Goal: Task Accomplishment & Management: Use online tool/utility

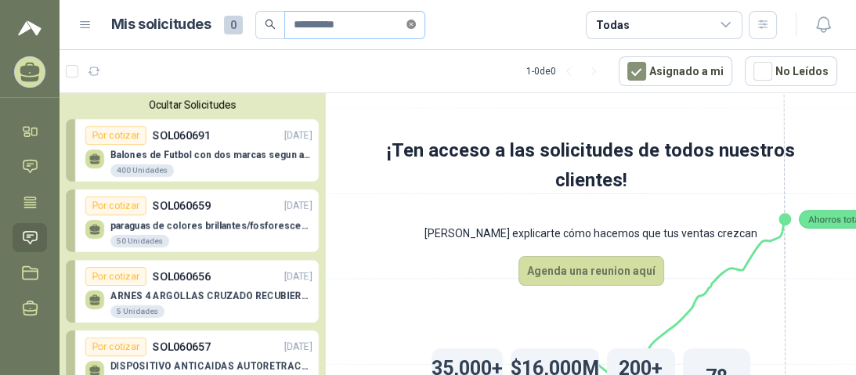
click at [416, 24] on icon "close-circle" at bounding box center [410, 24] width 9 height 9
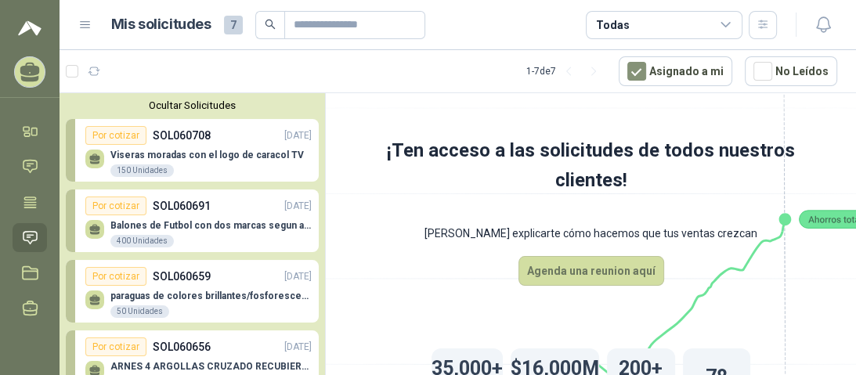
click at [163, 165] on div "150 Unidades" at bounding box center [141, 170] width 63 height 13
click at [699, 76] on button "Asignado a mi" at bounding box center [675, 71] width 114 height 30
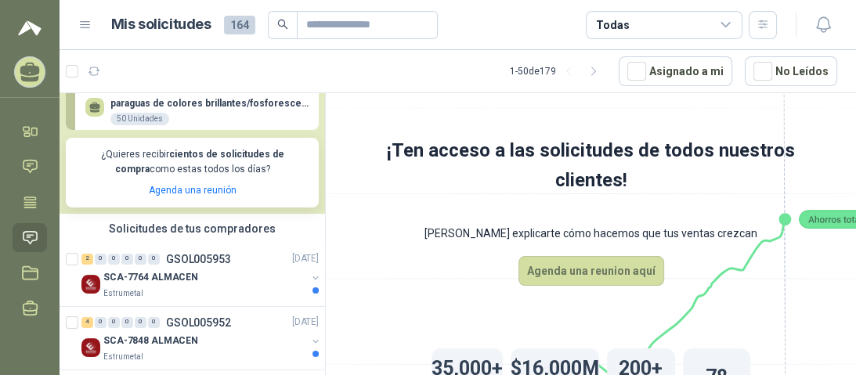
scroll to position [376, 0]
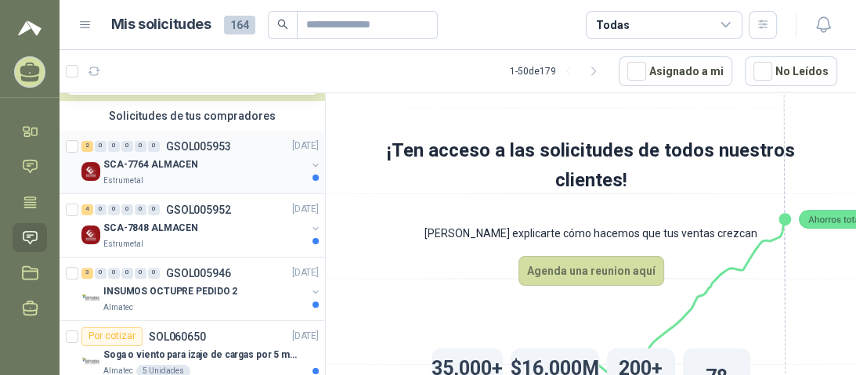
click at [148, 179] on div "Estrumetal" at bounding box center [204, 181] width 203 height 13
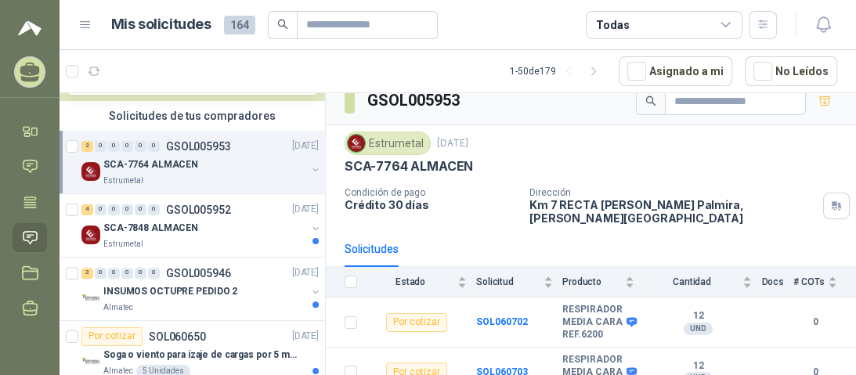
scroll to position [20, 0]
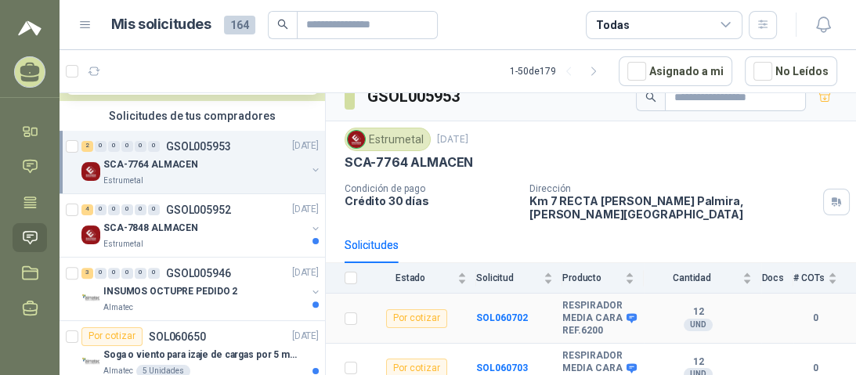
click at [803, 311] on b "0" at bounding box center [815, 318] width 44 height 15
drag, startPoint x: 854, startPoint y: 145, endPoint x: 854, endPoint y: 158, distance: 13.3
click at [855, 158] on div at bounding box center [855, 187] width 1 height 375
click at [411, 309] on div "Por cotizar" at bounding box center [416, 318] width 61 height 19
click at [145, 291] on p "INSUMOS OCTUPRE PEDIDO 2" at bounding box center [170, 291] width 134 height 15
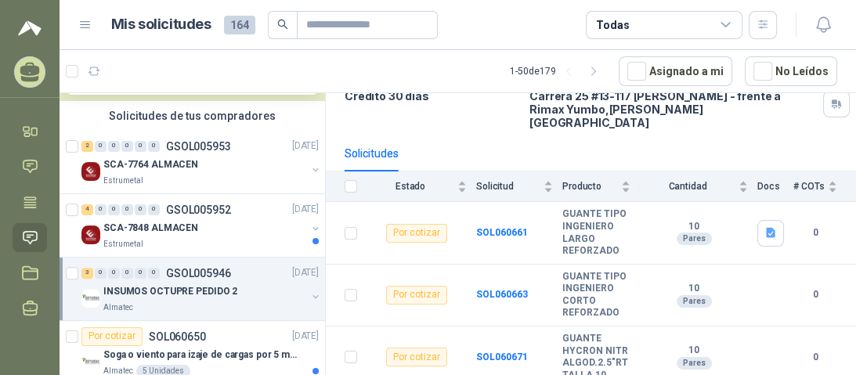
scroll to position [125, 0]
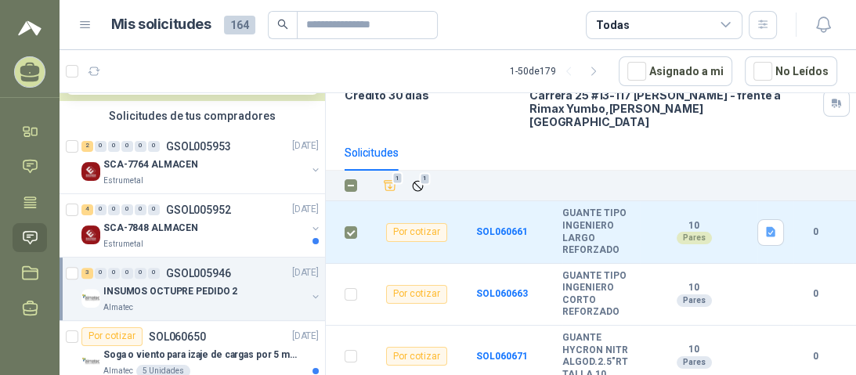
click at [543, 175] on div "1 1" at bounding box center [608, 186] width 458 height 22
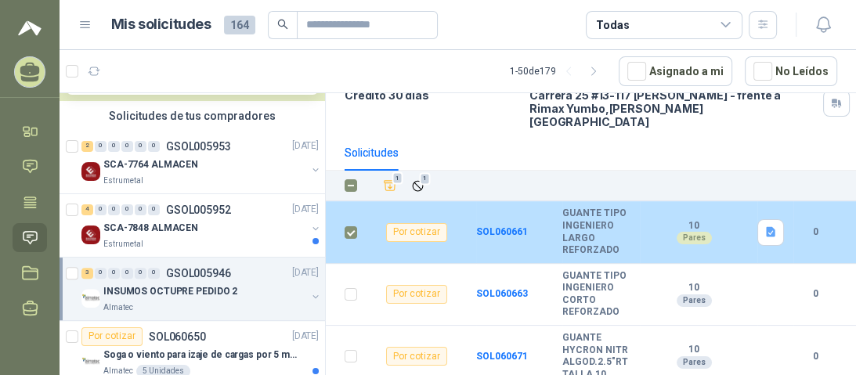
click at [359, 215] on td at bounding box center [346, 232] width 41 height 62
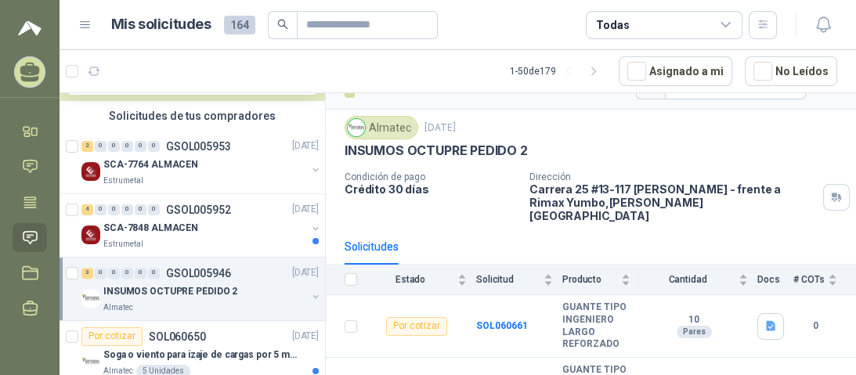
scroll to position [63, 0]
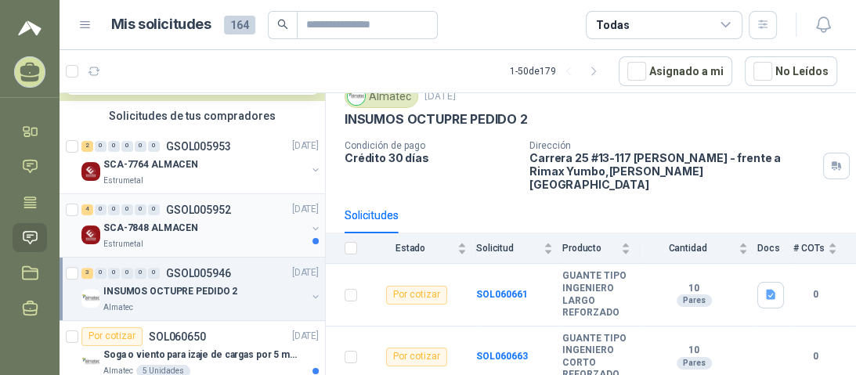
click at [140, 222] on p "SCA-7848 ALMACEN" at bounding box center [150, 228] width 95 height 15
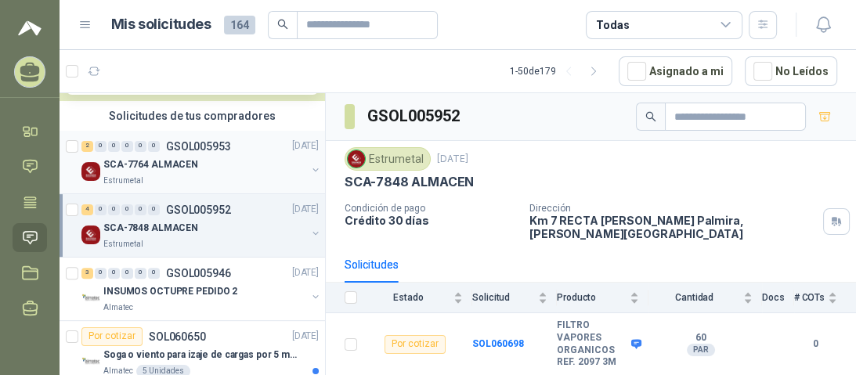
click at [184, 167] on p "SCA-7764 ALMACEN" at bounding box center [150, 164] width 95 height 15
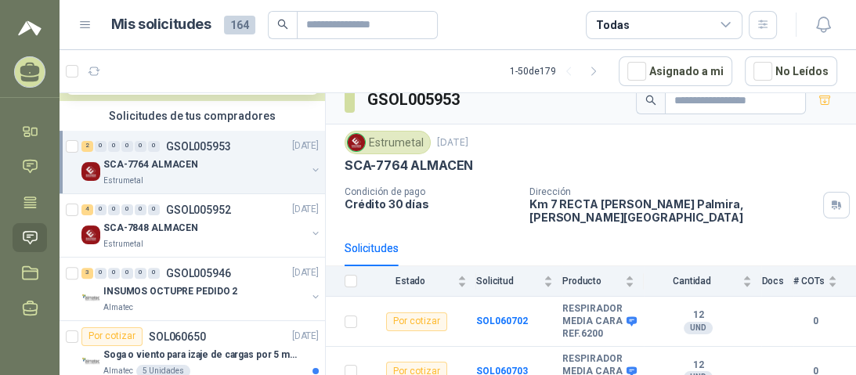
scroll to position [20, 0]
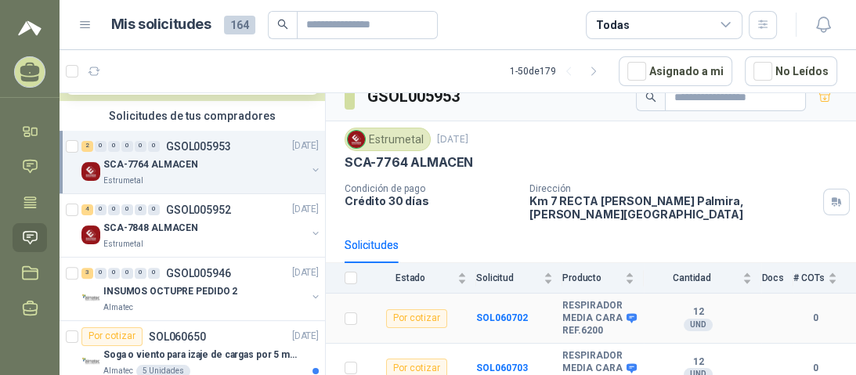
click at [413, 309] on div "Por cotizar" at bounding box center [416, 318] width 61 height 19
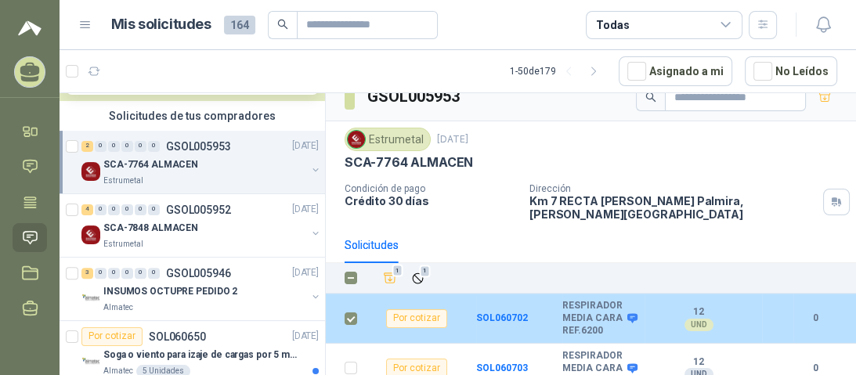
click at [391, 315] on td "Por cotizar" at bounding box center [421, 319] width 110 height 50
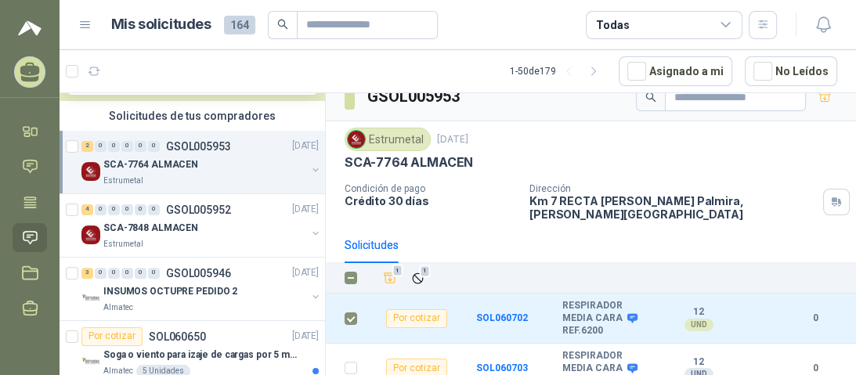
click at [160, 182] on div "Estrumetal" at bounding box center [204, 181] width 203 height 13
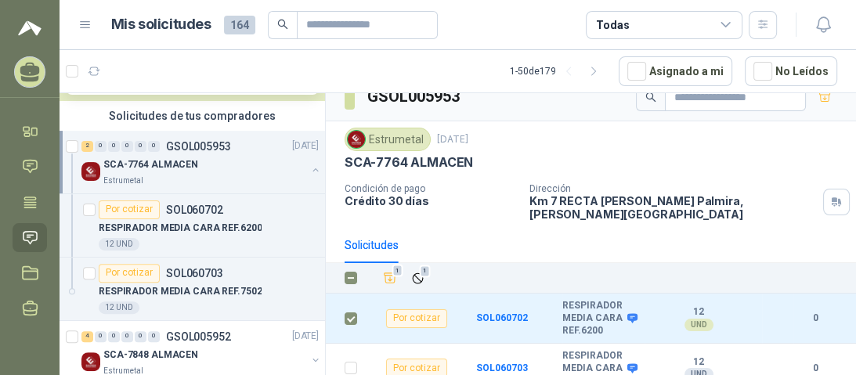
click at [160, 182] on div "Estrumetal" at bounding box center [204, 181] width 203 height 13
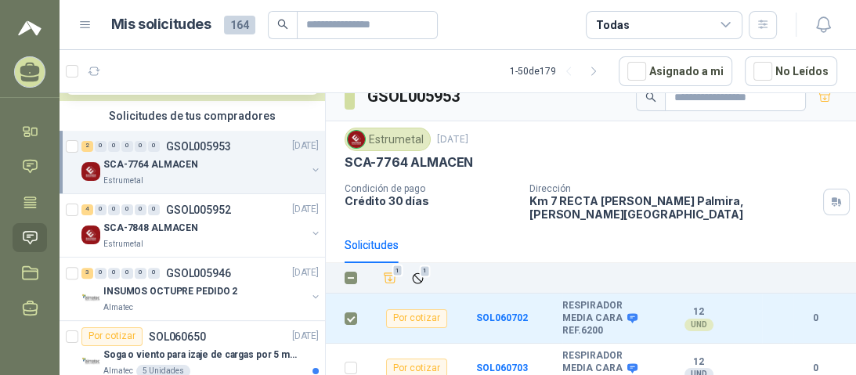
click at [168, 176] on div "Estrumetal" at bounding box center [204, 181] width 203 height 13
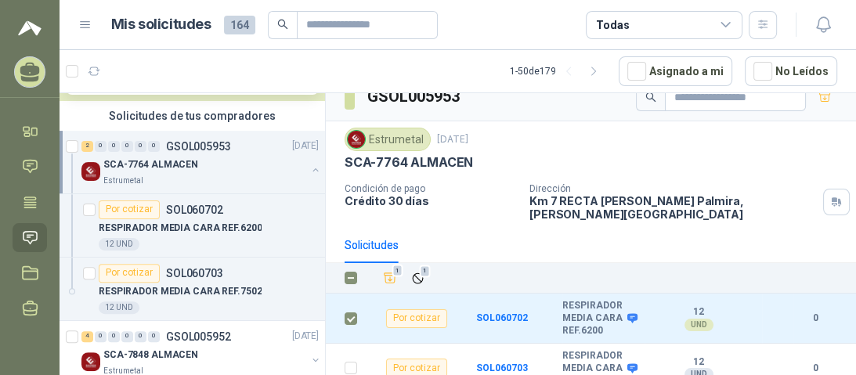
click at [168, 176] on div "Estrumetal" at bounding box center [204, 181] width 203 height 13
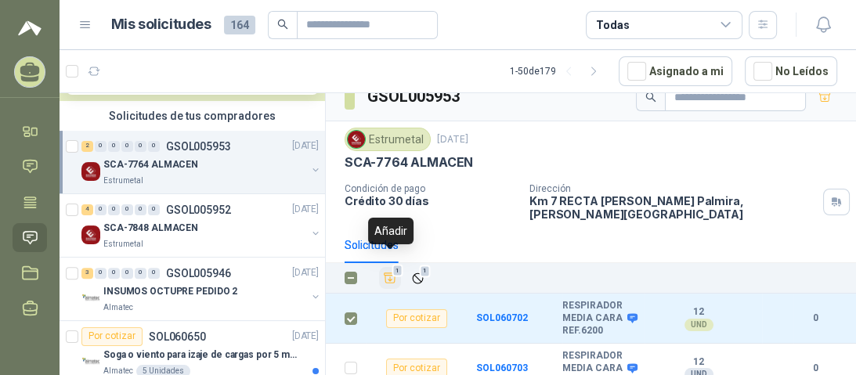
click at [387, 271] on icon "Añadir" at bounding box center [390, 278] width 14 height 14
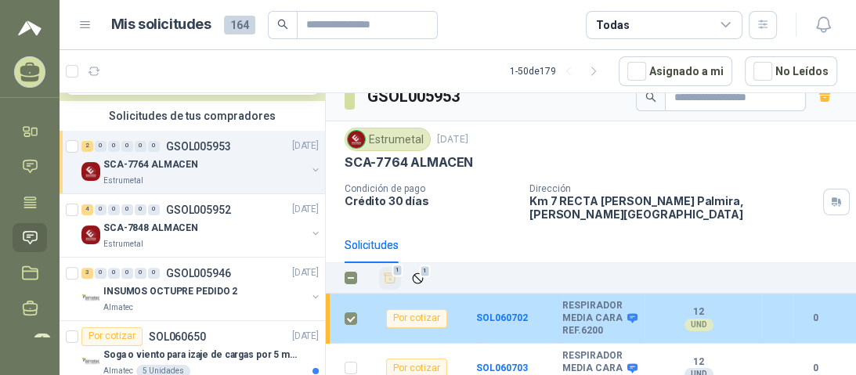
click at [414, 309] on div "Por cotizar" at bounding box center [416, 318] width 61 height 19
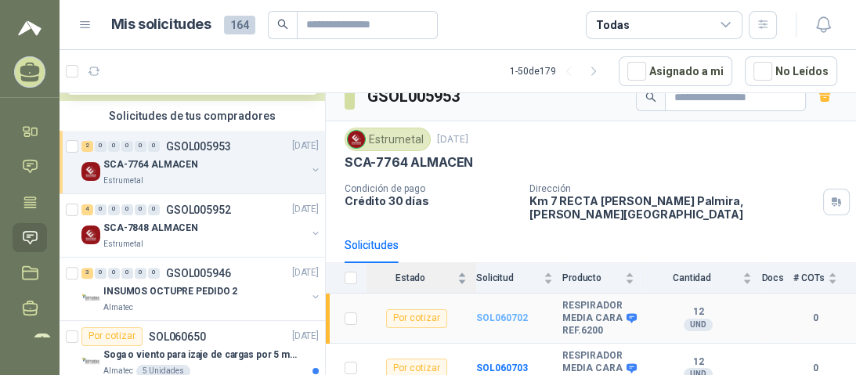
click at [488, 312] on b "SOL060702" at bounding box center [502, 317] width 52 height 11
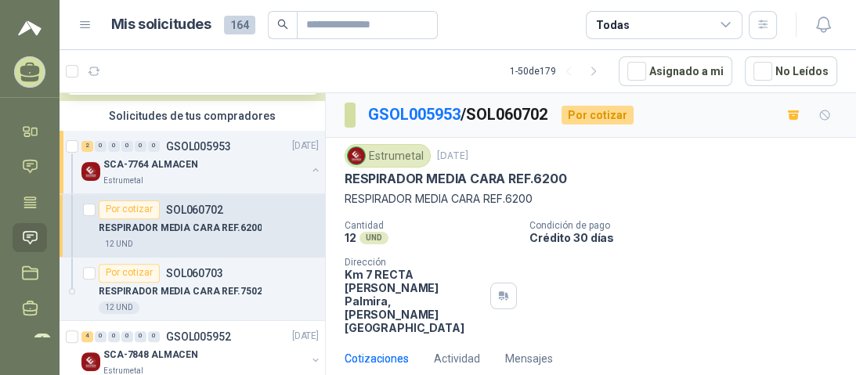
click at [608, 119] on div "Por cotizar" at bounding box center [597, 115] width 72 height 19
click at [397, 111] on link "GSOL005953" at bounding box center [414, 114] width 92 height 19
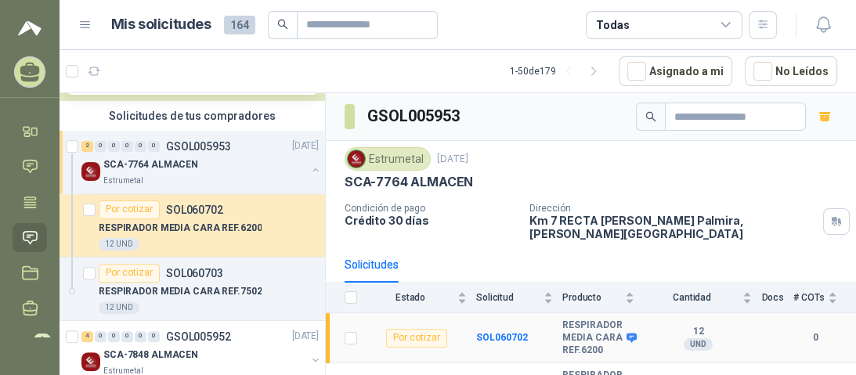
click at [407, 329] on div "Por cotizar" at bounding box center [416, 338] width 61 height 19
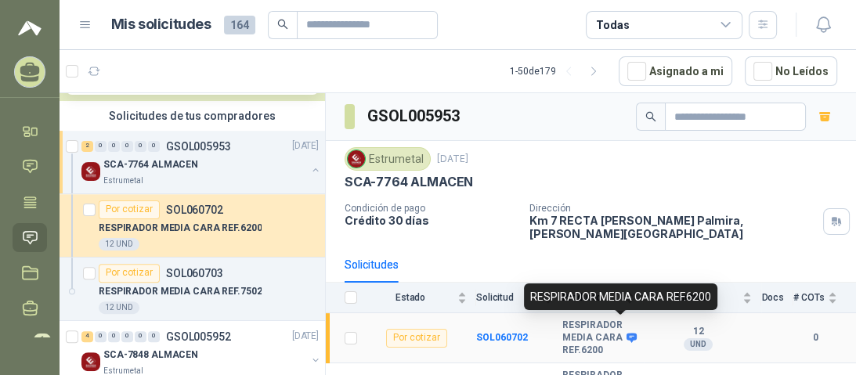
click at [626, 332] on icon at bounding box center [632, 338] width 12 height 12
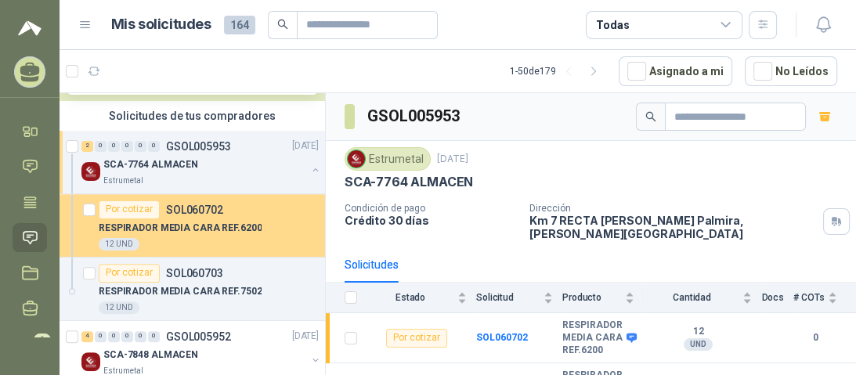
click at [113, 211] on div "Por cotizar" at bounding box center [129, 209] width 61 height 19
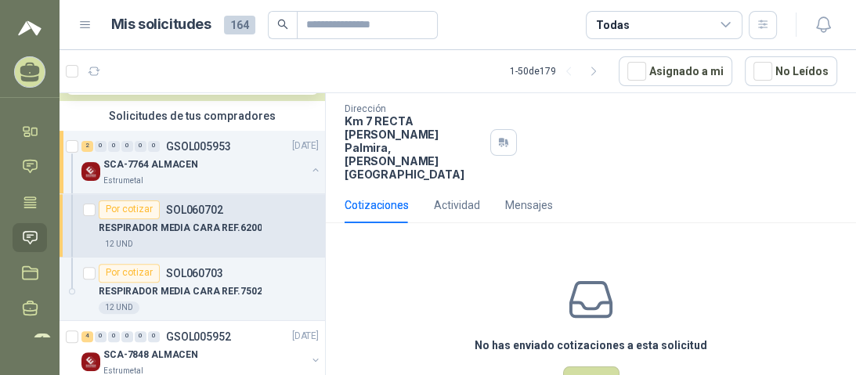
scroll to position [181, 0]
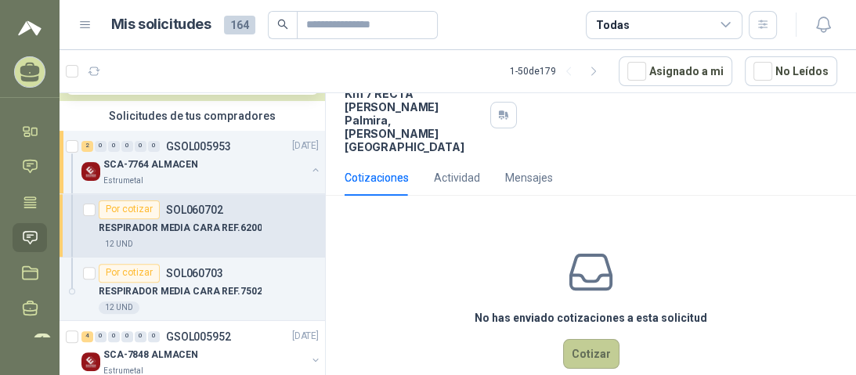
click at [586, 339] on button "Cotizar" at bounding box center [591, 354] width 56 height 30
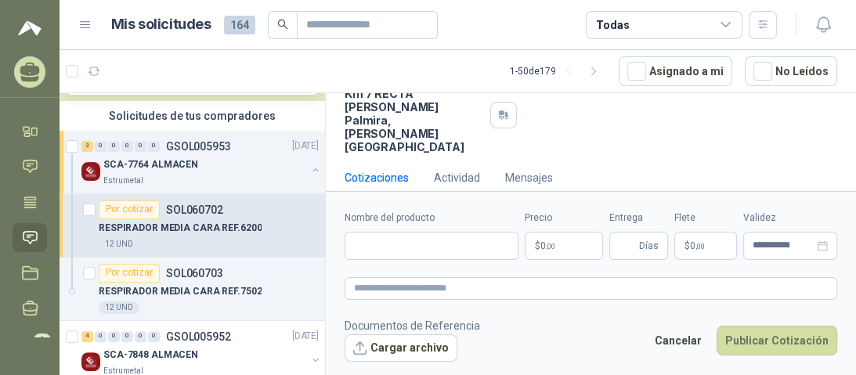
scroll to position [171, 0]
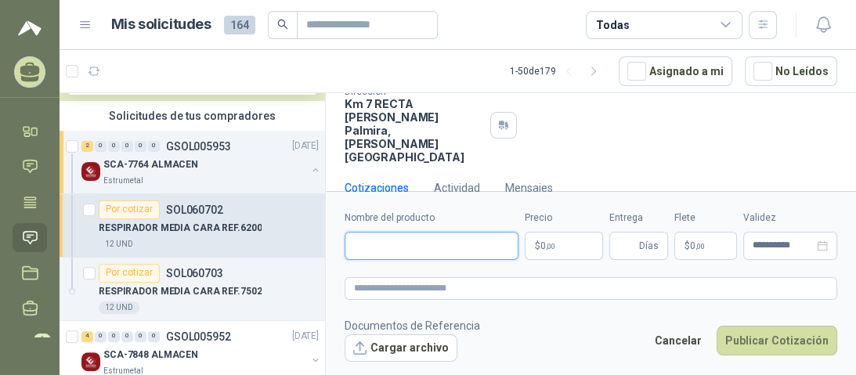
click at [404, 254] on input "Nombre del producto" at bounding box center [431, 246] width 174 height 28
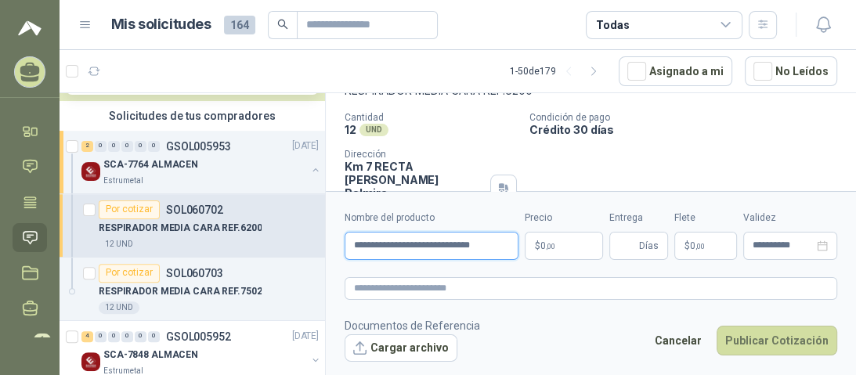
type input "**********"
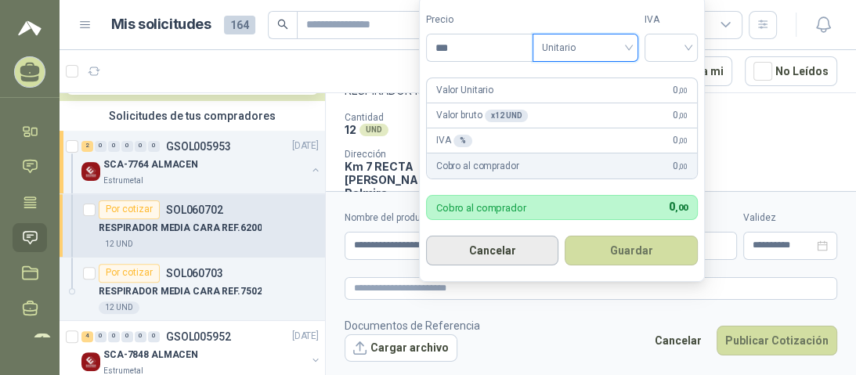
click at [492, 251] on button "Cancelar" at bounding box center [492, 251] width 133 height 30
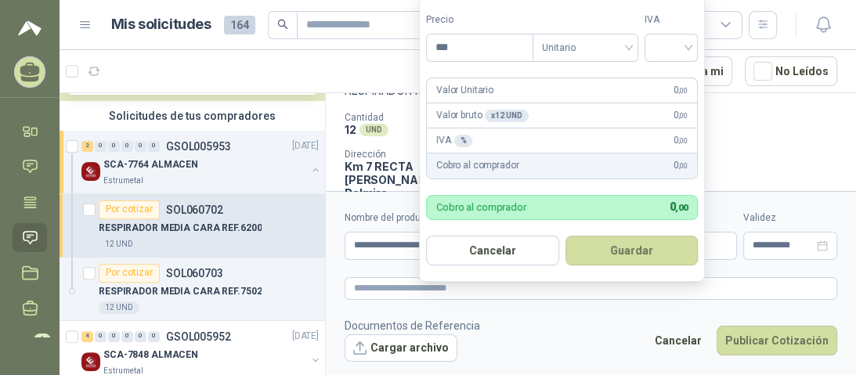
click at [569, 248] on body "[PERSON_NAME] [PERSON_NAME] AGROINSUMOS ALFA Inicio Chat Tareas Solicitudes Lic…" at bounding box center [428, 187] width 856 height 375
click at [478, 52] on input "***" at bounding box center [480, 47] width 106 height 27
type input "********"
click at [688, 45] on input "search" at bounding box center [671, 45] width 34 height 23
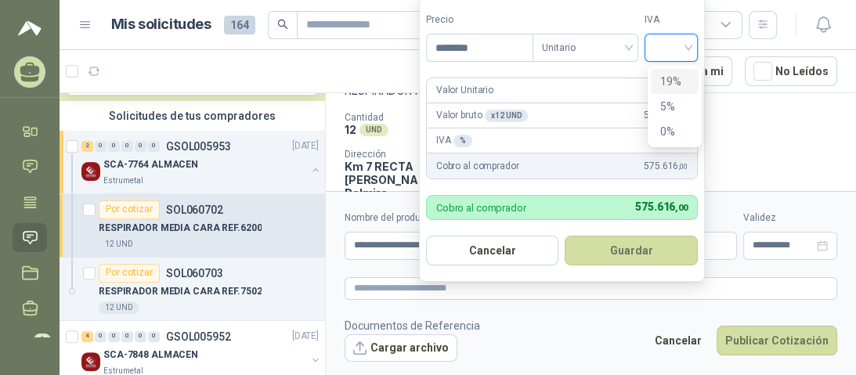
click at [680, 81] on div "19%" at bounding box center [674, 81] width 29 height 17
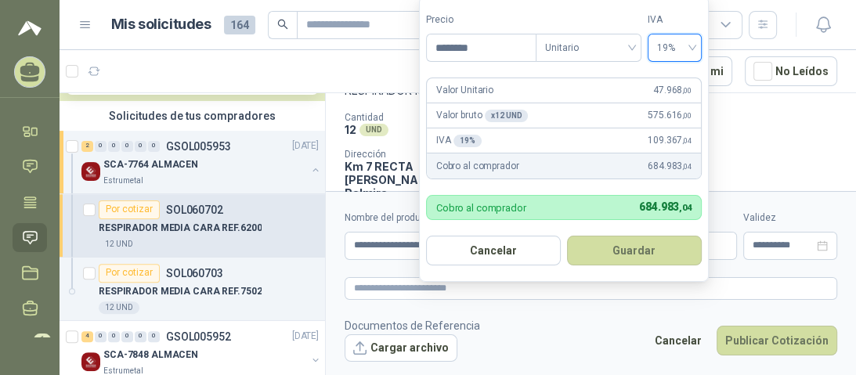
click at [506, 2] on form "Precio ******** Tipo Unitario IVA 19% 19% Valor Unitario 47.968 ,00 Valor bruto…" at bounding box center [564, 139] width 290 height 286
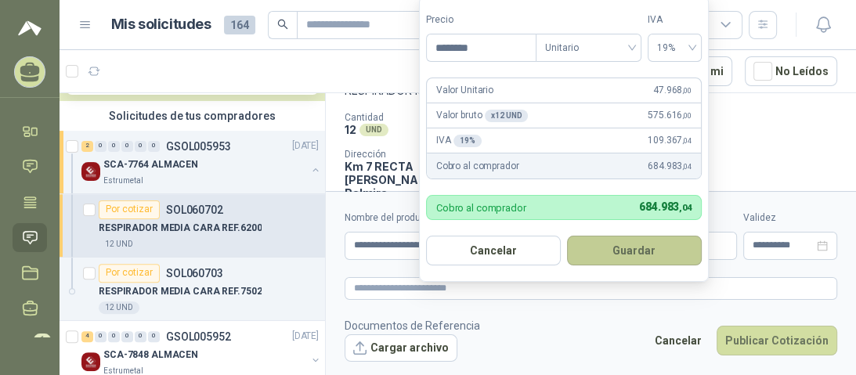
click at [633, 251] on button "Guardar" at bounding box center [634, 251] width 135 height 30
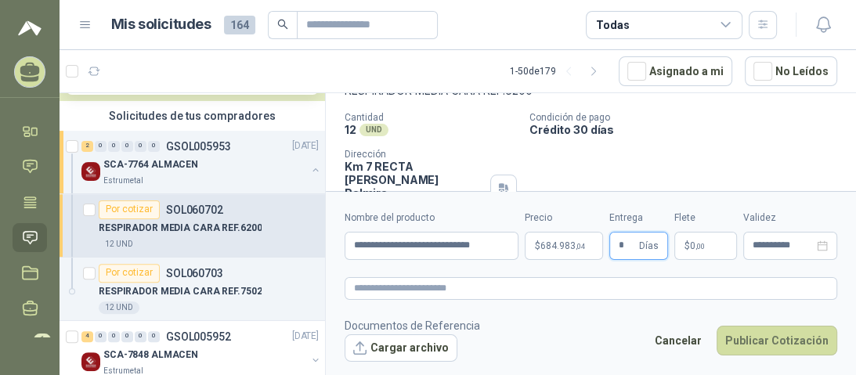
type input "*"
click at [626, 304] on form "**********" at bounding box center [591, 285] width 530 height 189
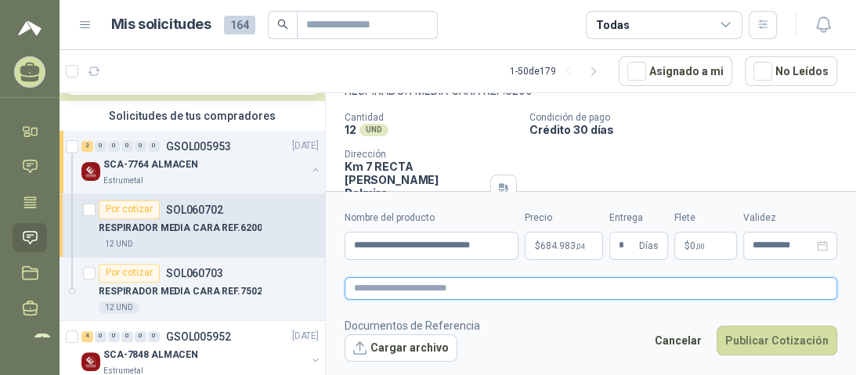
click at [519, 292] on textarea at bounding box center [590, 288] width 492 height 23
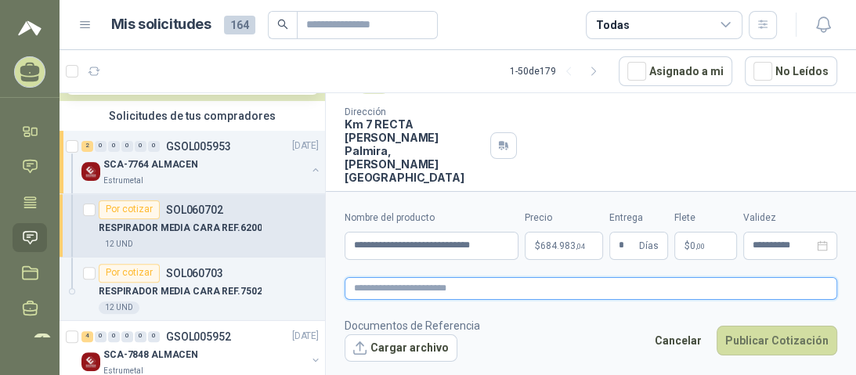
scroll to position [171, 0]
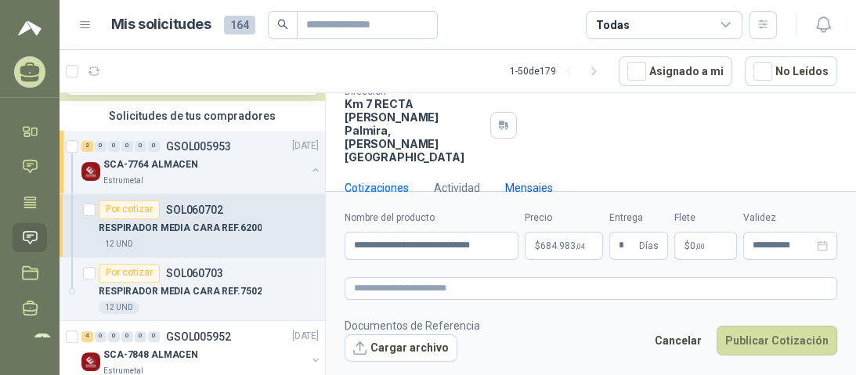
click at [526, 179] on div "Mensajes" at bounding box center [529, 187] width 48 height 17
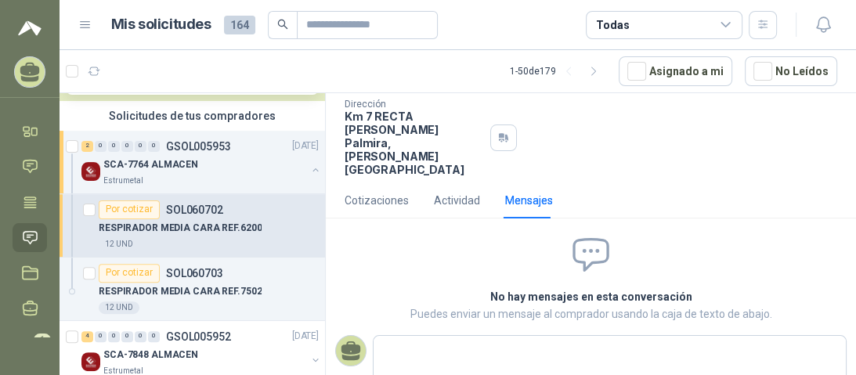
scroll to position [162, 0]
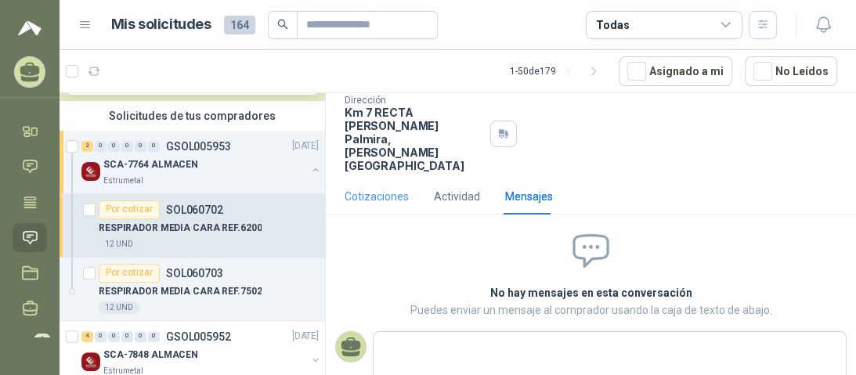
click at [391, 182] on div "Cotizaciones" at bounding box center [376, 196] width 64 height 36
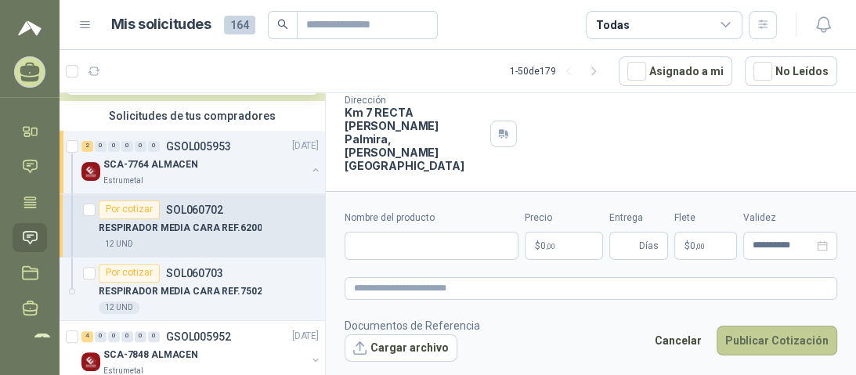
click at [766, 340] on button "Publicar Cotización" at bounding box center [776, 341] width 121 height 30
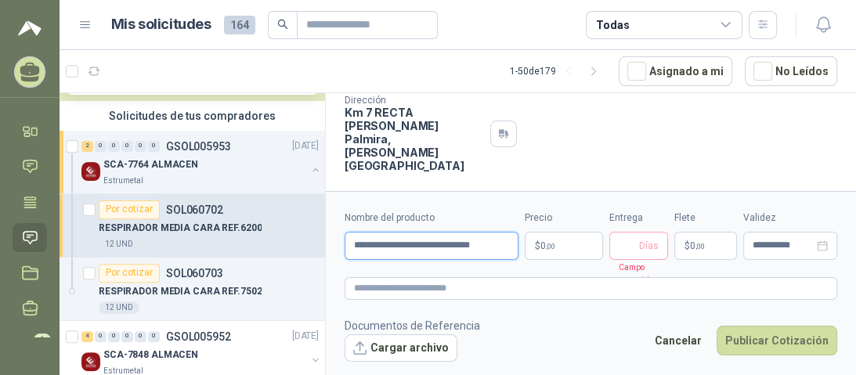
type input "**********"
click at [575, 238] on p "$ 0 ,00" at bounding box center [564, 246] width 78 height 28
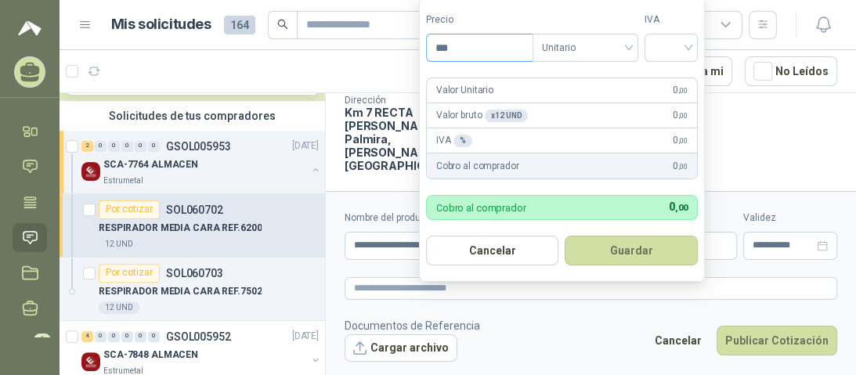
click at [480, 41] on input "***" at bounding box center [480, 47] width 106 height 27
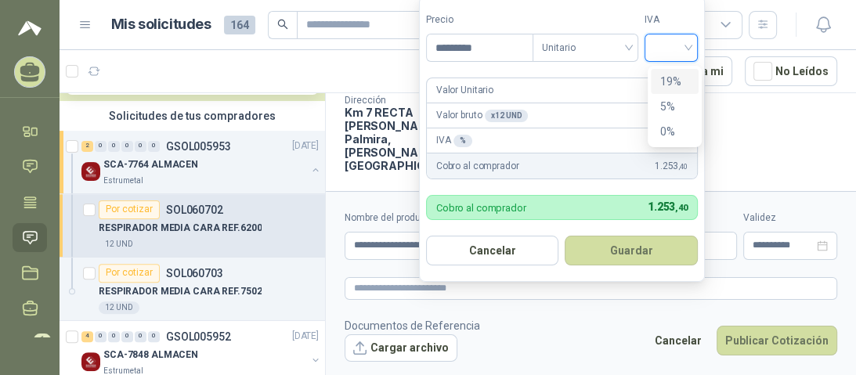
click at [688, 46] on input "search" at bounding box center [671, 45] width 34 height 23
click at [680, 82] on div "19%" at bounding box center [674, 81] width 29 height 17
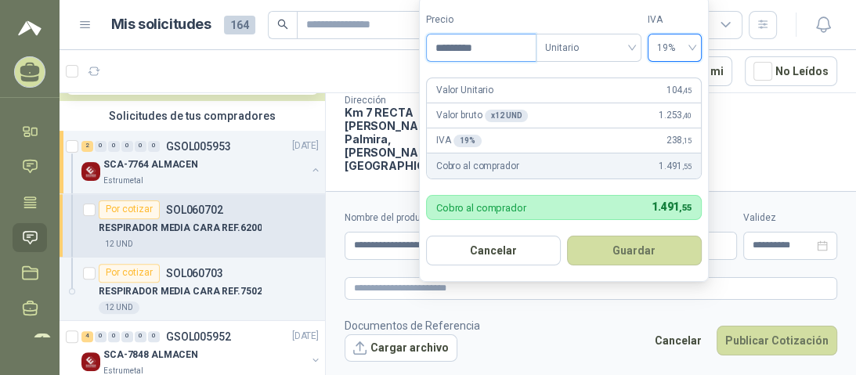
click at [507, 46] on input "*********" at bounding box center [481, 47] width 109 height 27
click at [499, 47] on input "*********" at bounding box center [481, 47] width 109 height 27
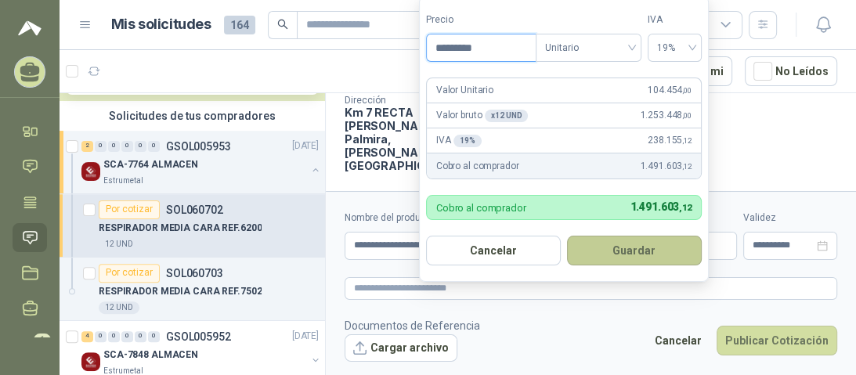
type input "*********"
click at [608, 251] on button "Guardar" at bounding box center [634, 251] width 135 height 30
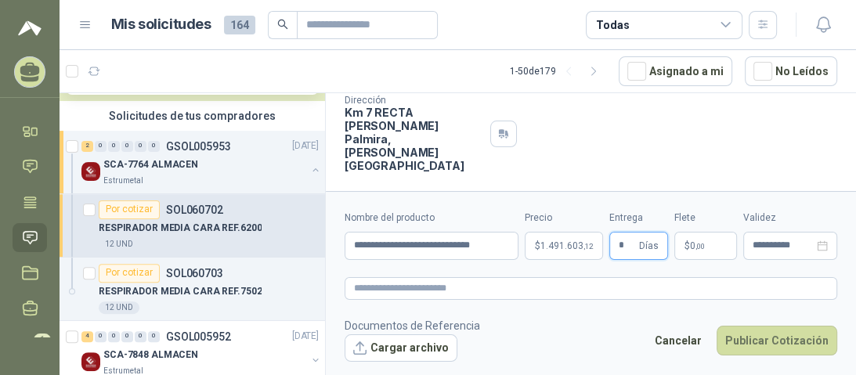
type input "*"
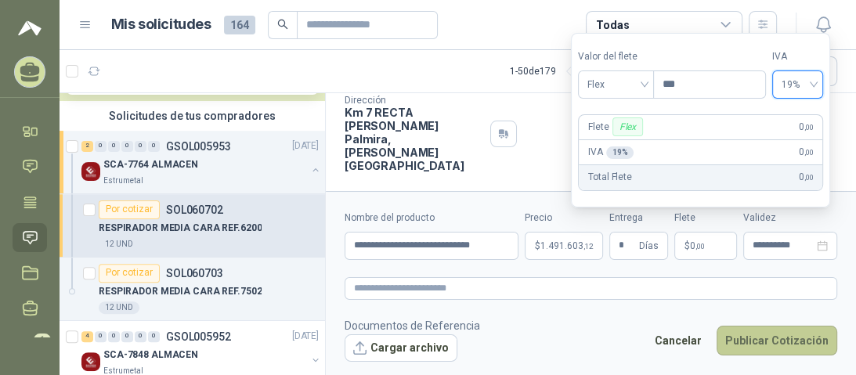
click at [756, 343] on button "Publicar Cotización" at bounding box center [776, 341] width 121 height 30
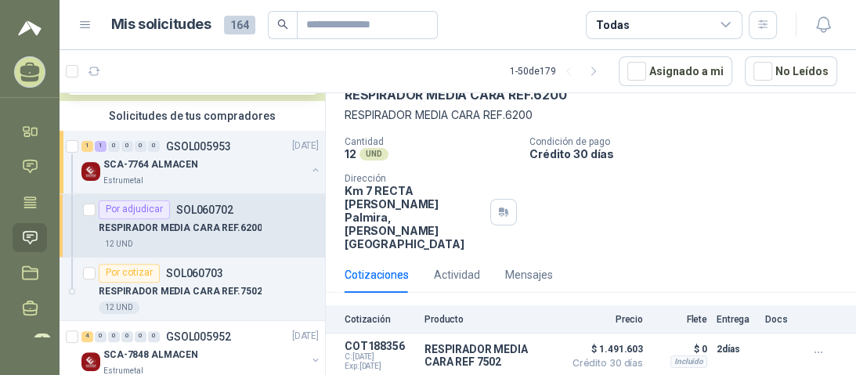
scroll to position [85, 0]
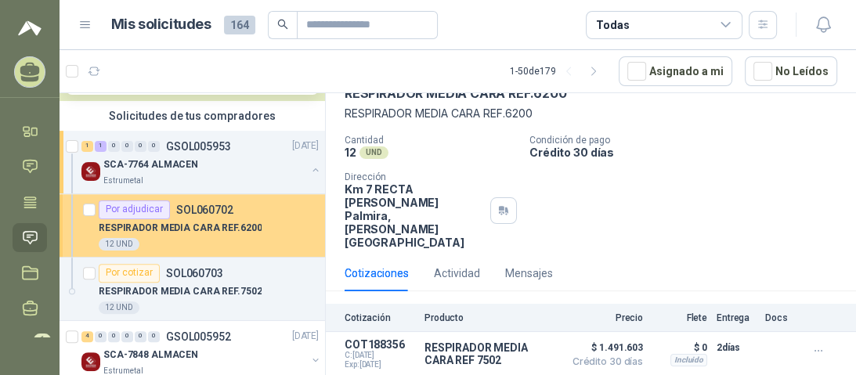
click at [128, 211] on div "Por adjudicar" at bounding box center [134, 209] width 71 height 19
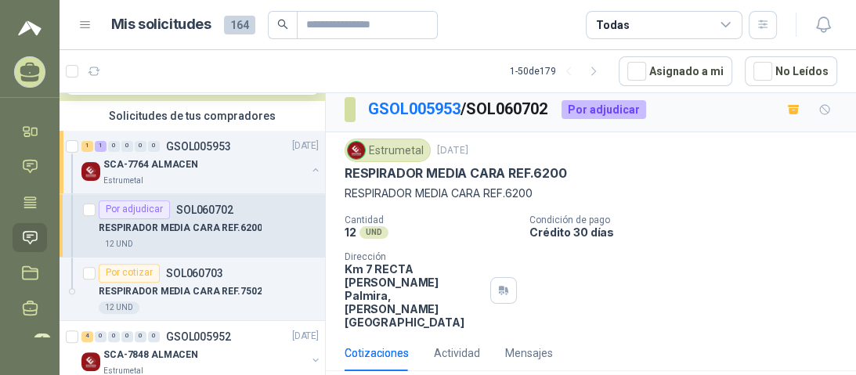
scroll to position [0, 0]
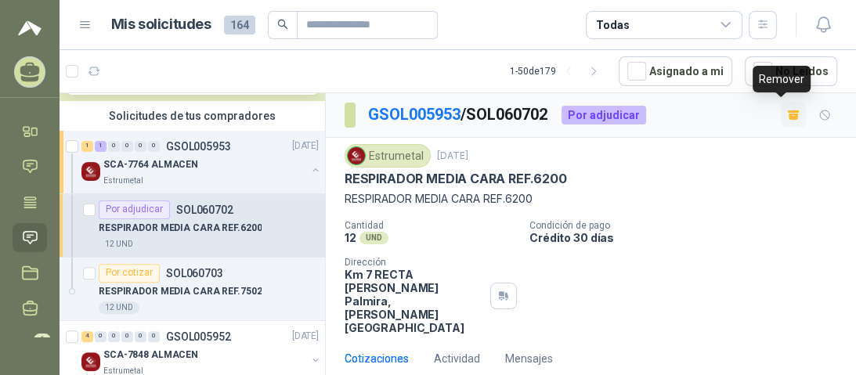
click at [781, 122] on button "button" at bounding box center [793, 115] width 25 height 25
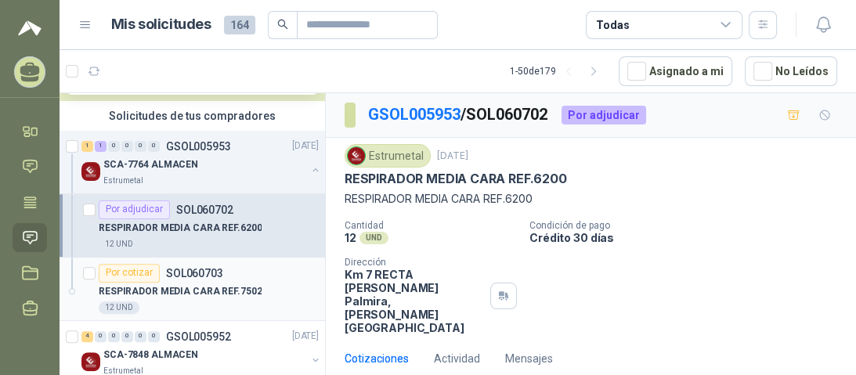
click at [191, 284] on p "RESPIRADOR MEDIA CARA REF.7502" at bounding box center [180, 291] width 163 height 15
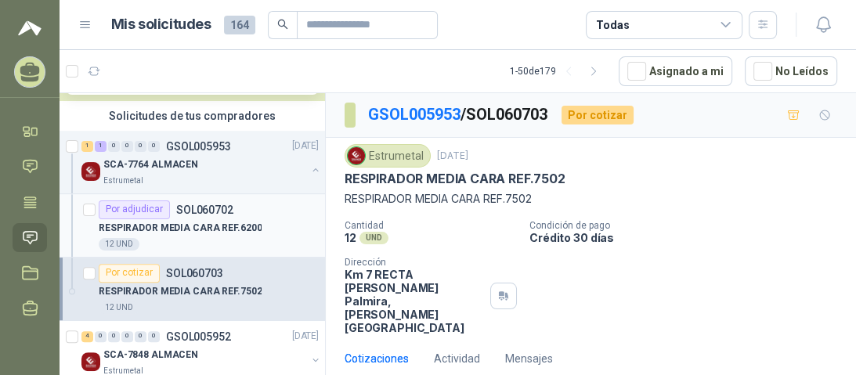
click at [198, 208] on p "SOL060702" at bounding box center [204, 209] width 57 height 11
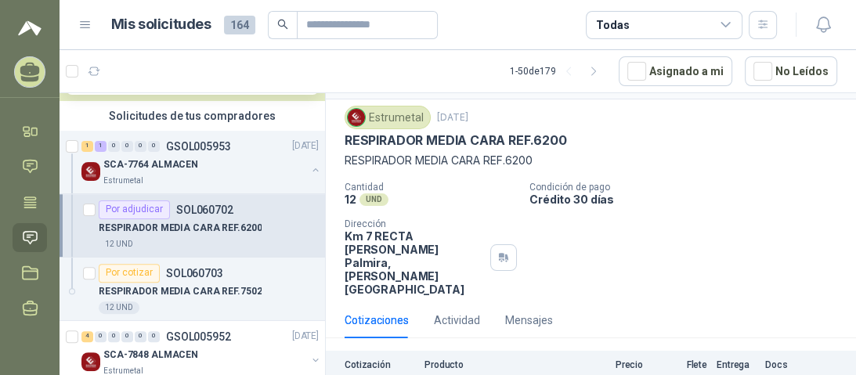
scroll to position [85, 0]
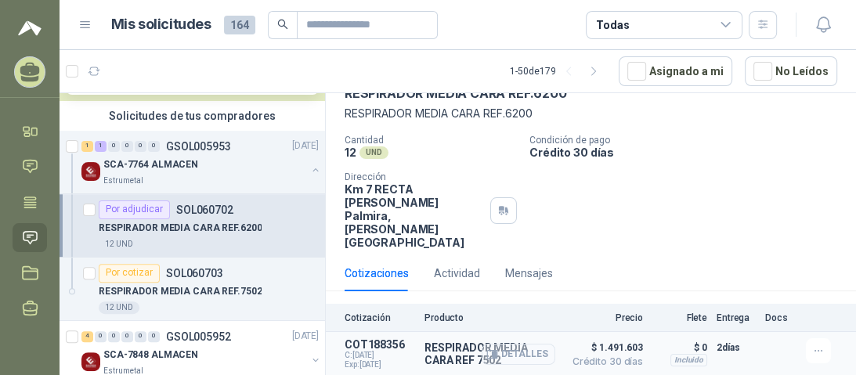
click at [509, 344] on button "Detalles" at bounding box center [518, 354] width 74 height 21
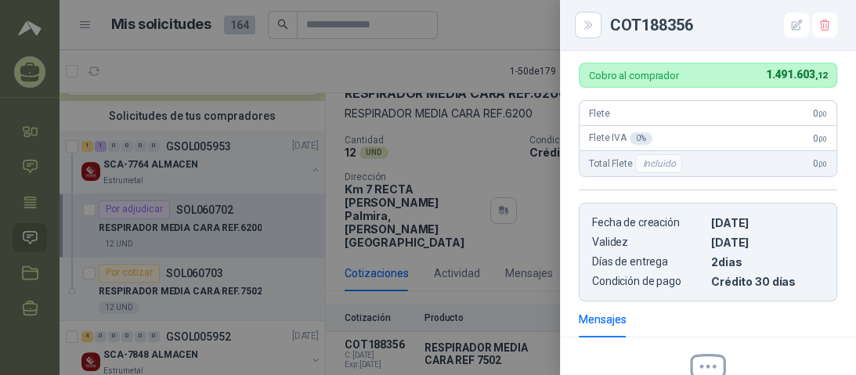
scroll to position [256, 0]
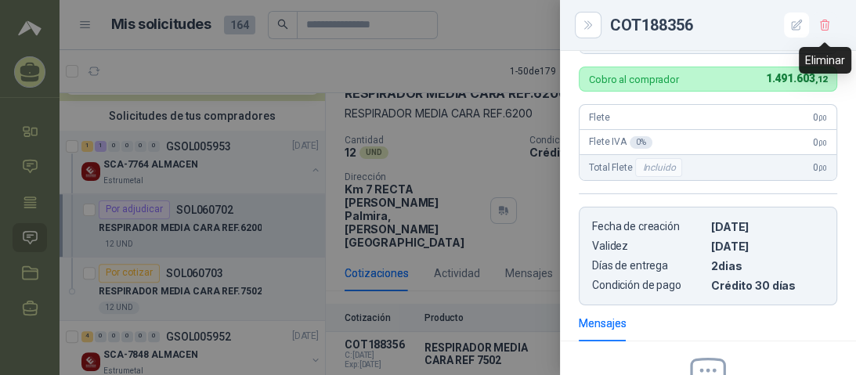
click at [827, 20] on icon "button" at bounding box center [824, 25] width 13 height 13
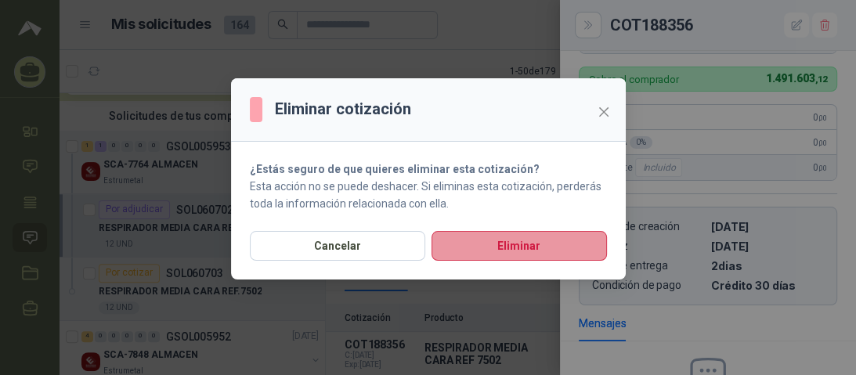
click at [526, 251] on button "Eliminar" at bounding box center [518, 246] width 175 height 30
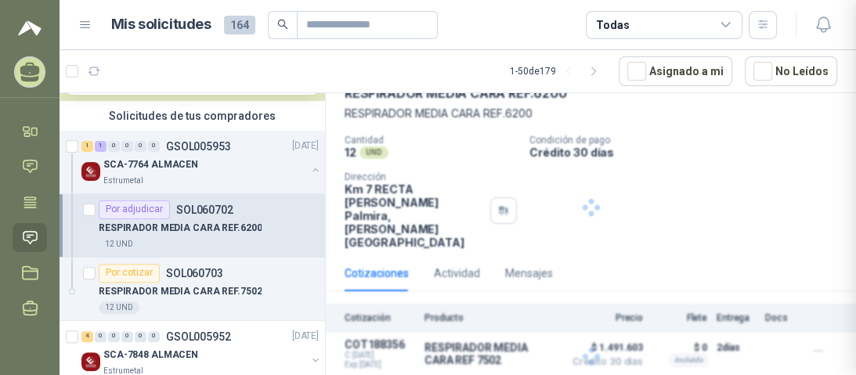
scroll to position [444, 0]
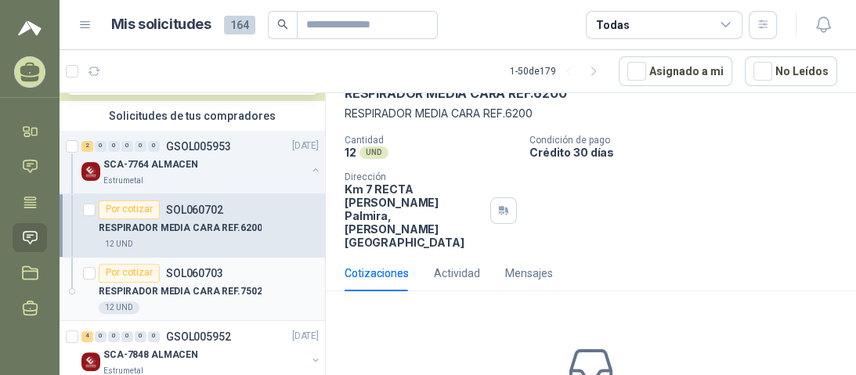
click at [174, 283] on div "RESPIRADOR MEDIA CARA REF.7502" at bounding box center [209, 292] width 220 height 19
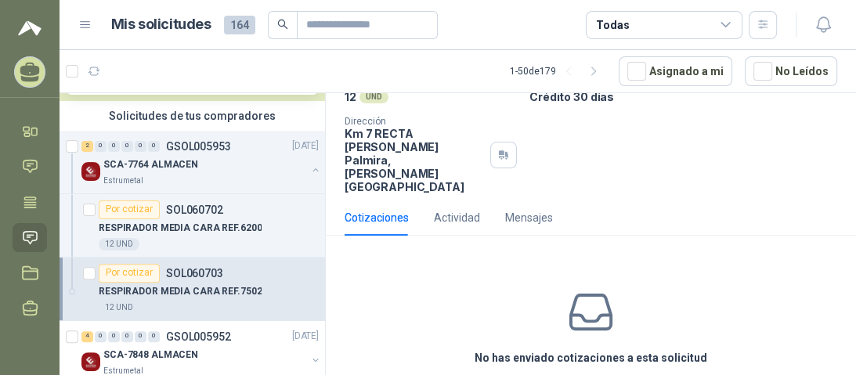
scroll to position [181, 0]
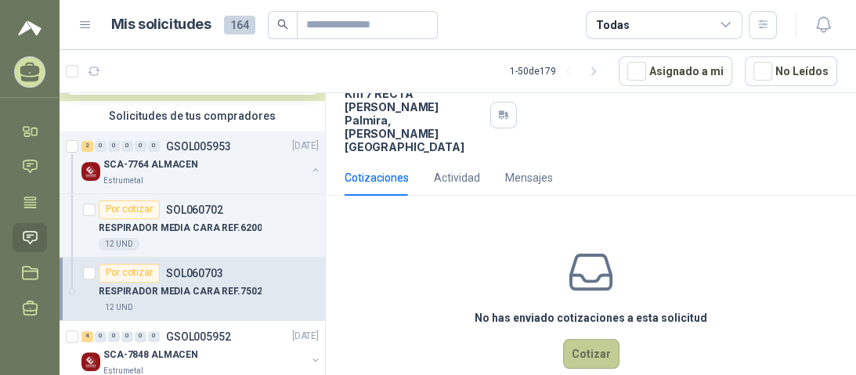
click at [587, 339] on button "Cotizar" at bounding box center [591, 354] width 56 height 30
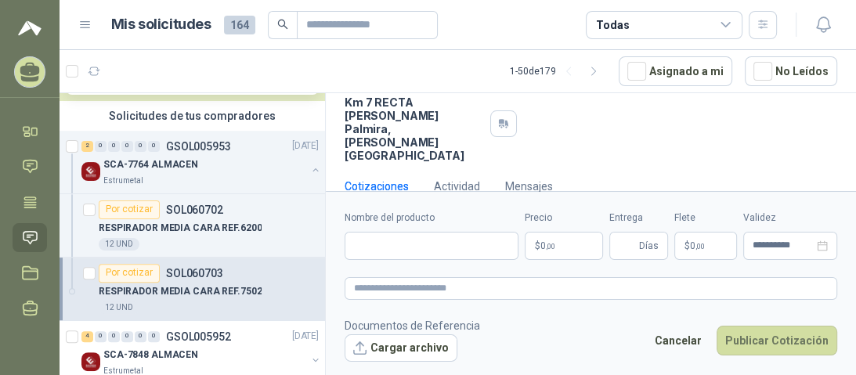
scroll to position [171, 0]
click at [411, 246] on input "Nombre del producto" at bounding box center [431, 246] width 174 height 28
type input "**********"
click at [576, 247] on body "[PERSON_NAME] [PERSON_NAME] AGROINSUMOS ALFA Inicio Chat Tareas Solicitudes Lic…" at bounding box center [428, 187] width 856 height 375
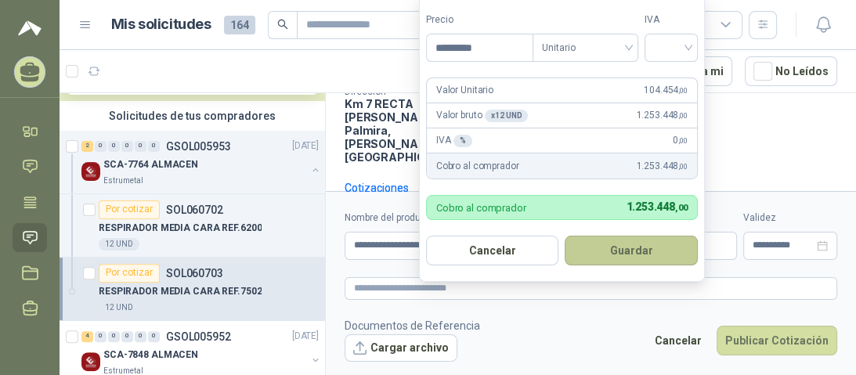
type input "*********"
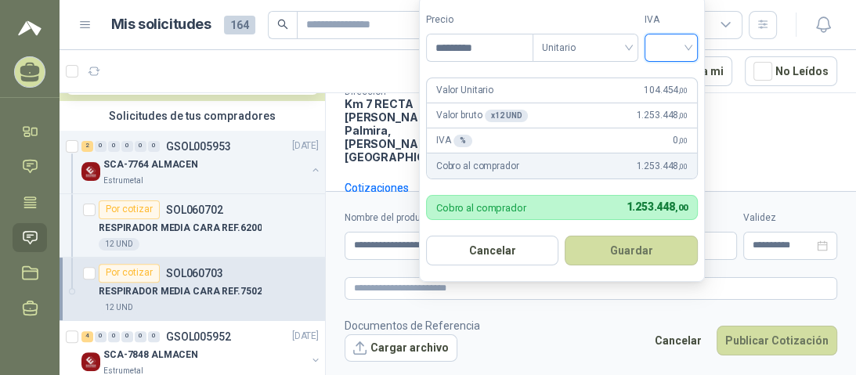
click at [683, 52] on input "search" at bounding box center [671, 45] width 34 height 23
click at [680, 77] on div "19%" at bounding box center [674, 81] width 29 height 17
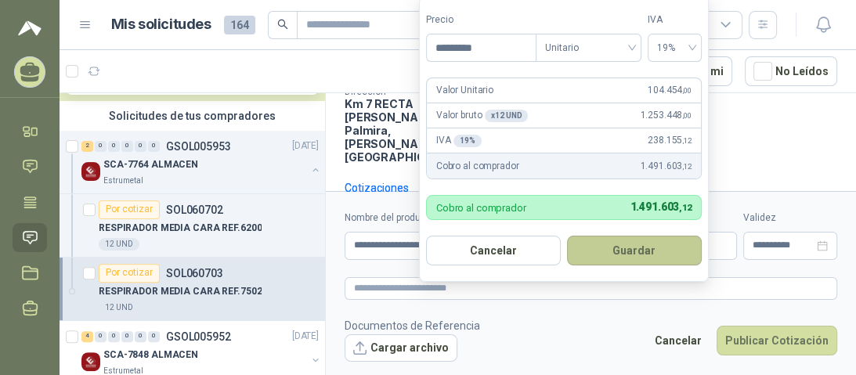
click at [610, 254] on button "Guardar" at bounding box center [634, 251] width 135 height 30
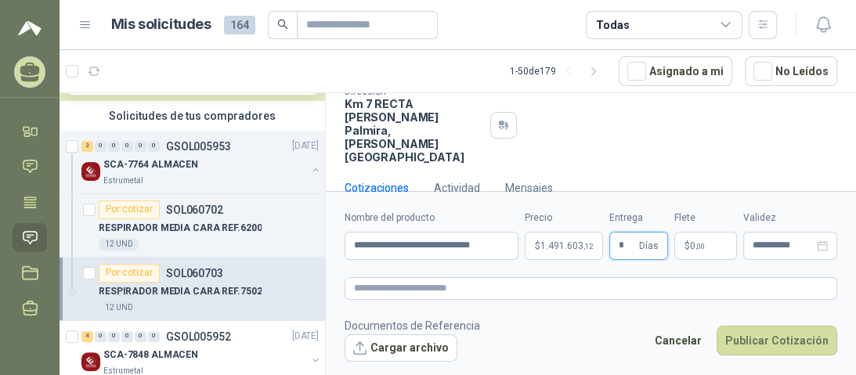
type input "*"
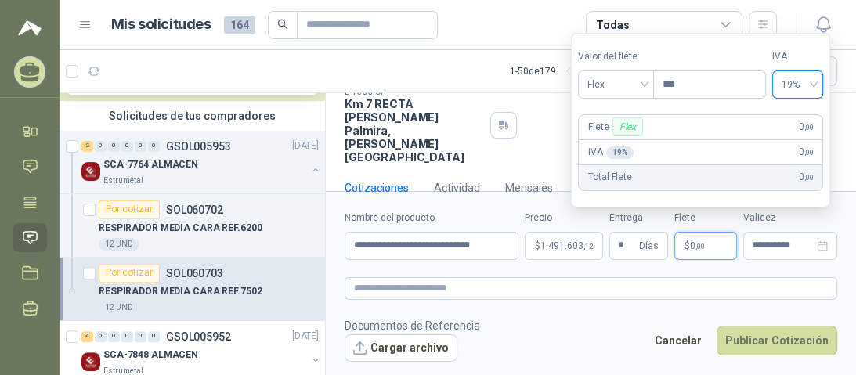
click at [677, 310] on form "**********" at bounding box center [591, 285] width 530 height 189
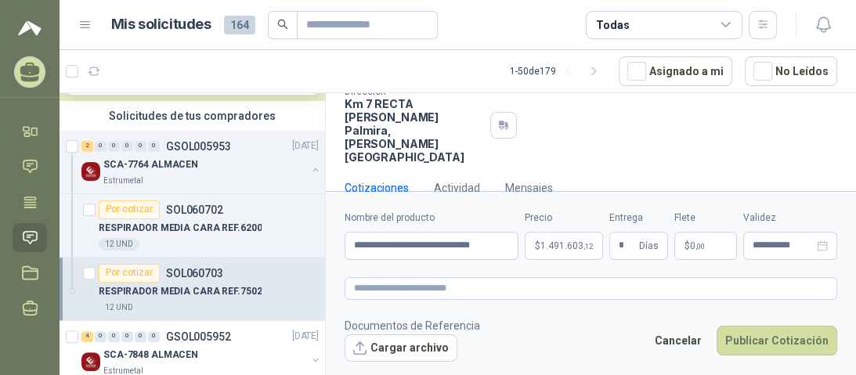
click at [795, 211] on label "Validez" at bounding box center [790, 218] width 94 height 15
click at [764, 344] on button "Publicar Cotización" at bounding box center [776, 341] width 121 height 30
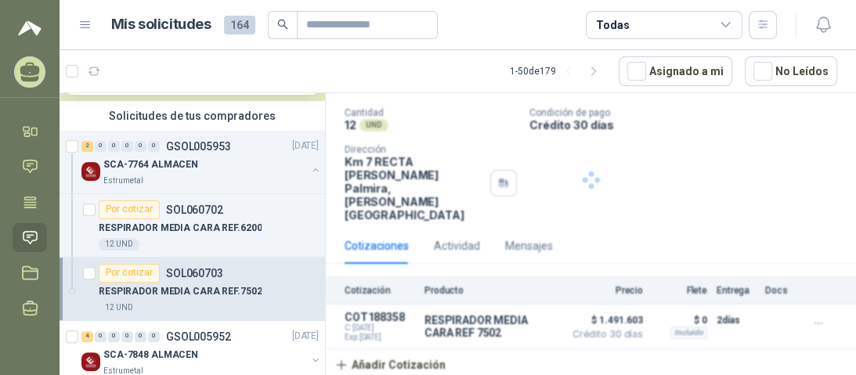
scroll to position [85, 0]
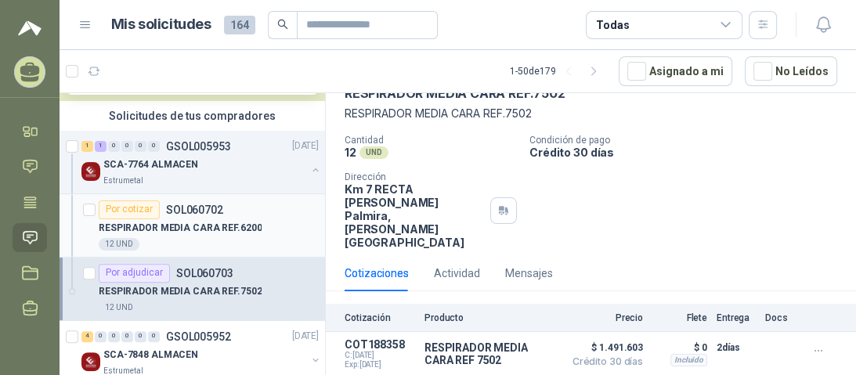
click at [184, 222] on p "RESPIRADOR MEDIA CARA REF.6200" at bounding box center [180, 228] width 163 height 15
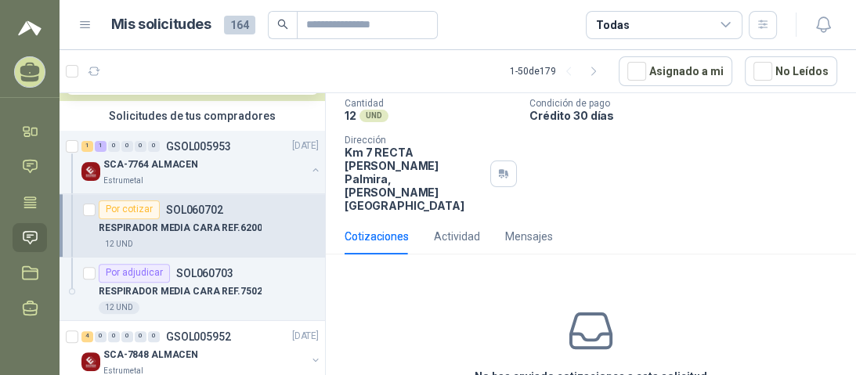
scroll to position [125, 0]
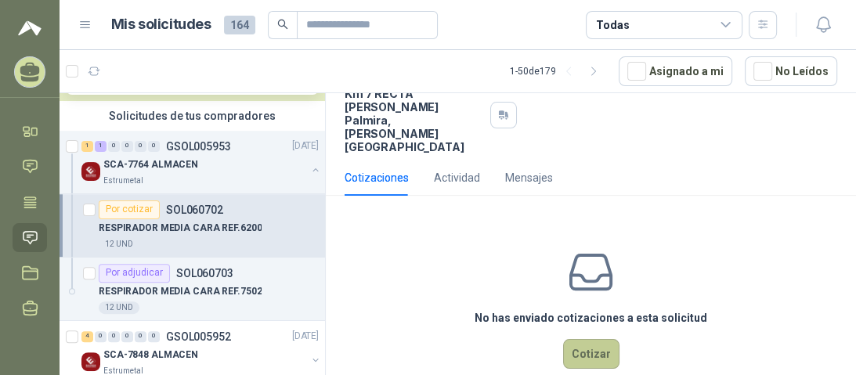
click at [575, 339] on button "Cotizar" at bounding box center [591, 354] width 56 height 30
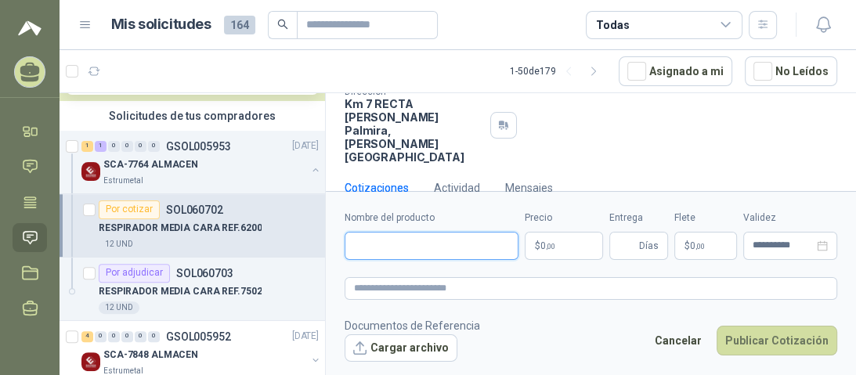
click at [445, 246] on input "Nombre del producto" at bounding box center [431, 246] width 174 height 28
click at [564, 243] on p "$ 0 ,00" at bounding box center [564, 246] width 78 height 28
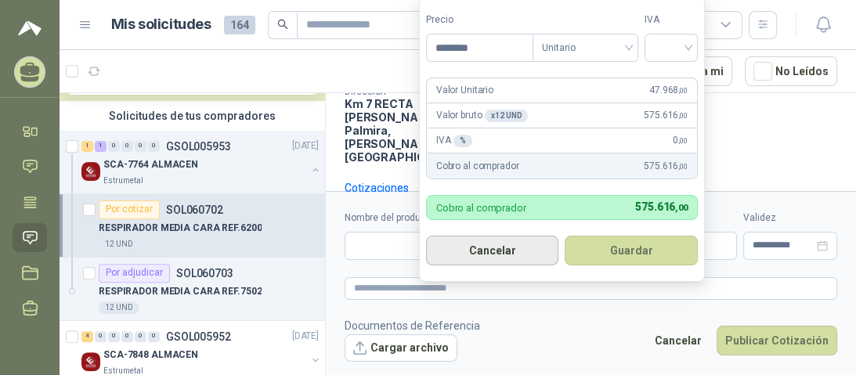
type input "********"
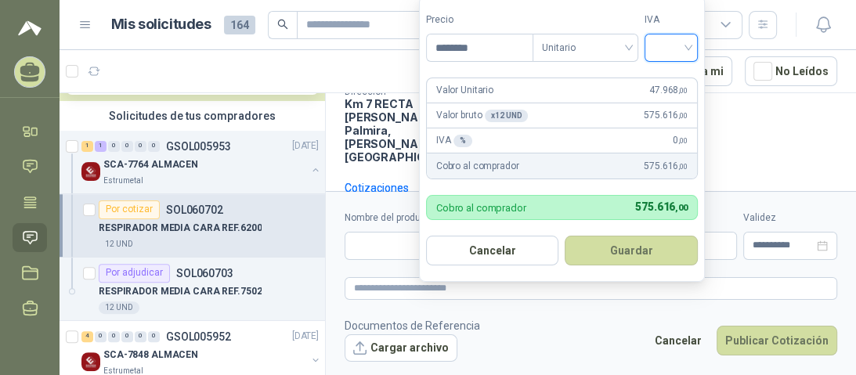
click at [680, 50] on input "search" at bounding box center [671, 45] width 34 height 23
click at [678, 81] on div "19%" at bounding box center [674, 81] width 29 height 17
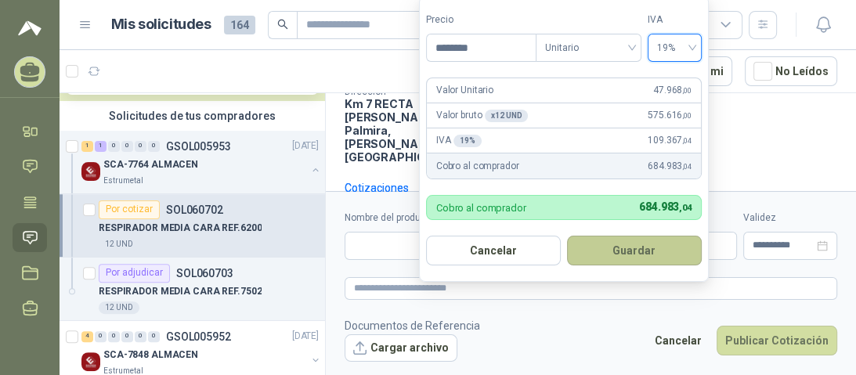
click at [625, 251] on button "Guardar" at bounding box center [634, 251] width 135 height 30
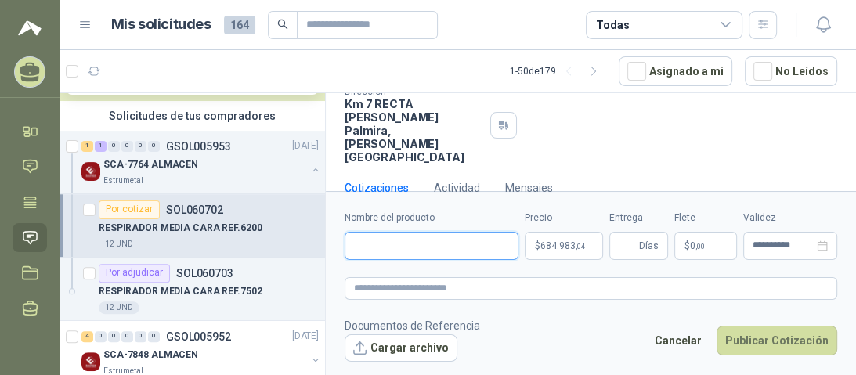
click at [424, 257] on input "Nombre del producto" at bounding box center [431, 246] width 174 height 28
type input "**********"
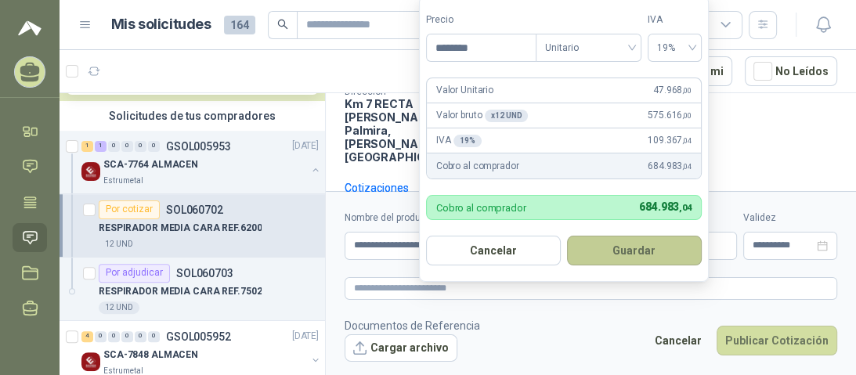
click at [651, 254] on button "Guardar" at bounding box center [634, 251] width 135 height 30
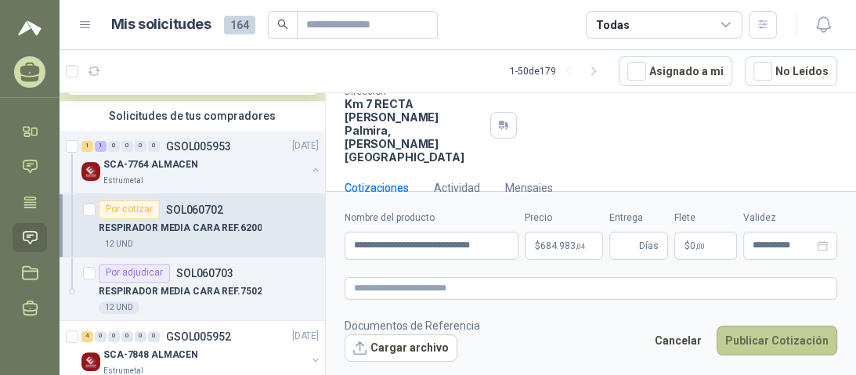
click at [791, 336] on button "Publicar Cotización" at bounding box center [776, 341] width 121 height 30
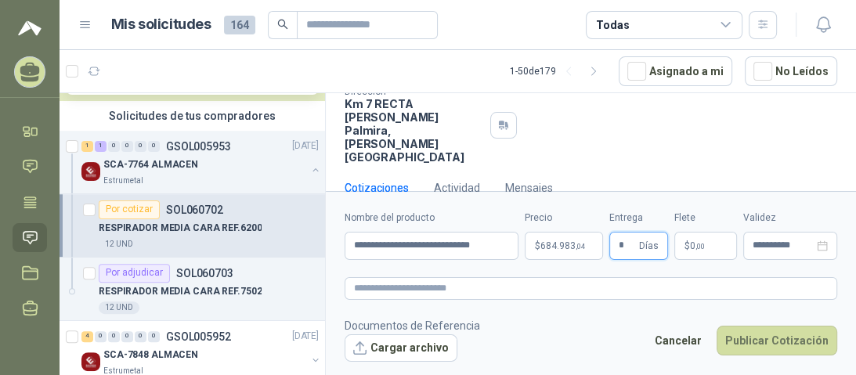
type input "*"
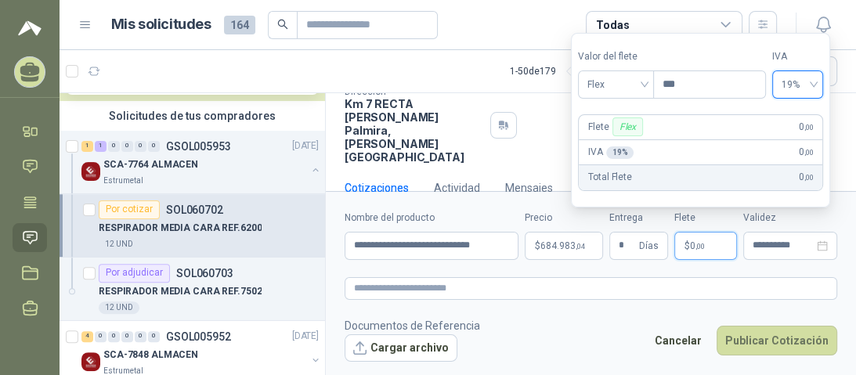
click at [667, 312] on form "**********" at bounding box center [591, 285] width 530 height 189
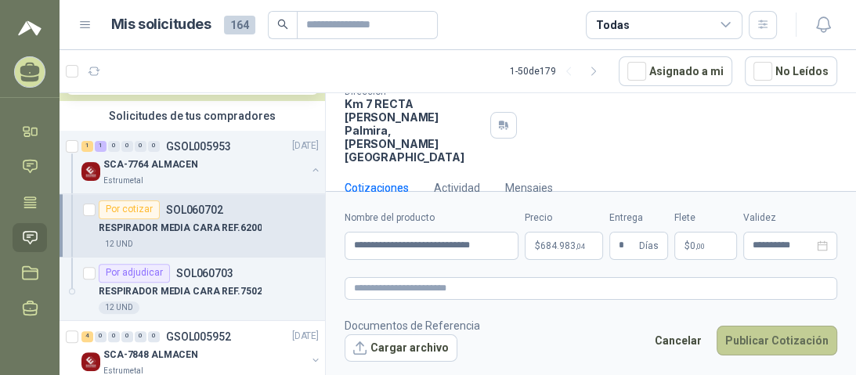
click at [778, 336] on button "Publicar Cotización" at bounding box center [776, 341] width 121 height 30
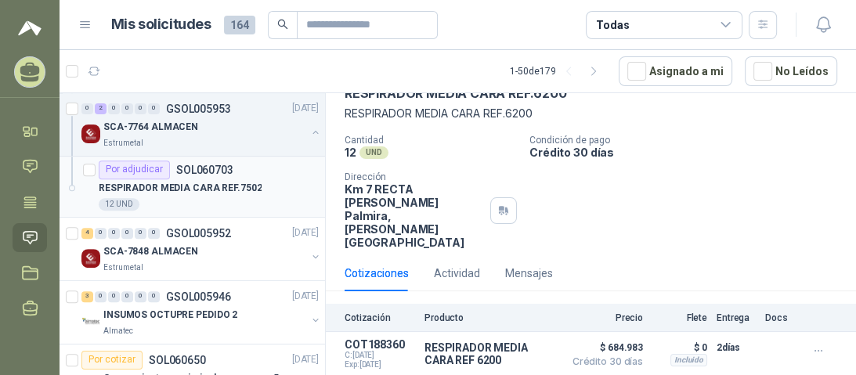
scroll to position [501, 0]
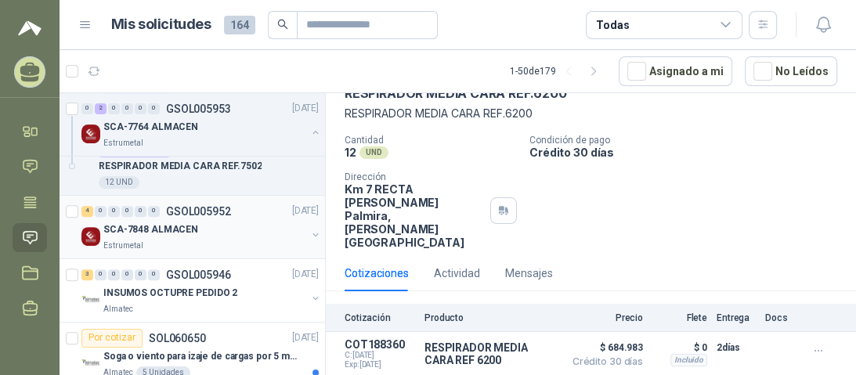
click at [171, 247] on div "Estrumetal" at bounding box center [204, 246] width 203 height 13
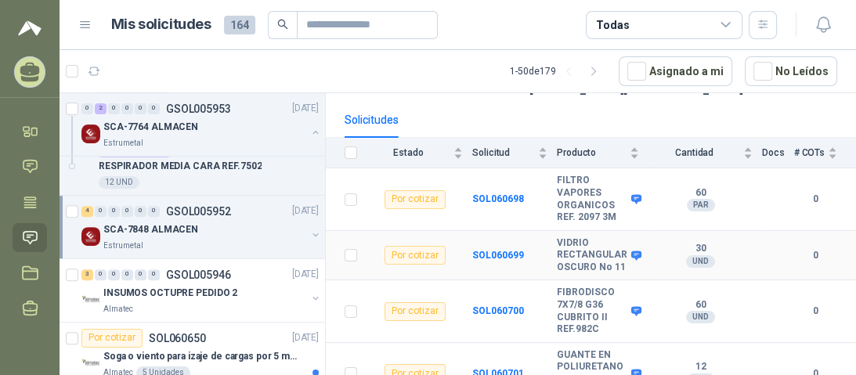
scroll to position [157, 0]
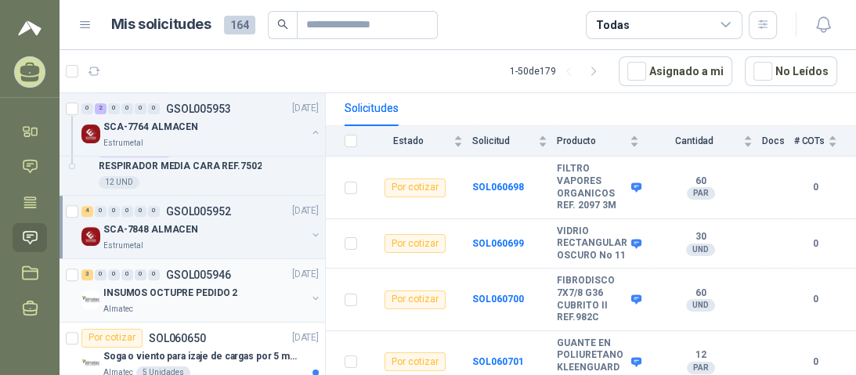
click at [185, 291] on p "INSUMOS OCTUPRE PEDIDO 2" at bounding box center [170, 293] width 134 height 15
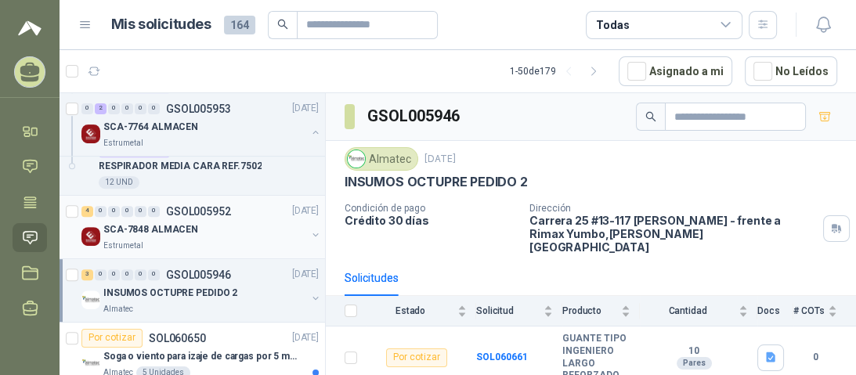
click at [172, 240] on div "Estrumetal" at bounding box center [204, 246] width 203 height 13
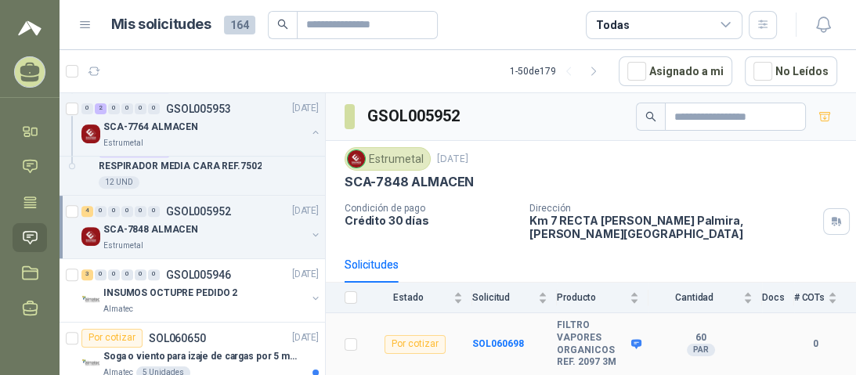
click at [413, 335] on div "Por cotizar" at bounding box center [414, 344] width 61 height 19
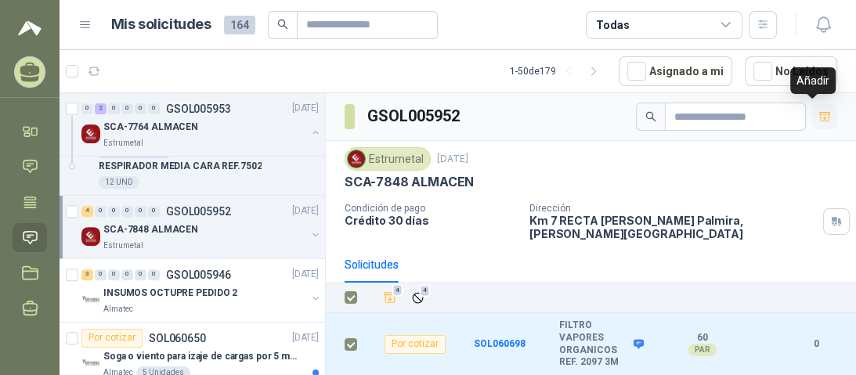
click at [819, 114] on icon "button" at bounding box center [824, 116] width 11 height 9
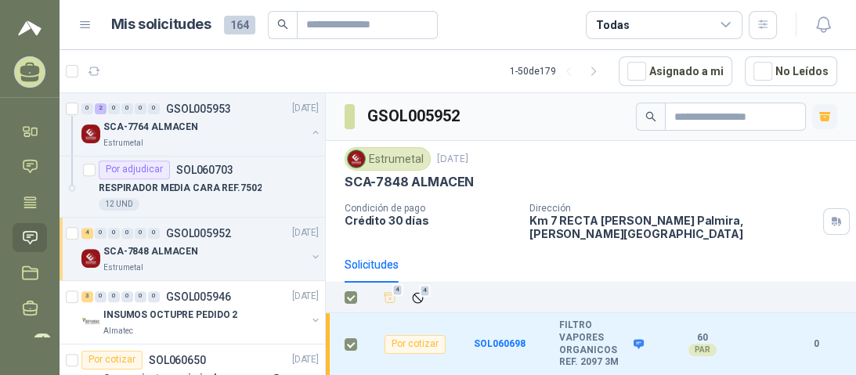
scroll to position [501, 0]
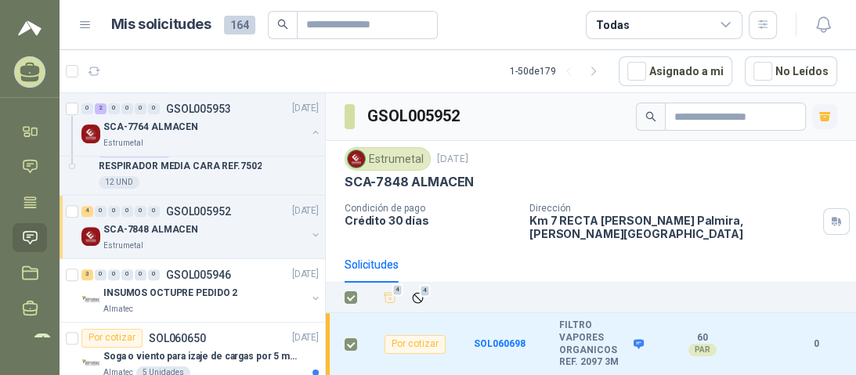
click at [125, 241] on p "Estrumetal" at bounding box center [123, 246] width 40 height 13
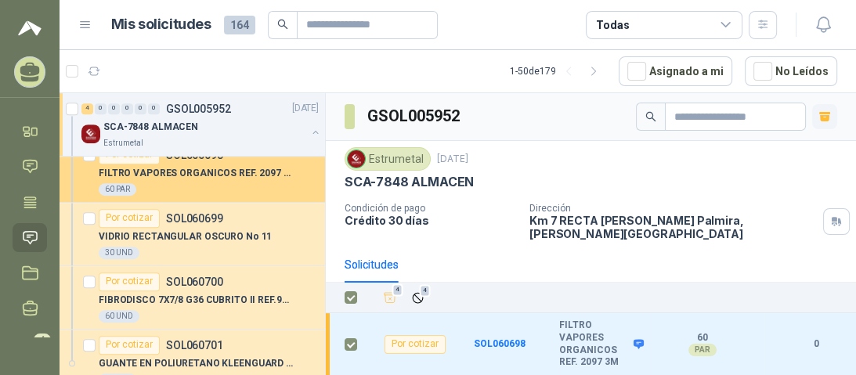
scroll to position [626, 0]
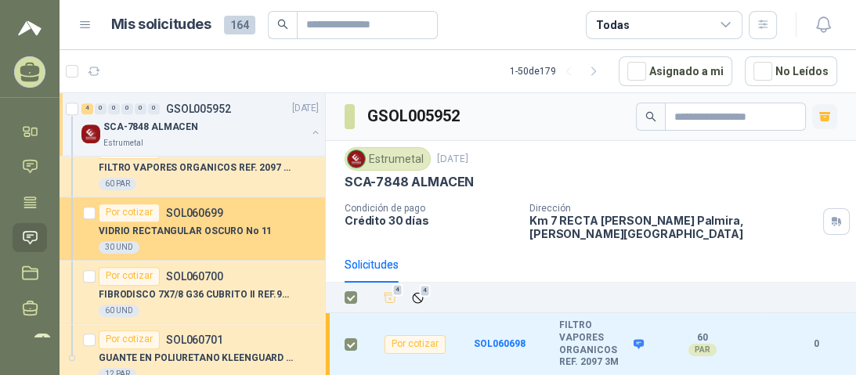
click at [135, 213] on div "Por cotizar" at bounding box center [129, 213] width 61 height 19
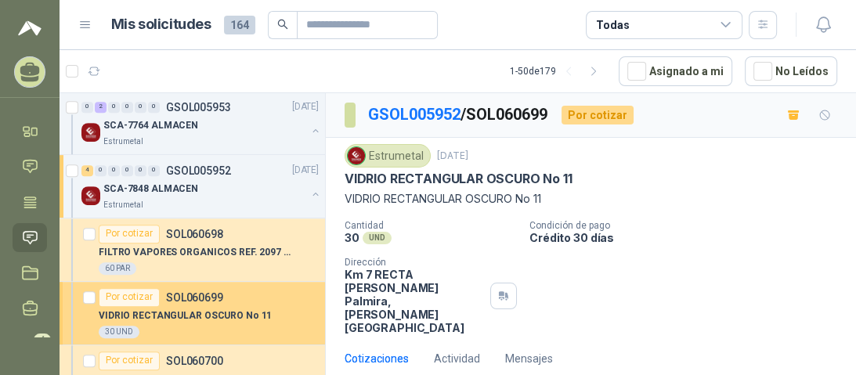
scroll to position [564, 0]
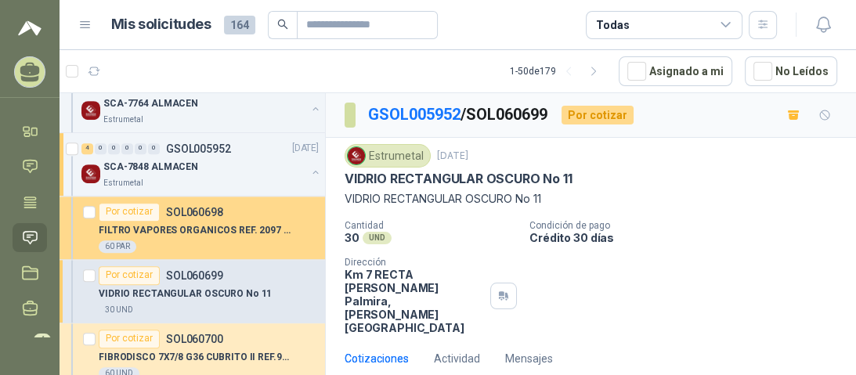
click at [139, 211] on div "Por cotizar" at bounding box center [129, 212] width 61 height 19
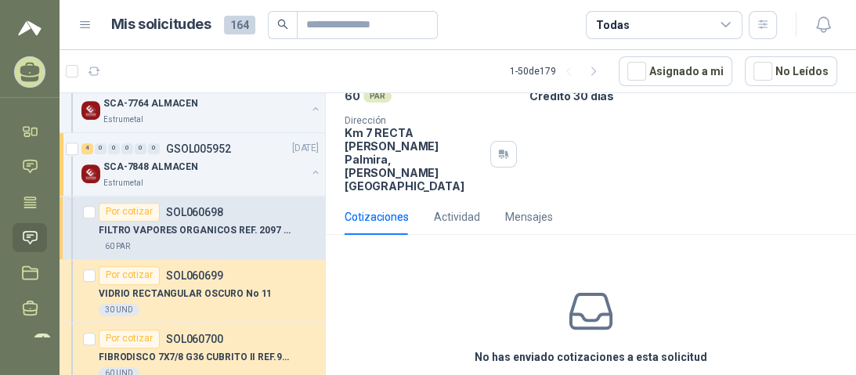
scroll to position [181, 0]
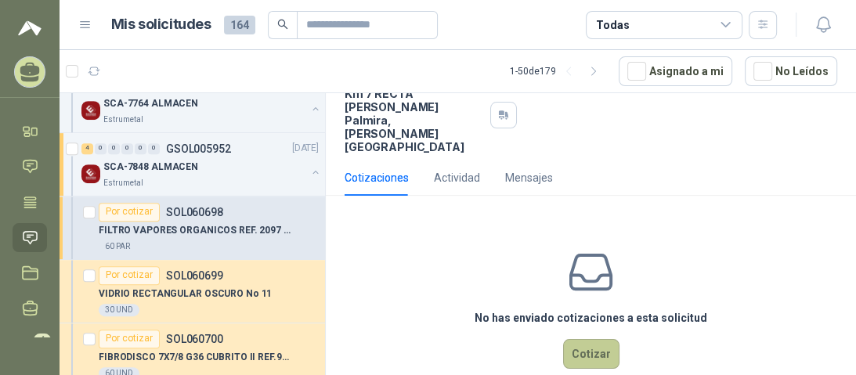
click at [590, 339] on button "Cotizar" at bounding box center [591, 354] width 56 height 30
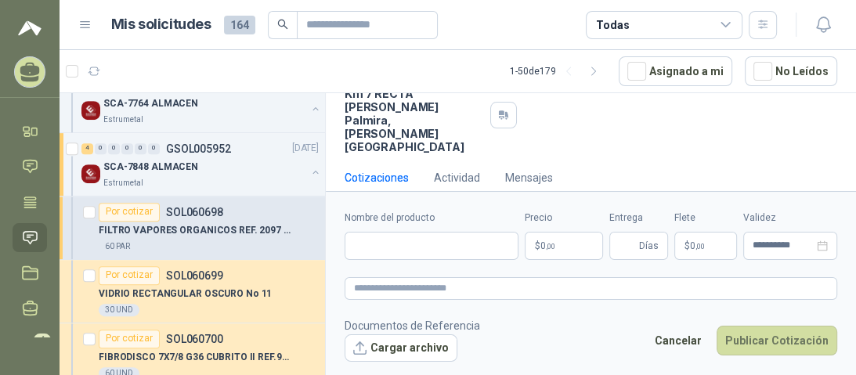
scroll to position [171, 0]
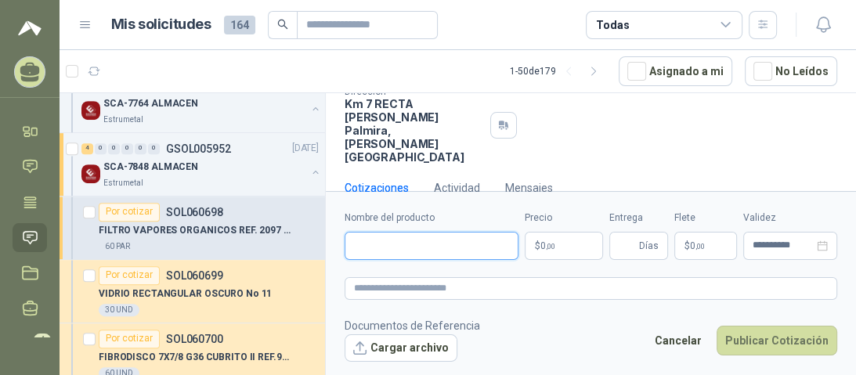
click at [436, 248] on input "Nombre del producto" at bounding box center [431, 246] width 174 height 28
click at [386, 236] on input "**********" at bounding box center [431, 246] width 174 height 28
type input "**********"
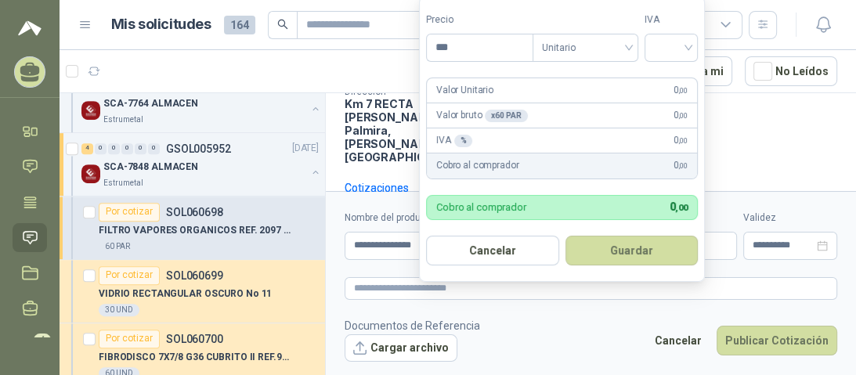
click at [566, 247] on body "[PERSON_NAME] [PERSON_NAME] AGROINSUMOS ALFA Inicio Chat Tareas Solicitudes Lic…" at bounding box center [428, 187] width 856 height 375
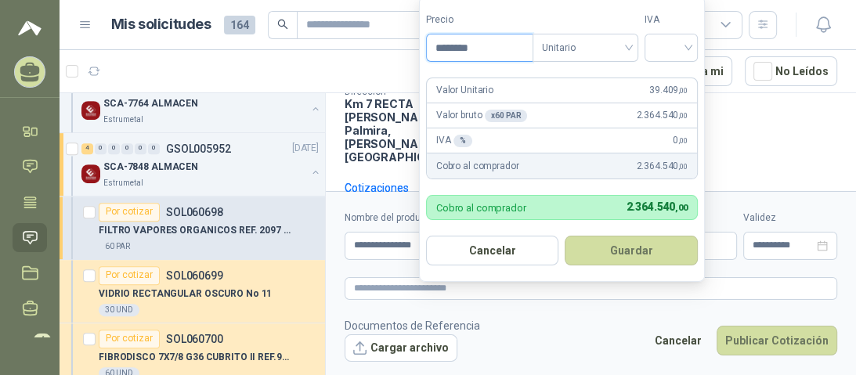
type input "********"
click at [687, 50] on input "search" at bounding box center [671, 45] width 34 height 23
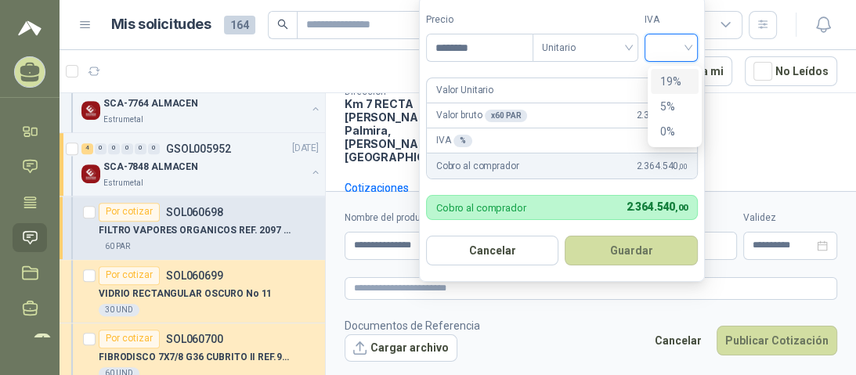
click at [673, 76] on div "19%" at bounding box center [674, 81] width 29 height 17
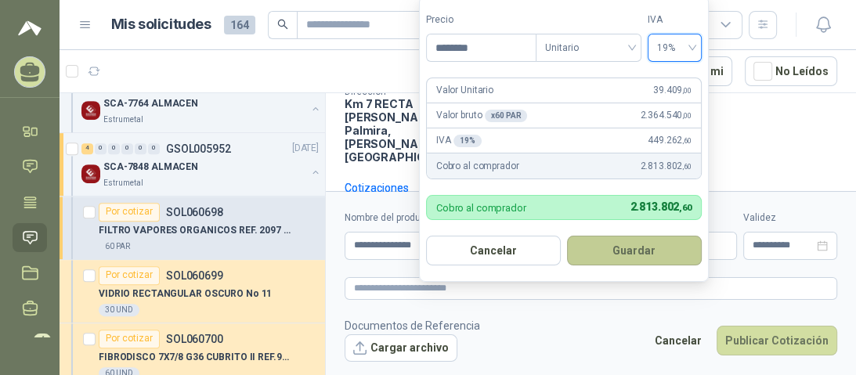
click at [629, 254] on button "Guardar" at bounding box center [634, 251] width 135 height 30
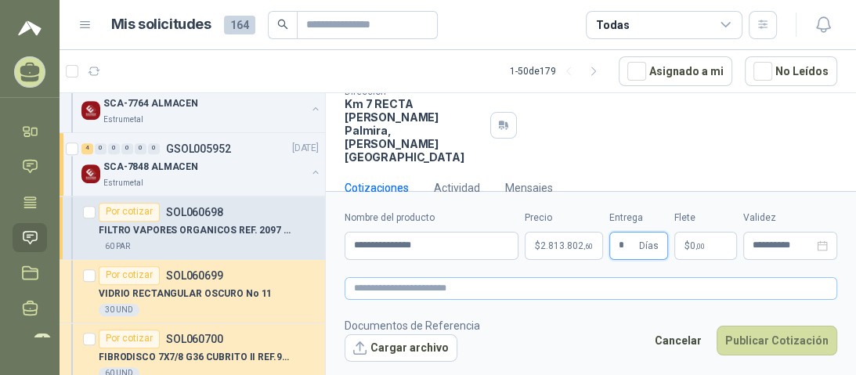
type input "*"
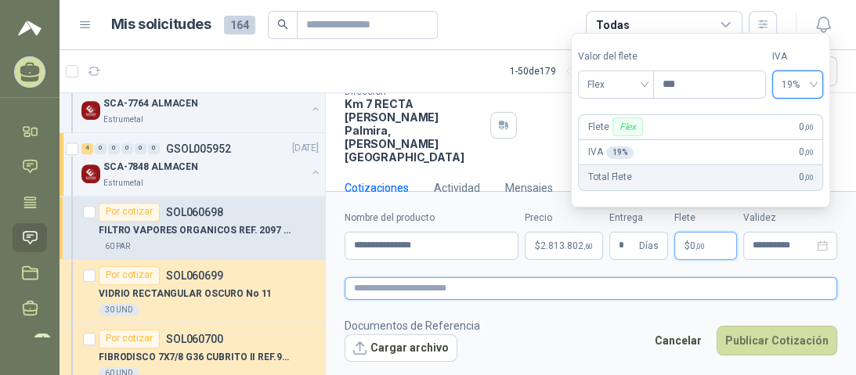
click at [732, 282] on textarea at bounding box center [590, 288] width 492 height 23
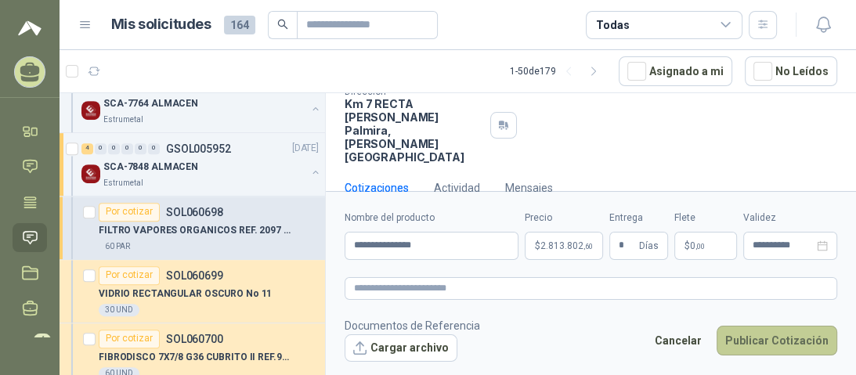
click at [757, 339] on button "Publicar Cotización" at bounding box center [776, 341] width 121 height 30
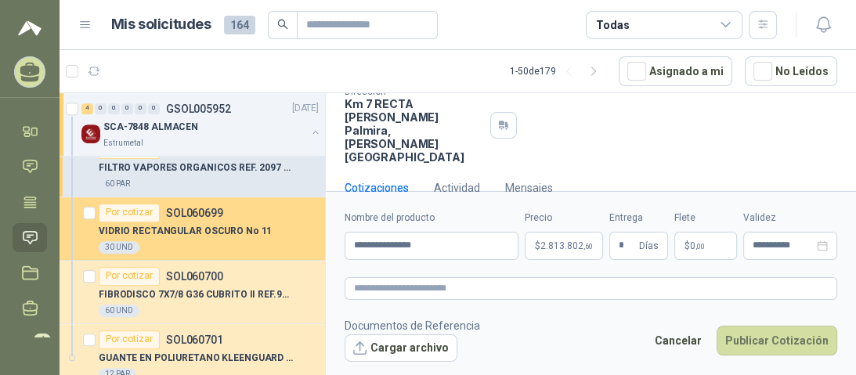
scroll to position [689, 0]
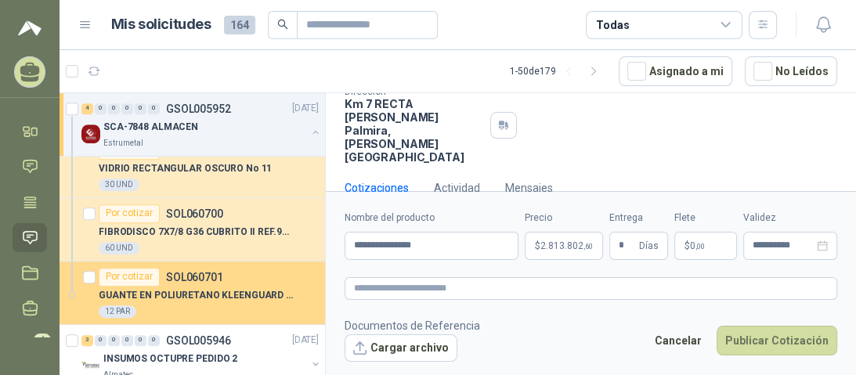
click at [170, 290] on p "GUANTE EN POLIURETANO KLEENGUARD G40" at bounding box center [196, 295] width 195 height 15
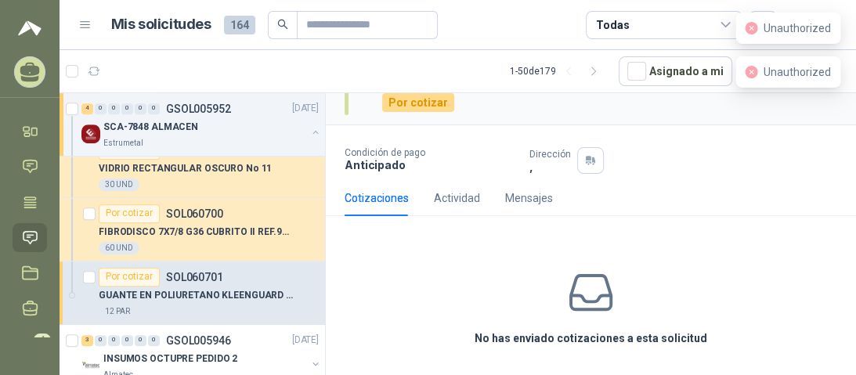
scroll to position [16, 0]
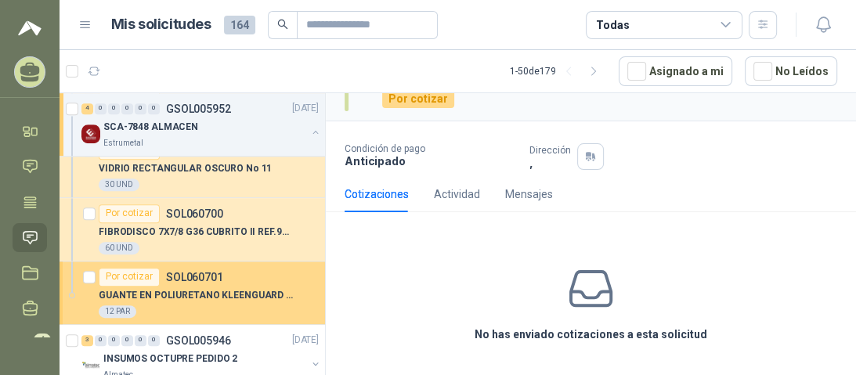
click at [125, 276] on div "Por cotizar" at bounding box center [129, 277] width 61 height 19
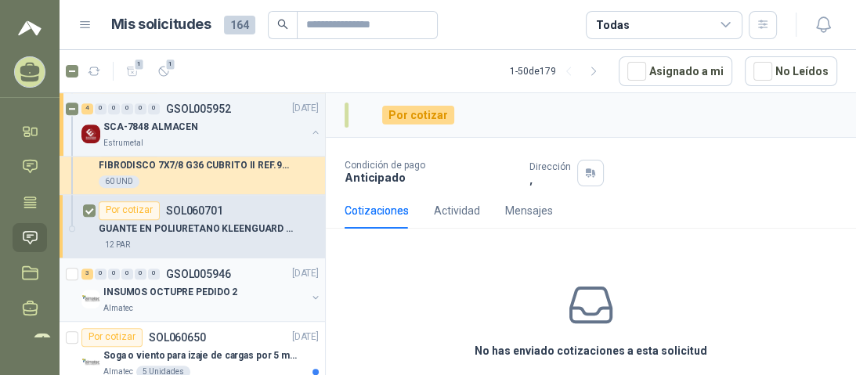
scroll to position [752, 0]
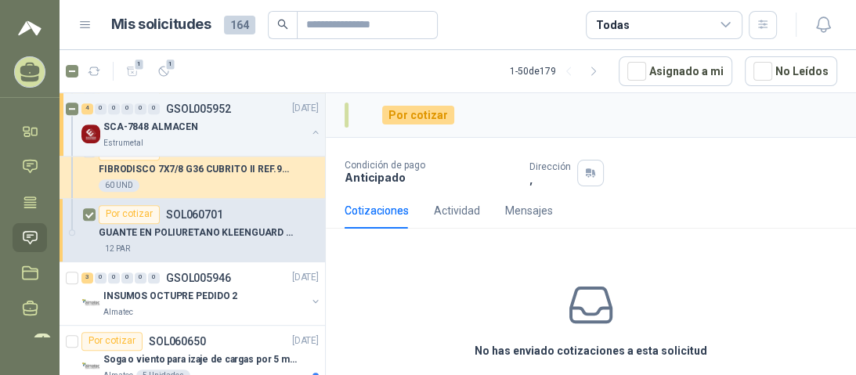
click at [413, 111] on div "Por cotizar" at bounding box center [418, 115] width 72 height 19
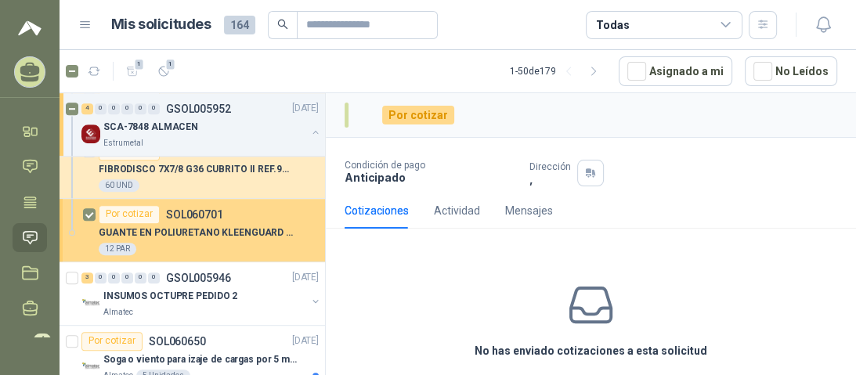
click at [154, 225] on p "GUANTE EN POLIURETANO KLEENGUARD G40" at bounding box center [196, 232] width 195 height 15
click at [138, 215] on div "Por cotizar" at bounding box center [129, 214] width 61 height 19
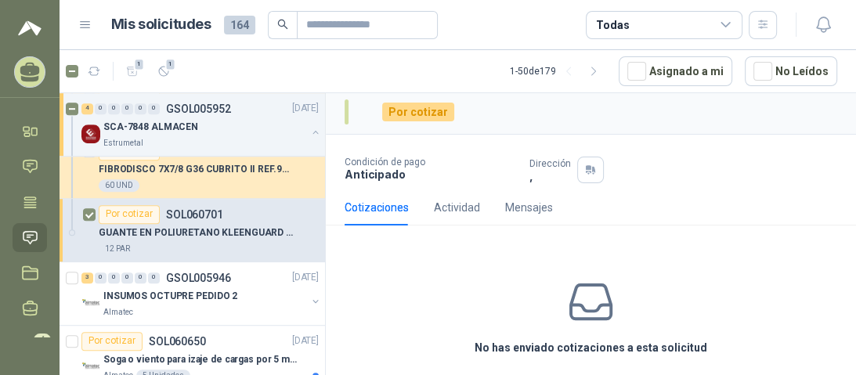
scroll to position [0, 0]
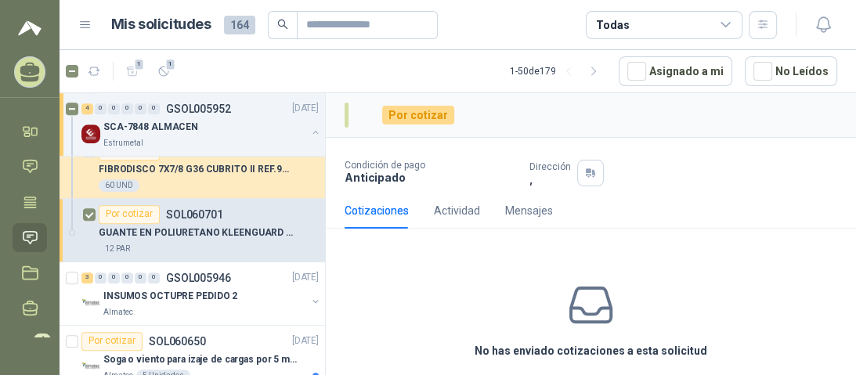
click at [419, 122] on div "Por cotizar" at bounding box center [418, 115] width 72 height 19
click at [419, 117] on div "Por cotizar" at bounding box center [418, 115] width 72 height 19
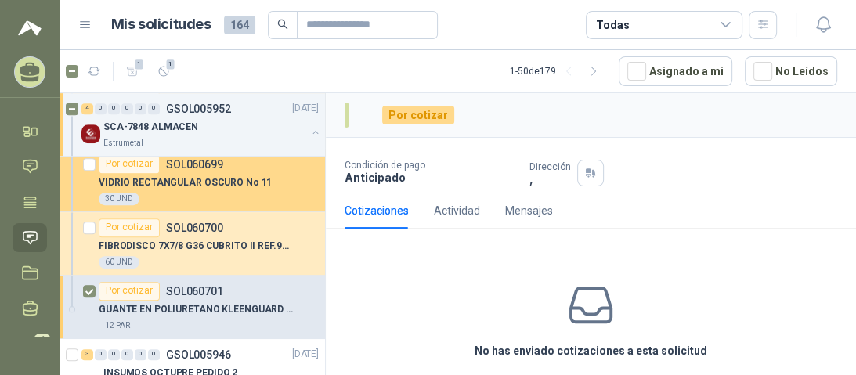
scroll to position [689, 0]
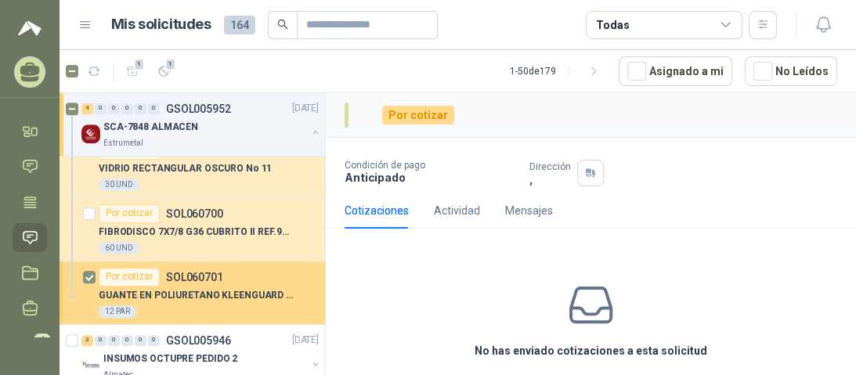
click at [129, 283] on div "Por cotizar" at bounding box center [129, 277] width 61 height 19
click at [136, 278] on div "Por cotizar" at bounding box center [129, 277] width 61 height 19
click at [125, 308] on div "12 PAR" at bounding box center [118, 311] width 38 height 13
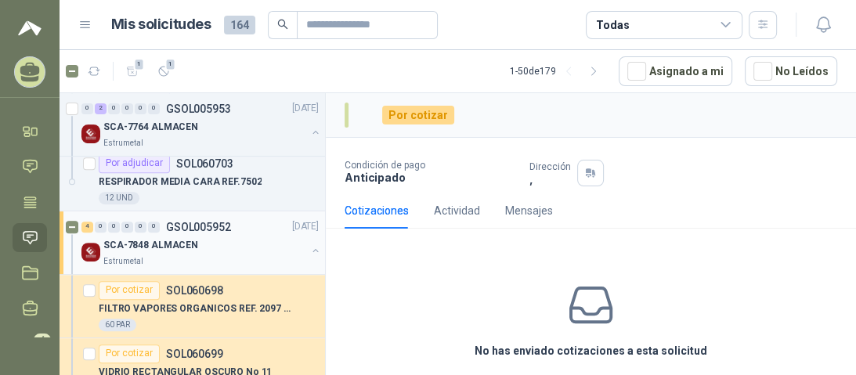
scroll to position [501, 0]
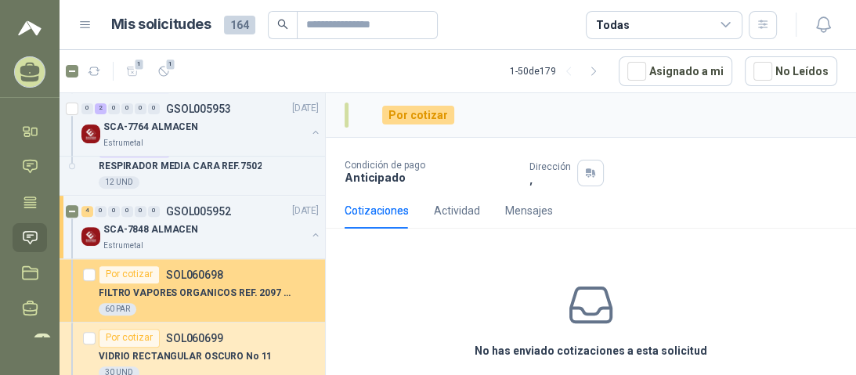
click at [141, 275] on div "Por cotizar" at bounding box center [129, 274] width 61 height 19
click at [126, 307] on div "60 PAR" at bounding box center [118, 309] width 38 height 13
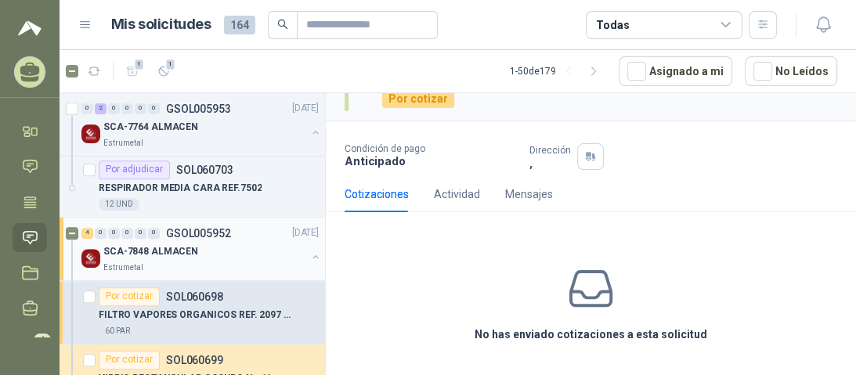
scroll to position [564, 0]
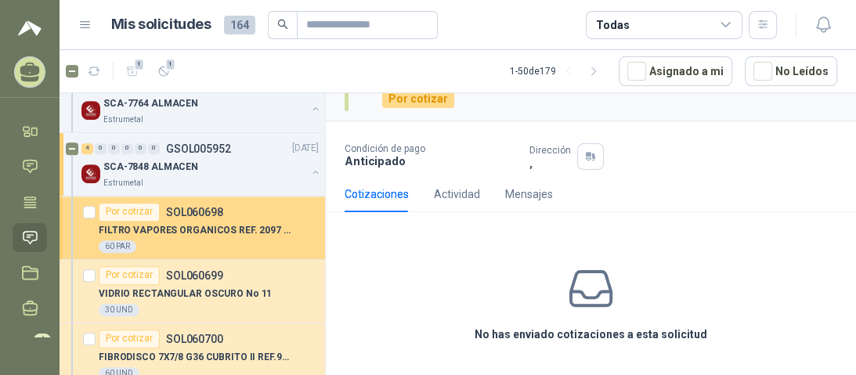
click at [124, 212] on div "Por cotizar" at bounding box center [129, 212] width 61 height 19
click at [130, 215] on div "Por cotizar" at bounding box center [129, 212] width 61 height 19
click at [129, 215] on div "Por cotizar" at bounding box center [129, 212] width 61 height 19
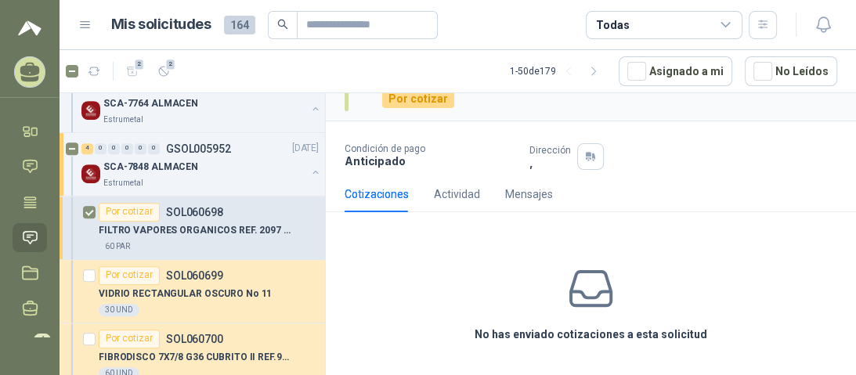
click at [28, 77] on icon at bounding box center [30, 72] width 24 height 24
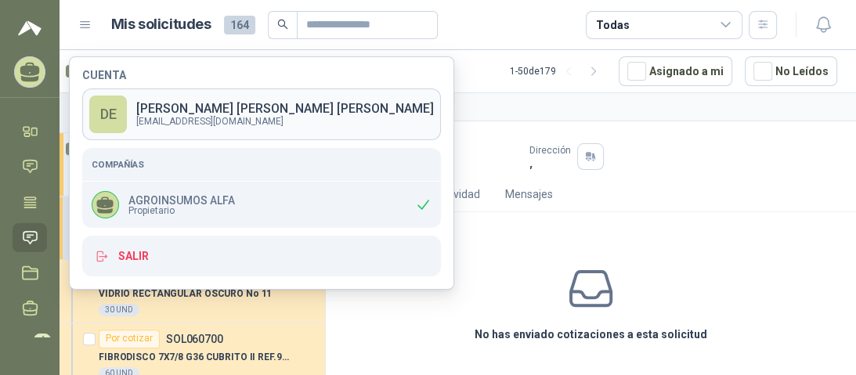
click at [211, 114] on p "[PERSON_NAME] [PERSON_NAME]" at bounding box center [284, 109] width 297 height 13
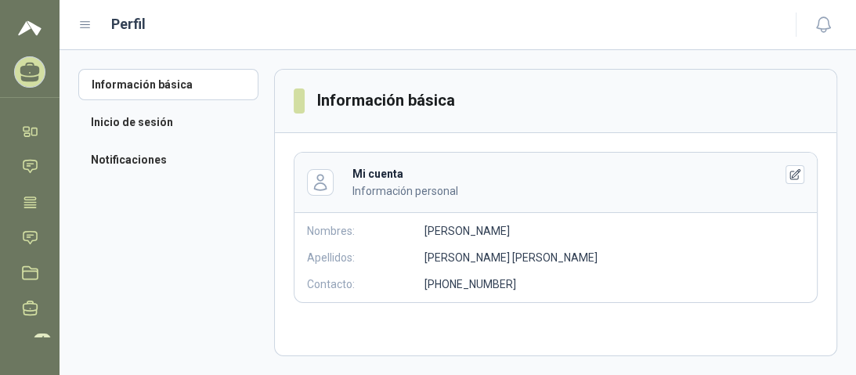
click at [29, 74] on icon at bounding box center [30, 69] width 20 height 13
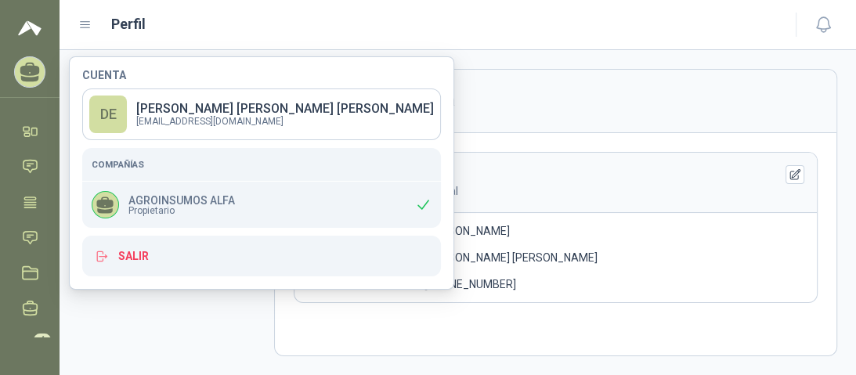
click at [204, 196] on p "AGROINSUMOS ALFA" at bounding box center [181, 200] width 106 height 11
click at [191, 206] on span "Propietario" at bounding box center [181, 210] width 106 height 9
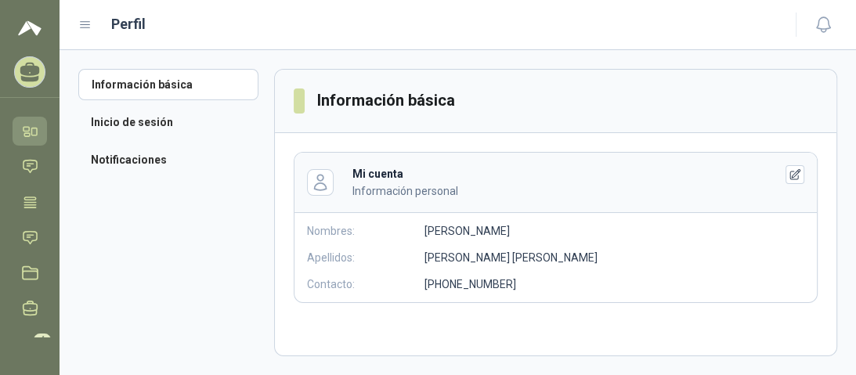
click at [19, 135] on link "Inicio" at bounding box center [30, 131] width 34 height 29
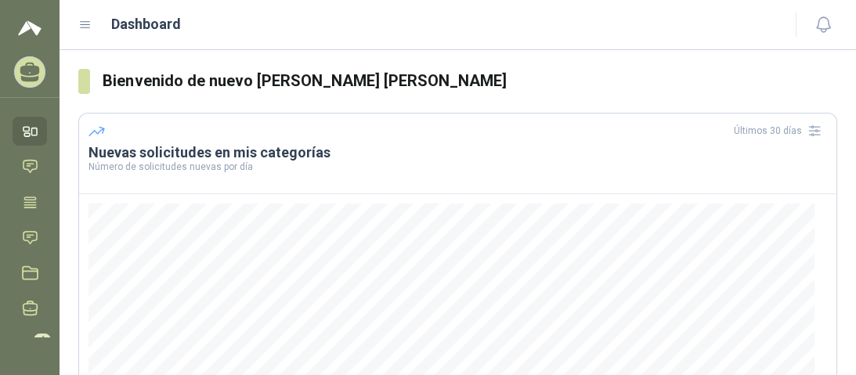
click at [37, 175] on ul "Inicio Chat Tareas Solicitudes Licitaciones Negociaciones Cotizar 4 Órdenes de …" at bounding box center [29, 227] width 59 height 221
click at [34, 170] on icon at bounding box center [30, 166] width 16 height 16
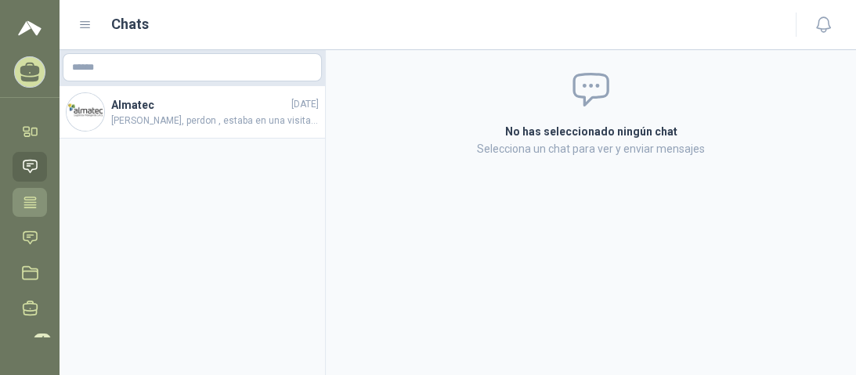
click at [28, 204] on icon at bounding box center [30, 201] width 12 height 10
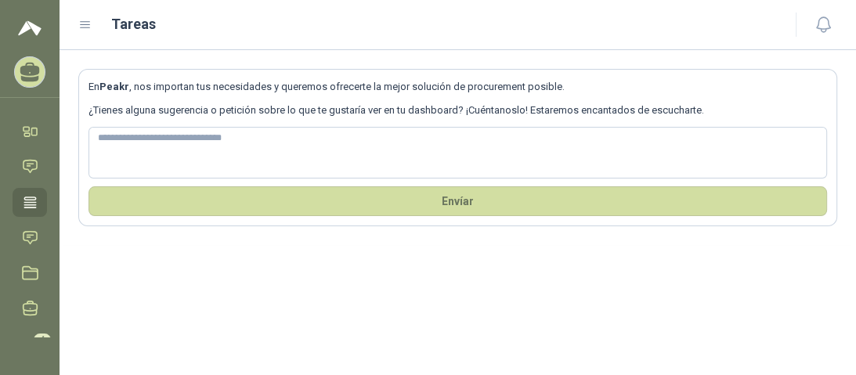
click at [39, 236] on ul "Inicio Chat Tareas Solicitudes Licitaciones Negociaciones Cotizar 4 Órdenes de …" at bounding box center [29, 227] width 59 height 221
click at [34, 237] on icon at bounding box center [30, 237] width 16 height 16
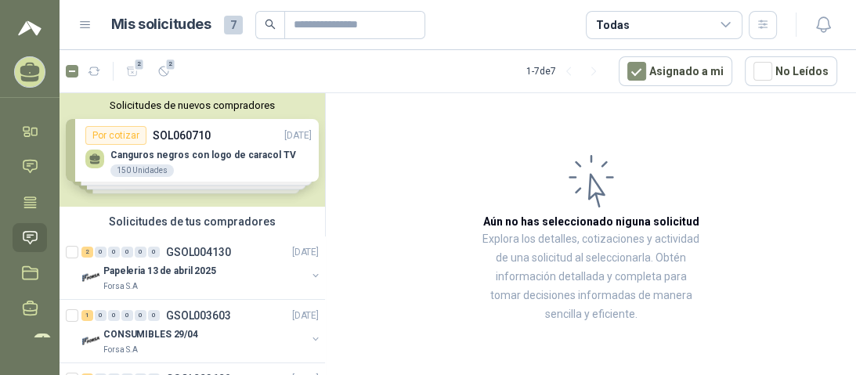
click at [212, 153] on div "Solicitudes de nuevos compradores Por cotizar SOL060710 [DATE] Canguros negros …" at bounding box center [191, 150] width 265 height 114
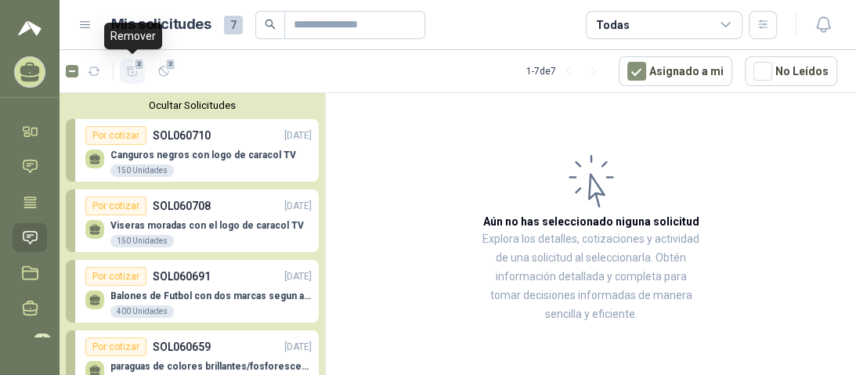
click at [137, 79] on button "2" at bounding box center [132, 71] width 25 height 25
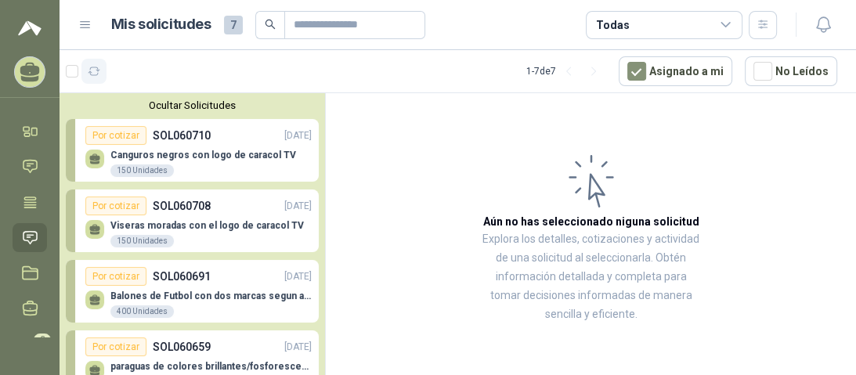
click at [93, 74] on icon "button" at bounding box center [94, 71] width 13 height 13
click at [87, 27] on icon at bounding box center [85, 25] width 9 height 6
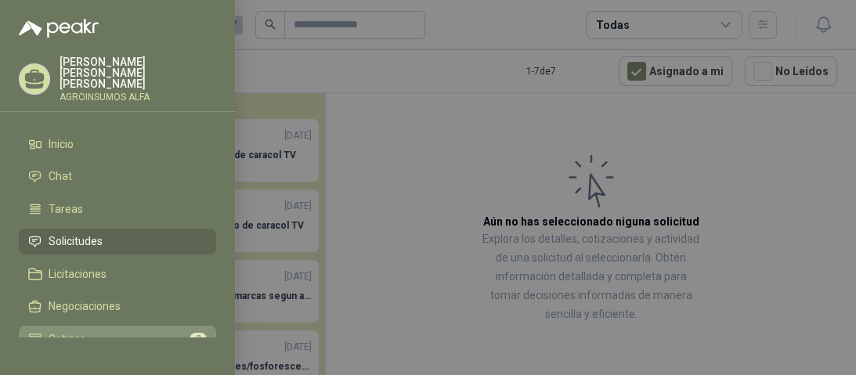
click at [92, 332] on li "Cotizar 2" at bounding box center [117, 339] width 178 height 14
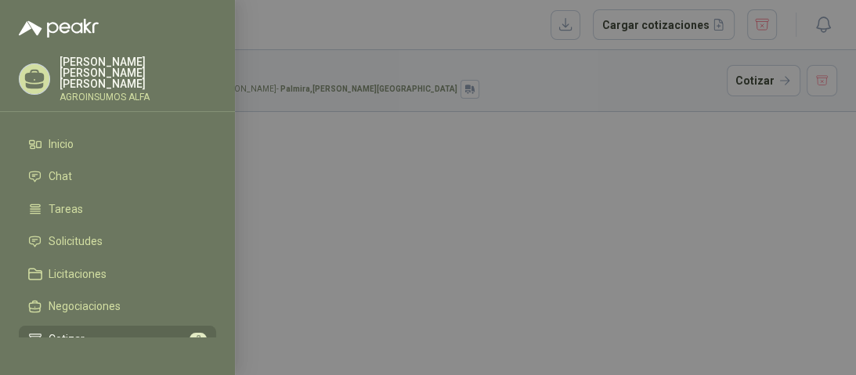
click at [412, 47] on div at bounding box center [428, 187] width 856 height 375
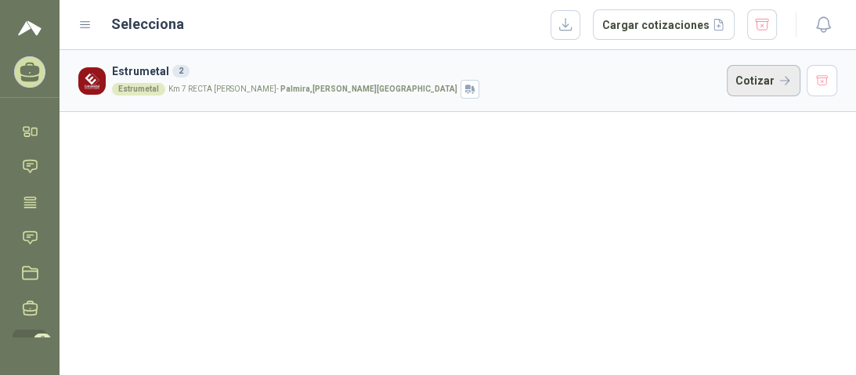
click at [768, 81] on button "Cotizar" at bounding box center [763, 80] width 74 height 31
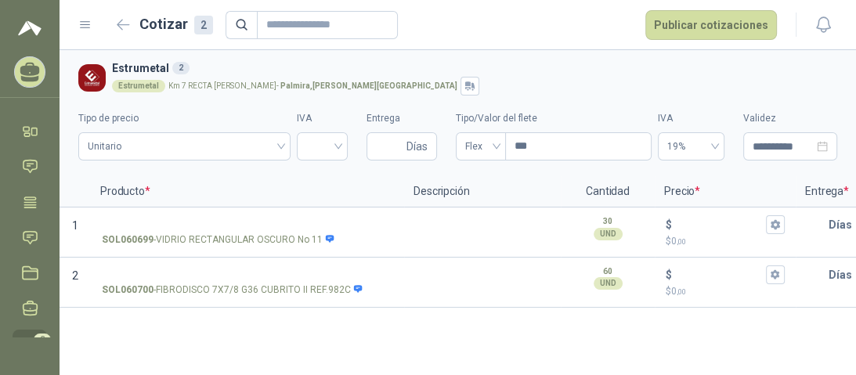
click at [294, 347] on div "**********" at bounding box center [457, 212] width 796 height 325
click at [438, 332] on div "**********" at bounding box center [457, 212] width 796 height 325
click at [41, 164] on span "2" at bounding box center [42, 170] width 17 height 13
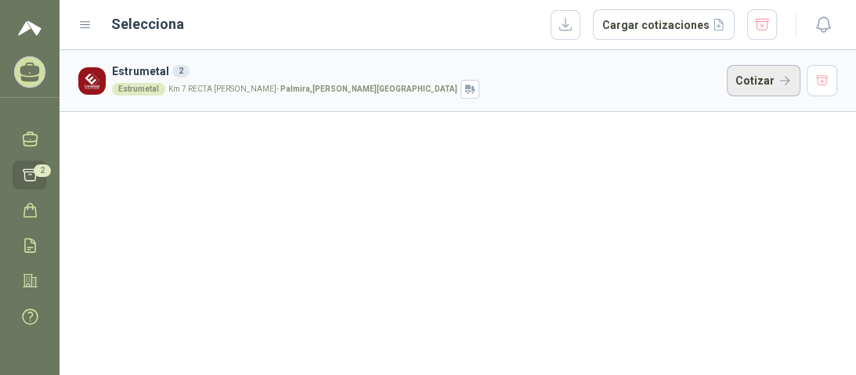
drag, startPoint x: 756, startPoint y: 74, endPoint x: 755, endPoint y: 85, distance: 10.3
click at [756, 75] on button "Cotizar" at bounding box center [763, 80] width 74 height 31
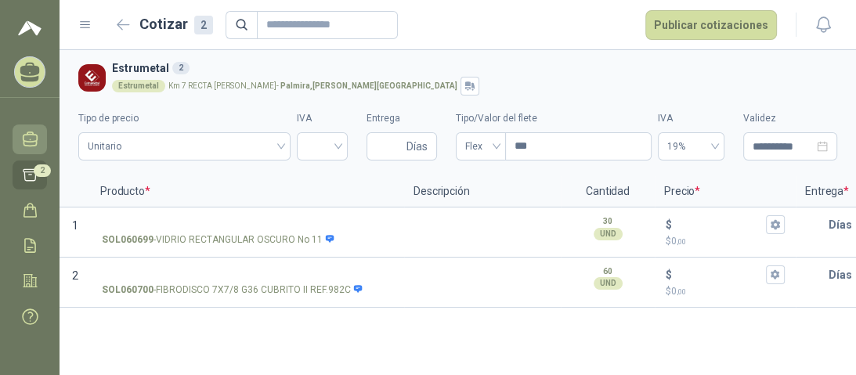
click at [33, 138] on link "Negociaciones" at bounding box center [30, 138] width 34 height 29
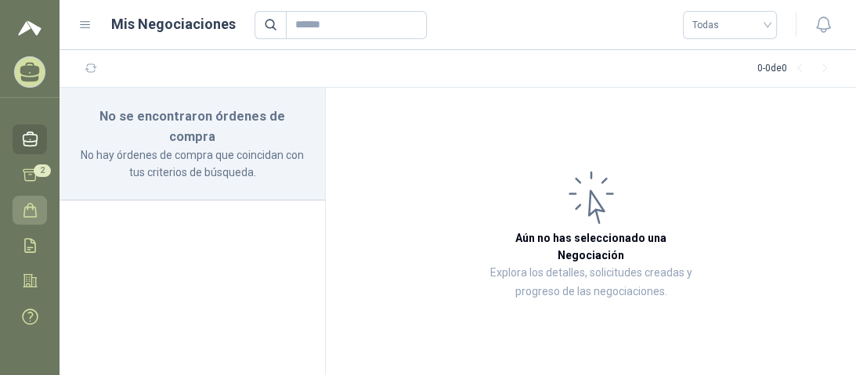
click at [31, 202] on icon at bounding box center [30, 210] width 16 height 16
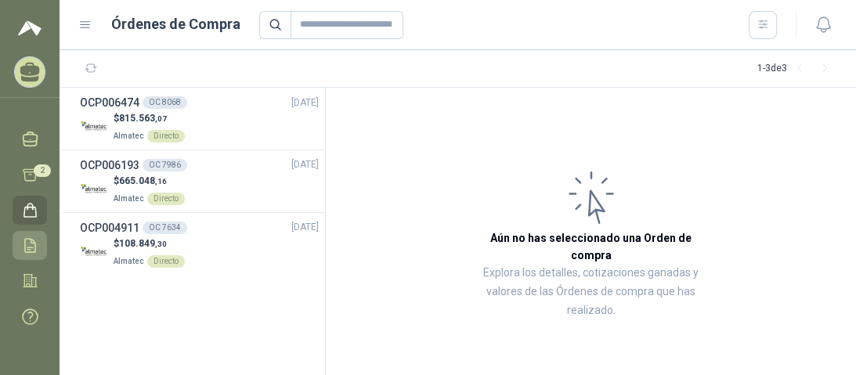
click at [25, 237] on icon at bounding box center [30, 245] width 16 height 16
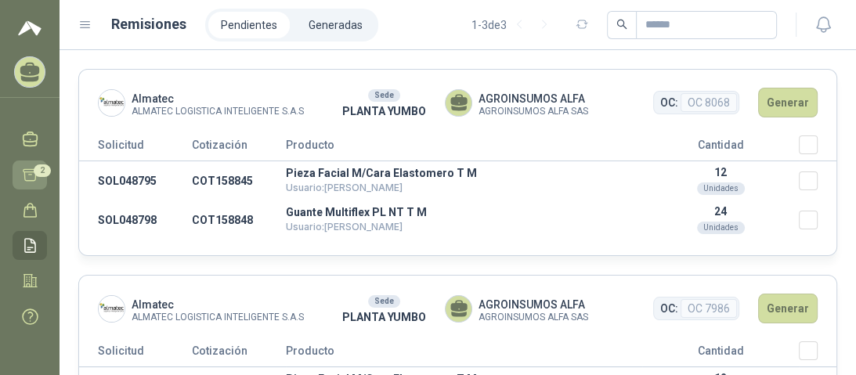
click at [30, 169] on icon at bounding box center [29, 175] width 13 height 12
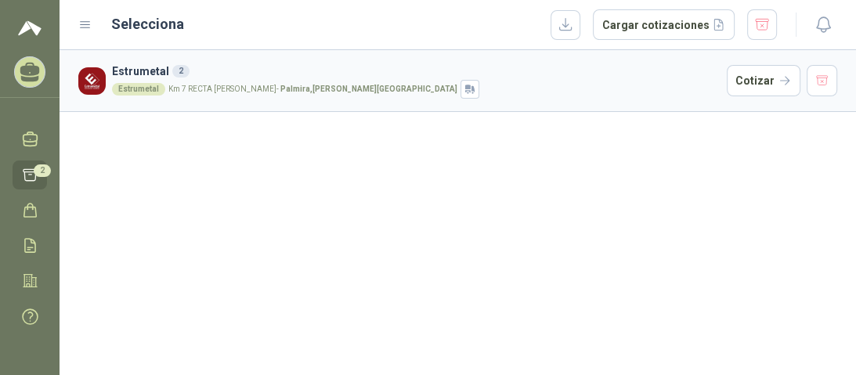
click at [175, 70] on div "2" at bounding box center [180, 71] width 17 height 13
click at [93, 85] on img at bounding box center [91, 80] width 27 height 27
click at [140, 92] on div "Estrumetal" at bounding box center [138, 89] width 53 height 13
click at [451, 84] on div "Estrumetal Km 7 RECTA [PERSON_NAME][GEOGRAPHIC_DATA] - [PERSON_NAME] , [PERSON_…" at bounding box center [416, 89] width 608 height 19
click at [748, 81] on button "Cotizar" at bounding box center [763, 80] width 74 height 31
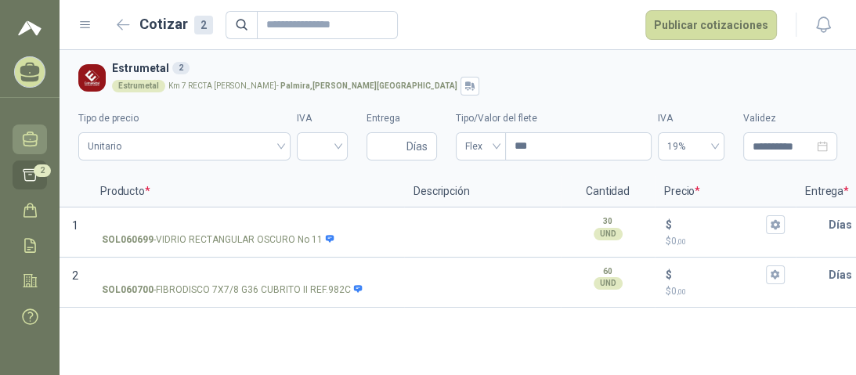
click at [23, 132] on icon at bounding box center [30, 139] width 14 height 14
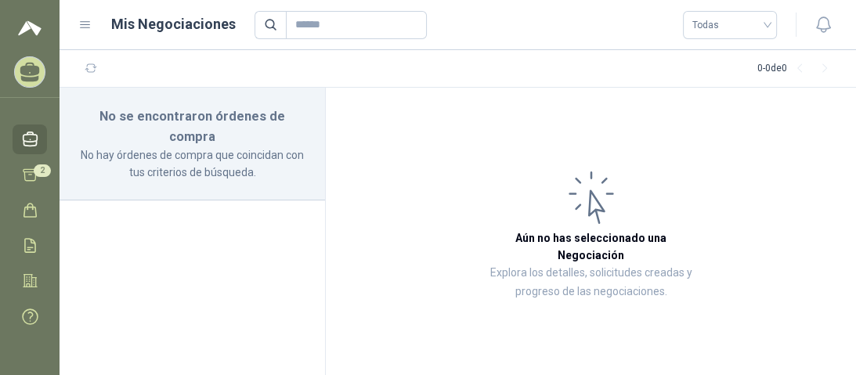
click at [25, 76] on icon at bounding box center [30, 72] width 24 height 24
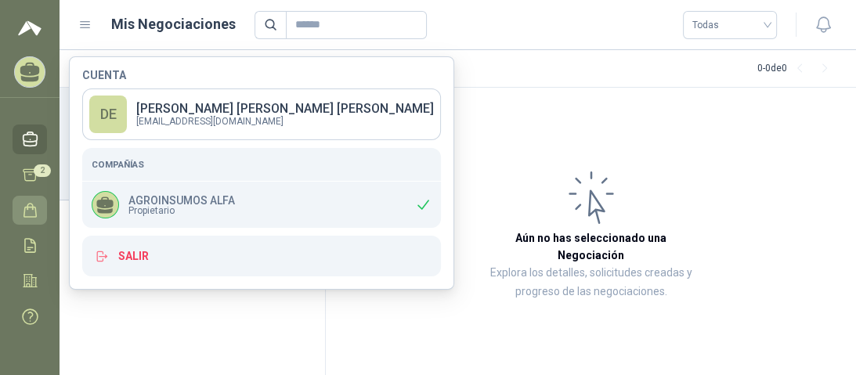
click at [31, 207] on link "Órdenes de Compra" at bounding box center [30, 210] width 34 height 29
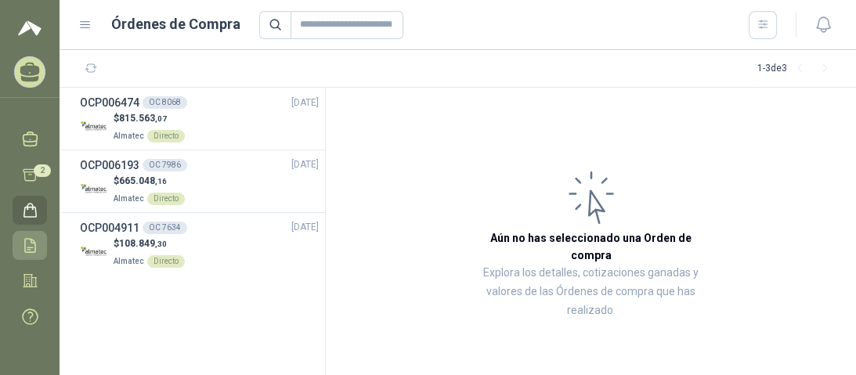
click at [30, 240] on icon at bounding box center [30, 245] width 10 height 13
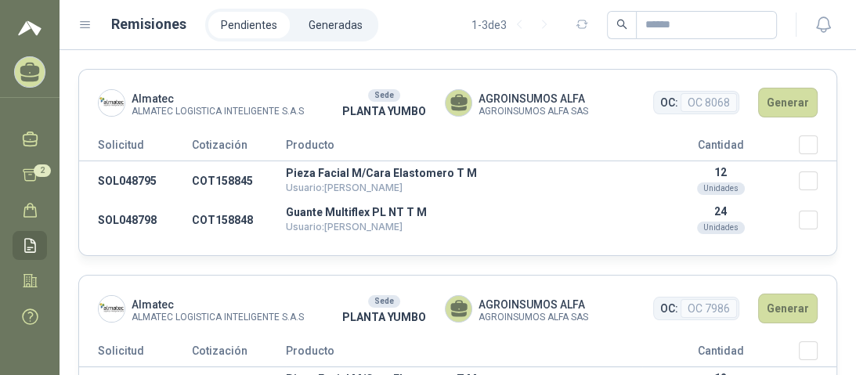
click at [34, 280] on ul "Inicio Chat Tareas Solicitudes Licitaciones Negociaciones Cotizar 2 Órdenes de …" at bounding box center [29, 227] width 59 height 221
click at [31, 49] on menu "[PERSON_NAME] [PERSON_NAME] AGROINSUMOS ALFA Inicio Chat Tareas Solicitudes Lic…" at bounding box center [29, 187] width 59 height 375
click at [31, 25] on img at bounding box center [29, 28] width 23 height 19
click at [31, 28] on img at bounding box center [29, 28] width 23 height 19
click at [34, 65] on icon at bounding box center [30, 72] width 24 height 24
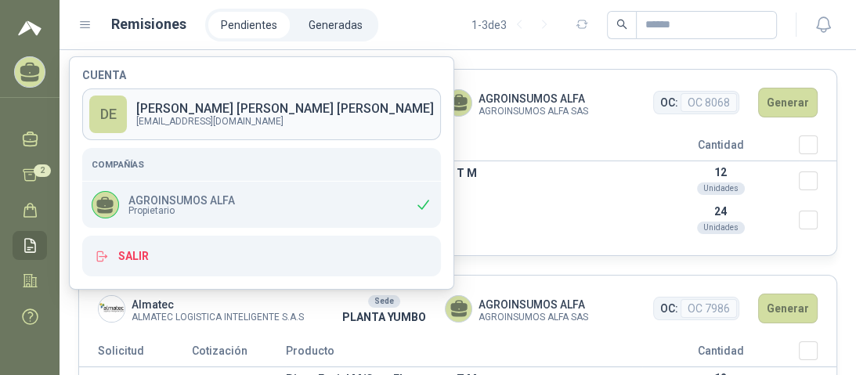
click at [178, 117] on p "[EMAIL_ADDRESS][DOMAIN_NAME]" at bounding box center [284, 121] width 297 height 9
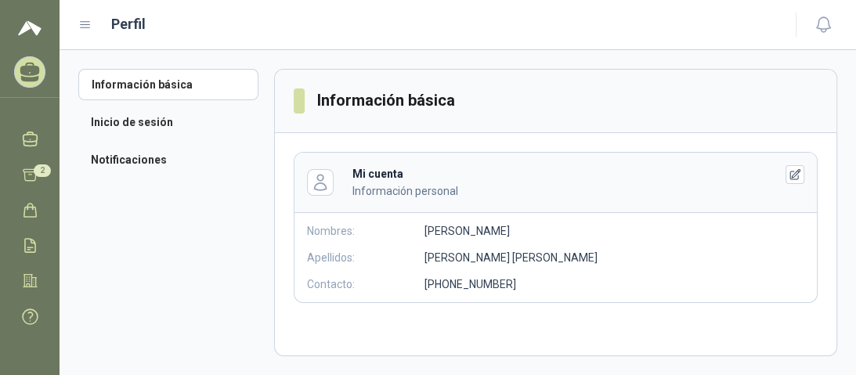
click at [38, 27] on img at bounding box center [29, 28] width 23 height 19
click at [92, 25] on div "Perfil" at bounding box center [427, 24] width 698 height 22
click at [88, 25] on icon at bounding box center [85, 25] width 14 height 14
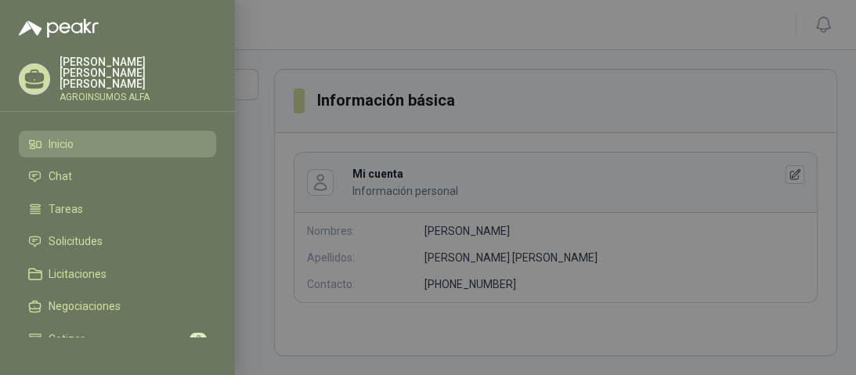
click at [72, 138] on span "Inicio" at bounding box center [61, 144] width 25 height 13
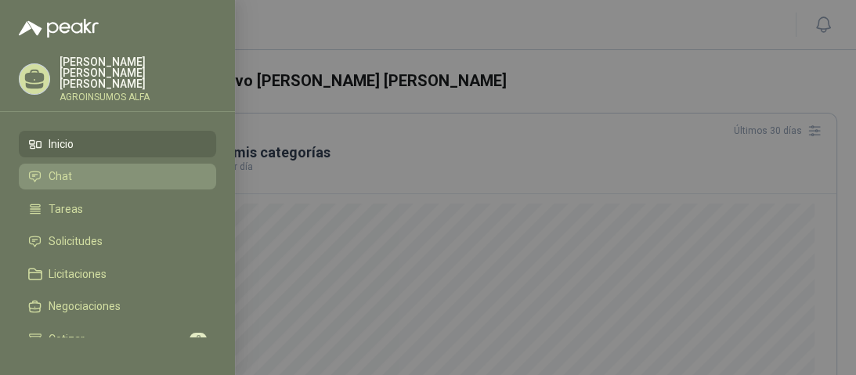
click at [34, 171] on icon at bounding box center [35, 176] width 11 height 10
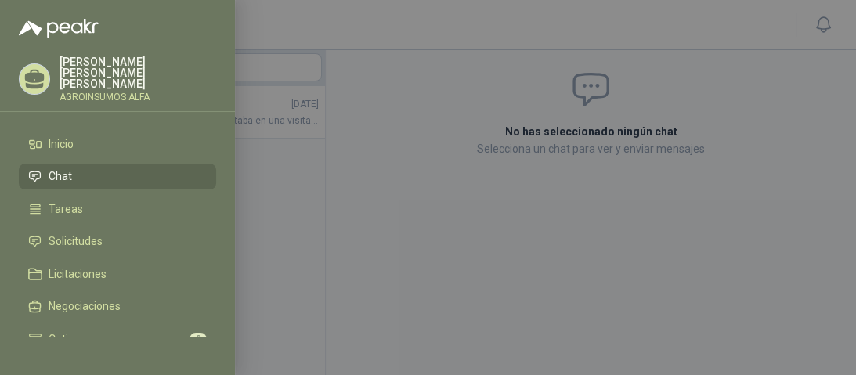
click at [338, 28] on div at bounding box center [428, 187] width 856 height 375
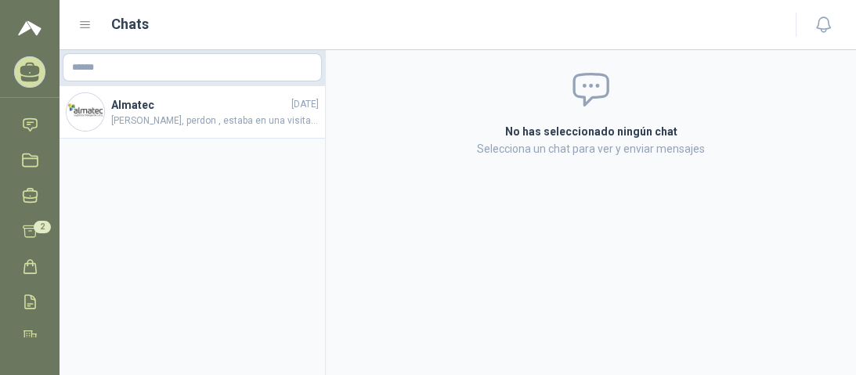
scroll to position [181, 0]
click at [25, 169] on icon at bounding box center [29, 175] width 13 height 12
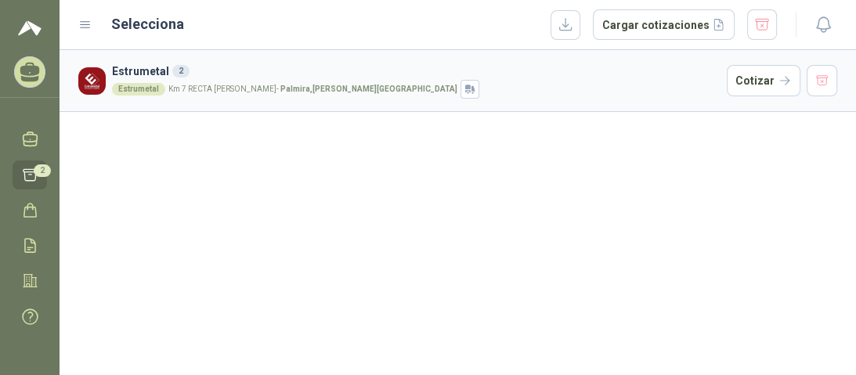
click at [91, 78] on img at bounding box center [91, 80] width 27 height 27
click at [126, 92] on div "Estrumetal" at bounding box center [138, 89] width 53 height 13
click at [34, 204] on icon at bounding box center [30, 201] width 16 height 16
click at [27, 173] on link "Negociaciones" at bounding box center [30, 164] width 34 height 29
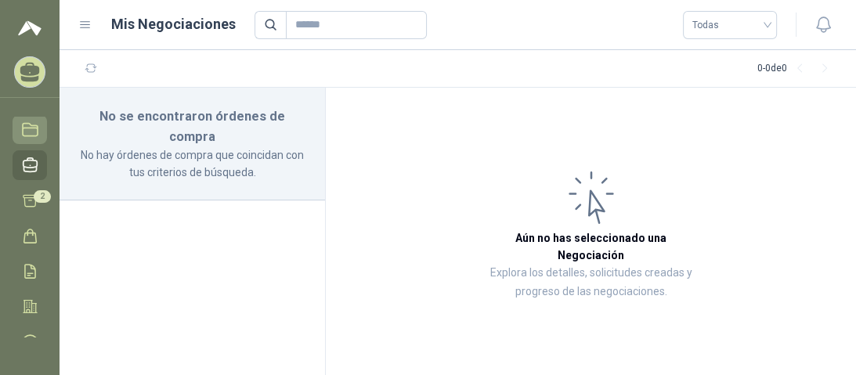
click at [31, 132] on icon at bounding box center [30, 129] width 16 height 16
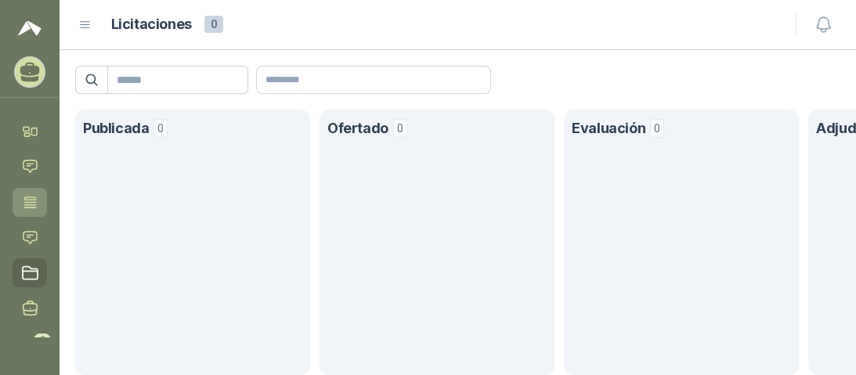
click at [28, 207] on icon at bounding box center [30, 202] width 16 height 16
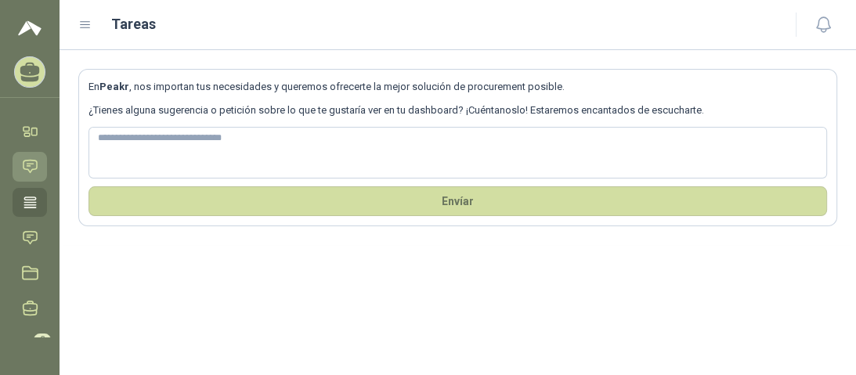
click at [28, 163] on icon at bounding box center [29, 166] width 13 height 13
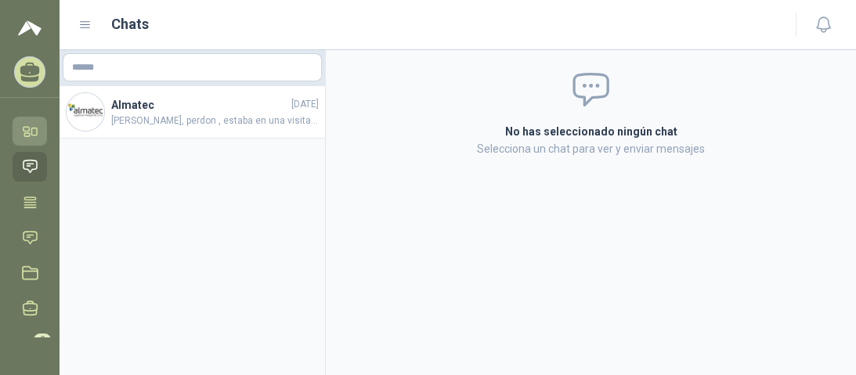
click at [34, 128] on icon at bounding box center [30, 131] width 16 height 16
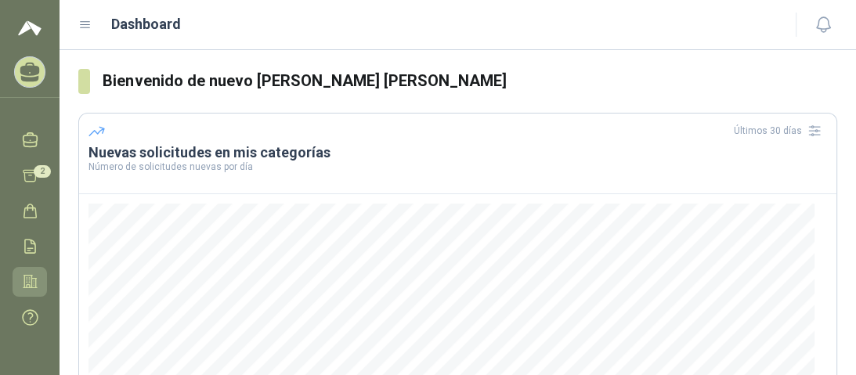
scroll to position [181, 0]
click at [28, 202] on icon at bounding box center [30, 210] width 16 height 16
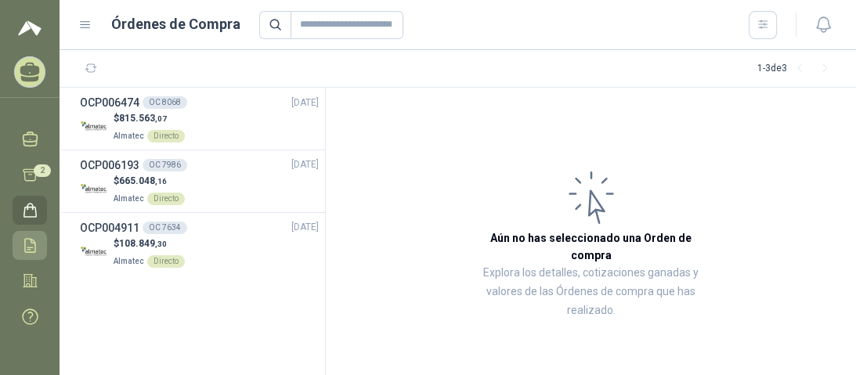
click at [30, 240] on icon at bounding box center [30, 245] width 10 height 13
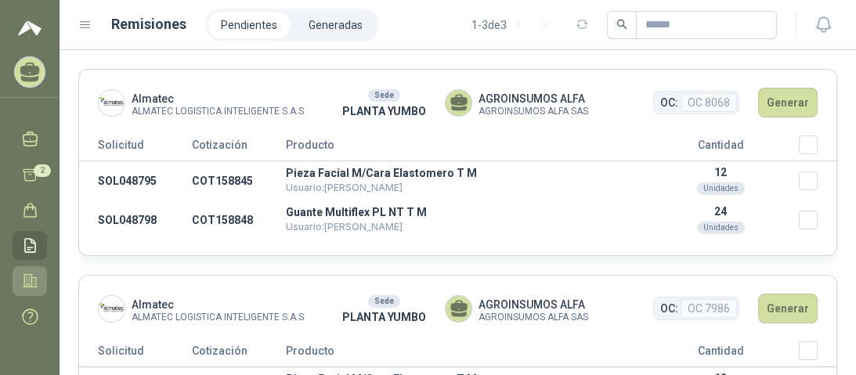
click at [28, 272] on icon at bounding box center [30, 280] width 16 height 16
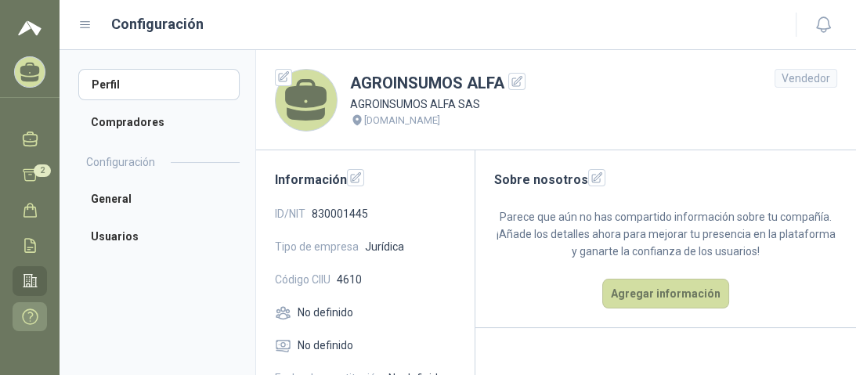
click at [28, 309] on icon at bounding box center [30, 316] width 15 height 15
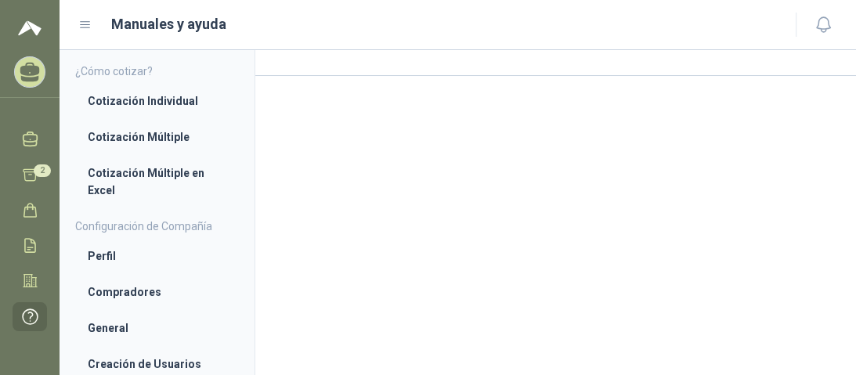
click at [31, 75] on icon at bounding box center [30, 72] width 24 height 24
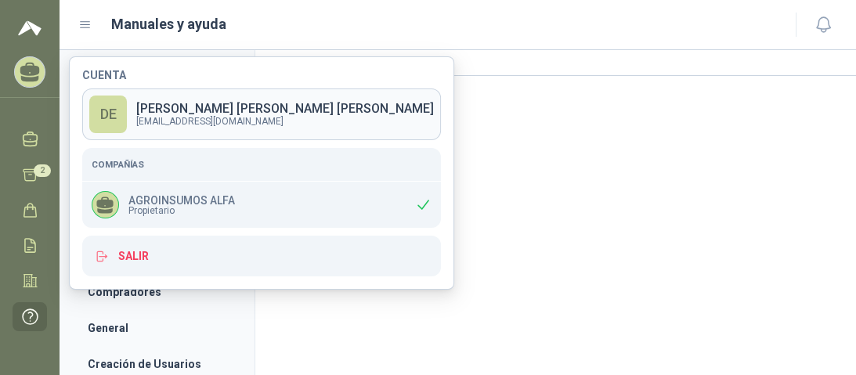
click at [233, 137] on link "DE [PERSON_NAME] [PERSON_NAME] [EMAIL_ADDRESS][DOMAIN_NAME]" at bounding box center [261, 114] width 359 height 52
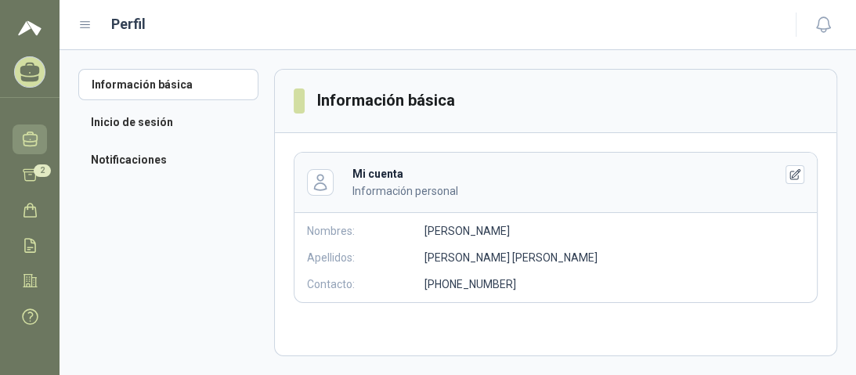
click at [26, 131] on icon at bounding box center [30, 139] width 16 height 16
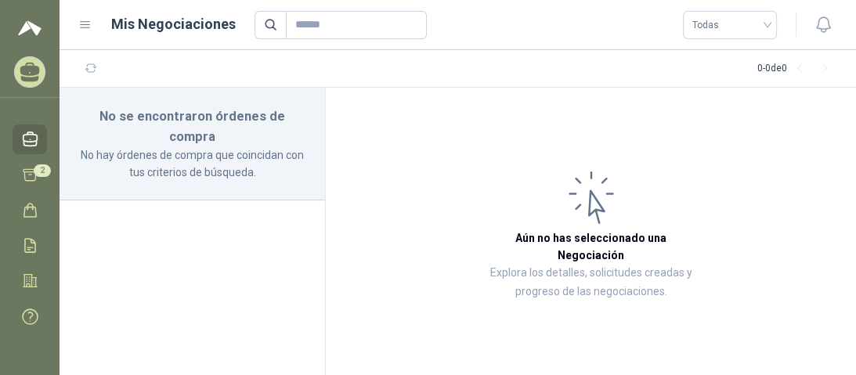
click at [35, 31] on img at bounding box center [29, 28] width 23 height 19
click at [88, 26] on icon at bounding box center [85, 25] width 14 height 14
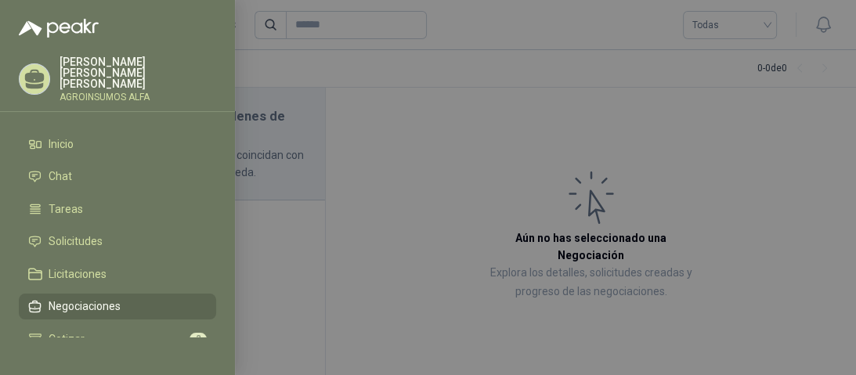
click at [36, 74] on icon at bounding box center [35, 76] width 20 height 13
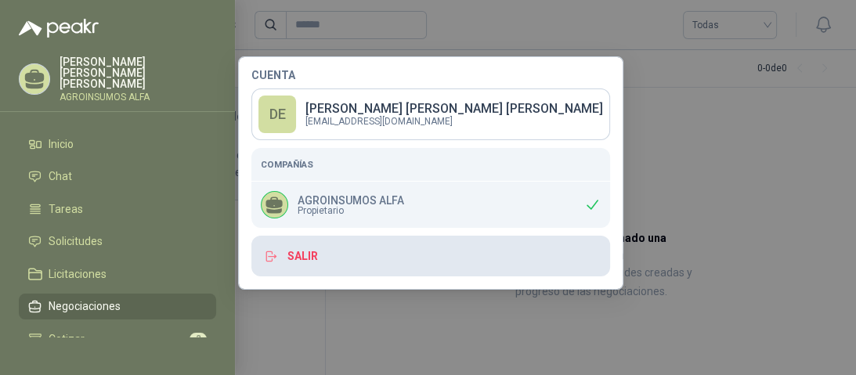
click at [295, 259] on button "Salir" at bounding box center [430, 256] width 359 height 41
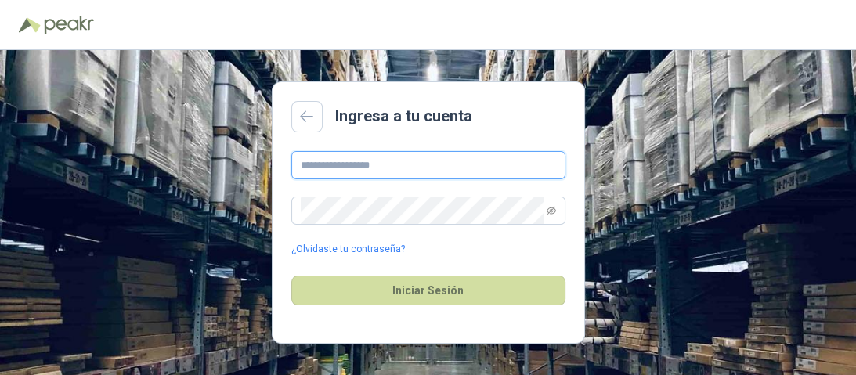
type input "**********"
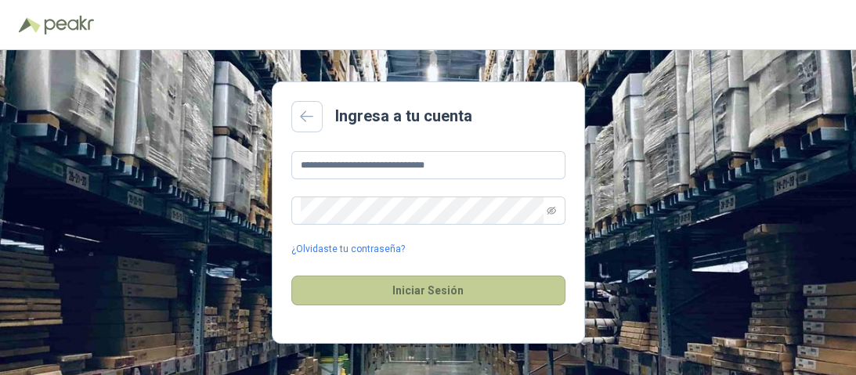
click at [432, 291] on button "Iniciar Sesión" at bounding box center [428, 291] width 274 height 30
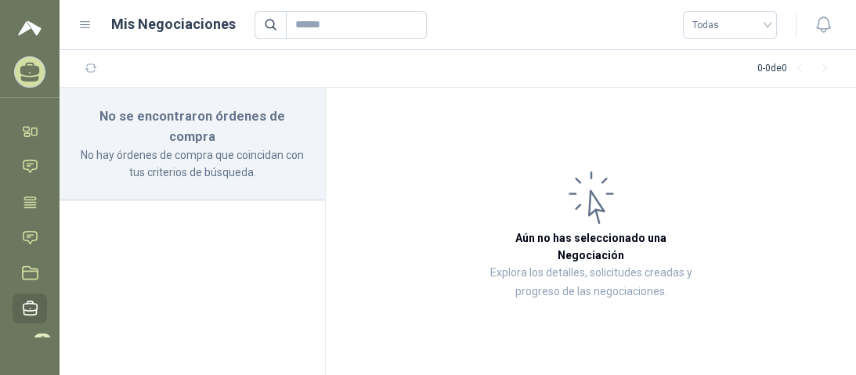
click at [29, 30] on img at bounding box center [29, 28] width 23 height 19
click at [27, 128] on icon at bounding box center [30, 131] width 16 height 16
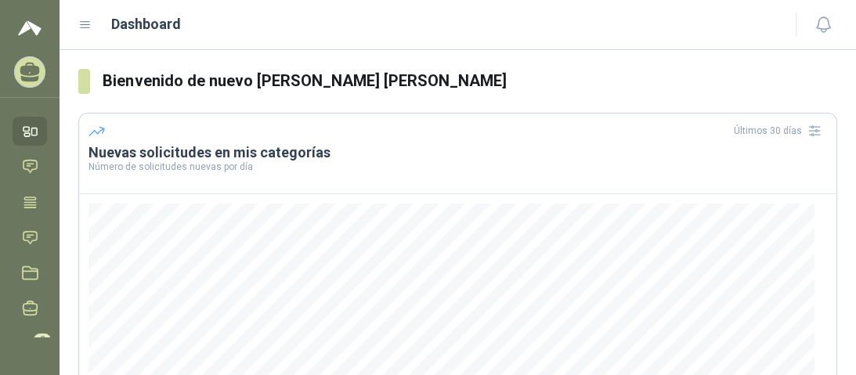
click at [24, 70] on icon at bounding box center [30, 69] width 20 height 13
click at [31, 169] on icon at bounding box center [30, 166] width 16 height 16
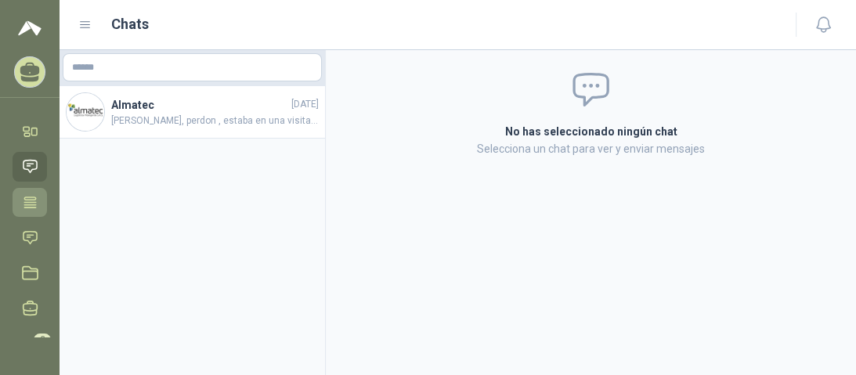
click at [31, 199] on icon at bounding box center [30, 201] width 12 height 10
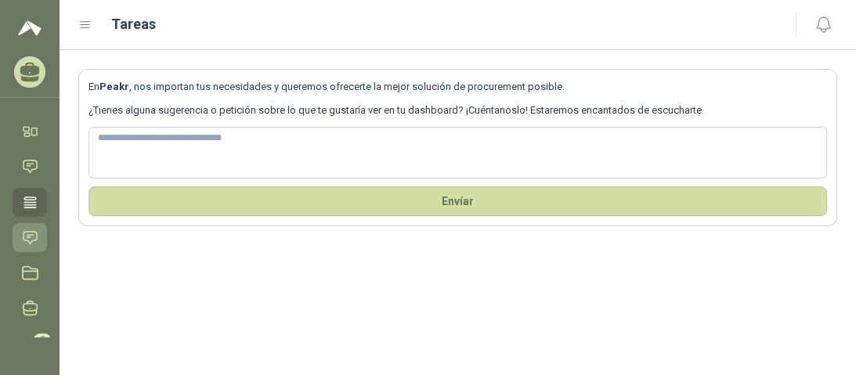
click at [34, 241] on icon at bounding box center [30, 237] width 16 height 16
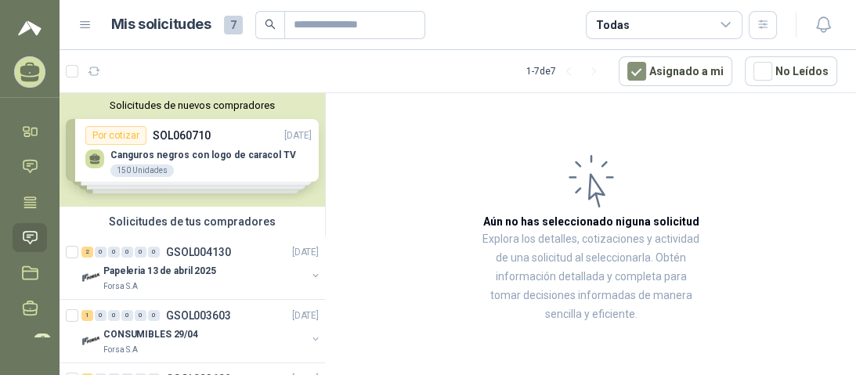
click at [163, 150] on div "Solicitudes de nuevos compradores Por cotizar SOL060710 [DATE] Canguros negros …" at bounding box center [191, 150] width 265 height 114
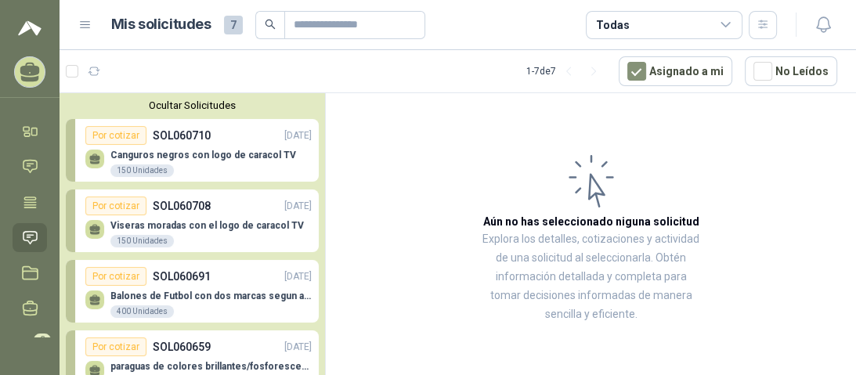
click at [726, 23] on icon at bounding box center [726, 25] width 14 height 14
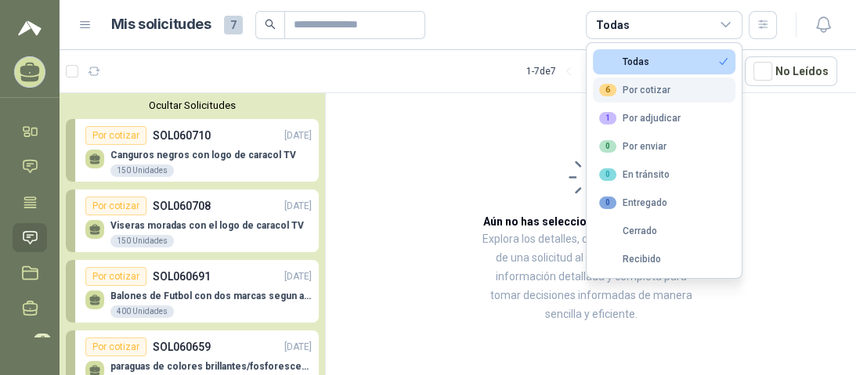
click at [665, 88] on div "6 Por cotizar" at bounding box center [634, 90] width 71 height 13
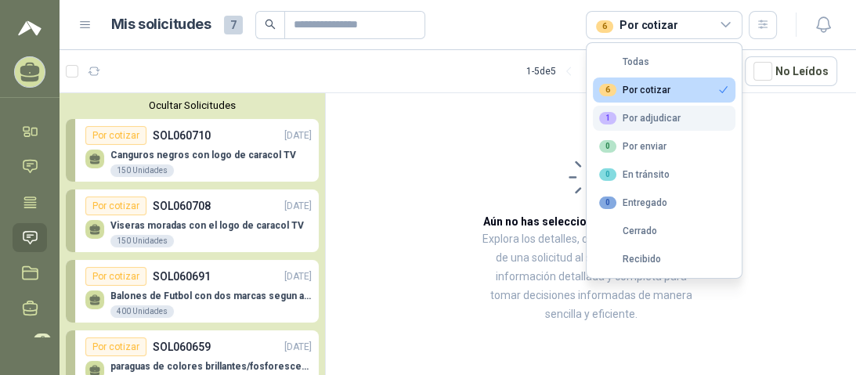
click at [676, 120] on div "1 Por adjudicar" at bounding box center [639, 118] width 81 height 13
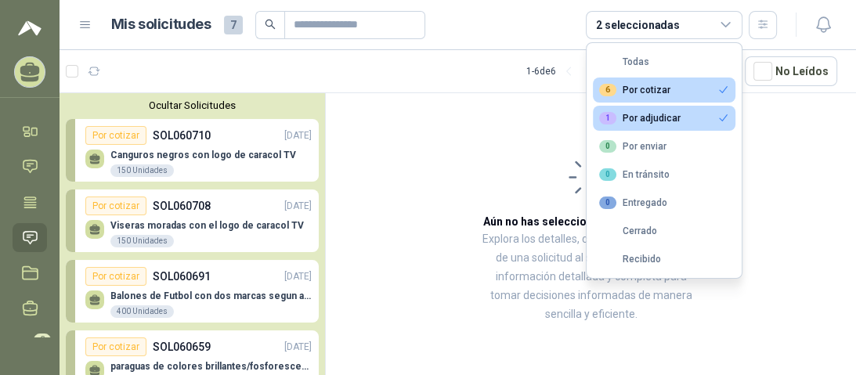
click at [694, 120] on button "1 Por adjudicar" at bounding box center [664, 118] width 142 height 25
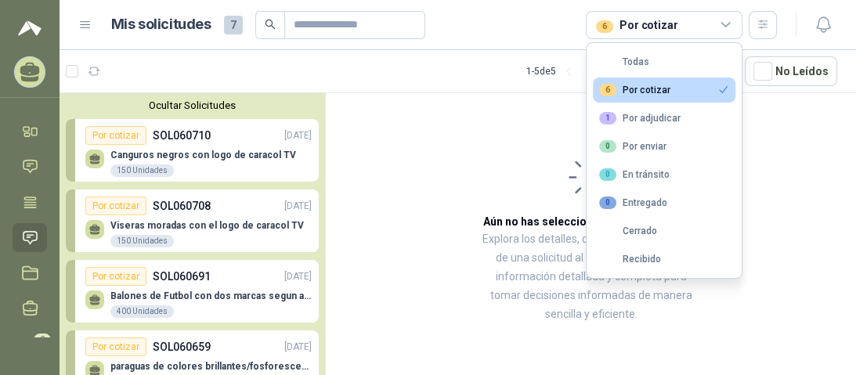
click at [725, 22] on icon at bounding box center [726, 25] width 14 height 14
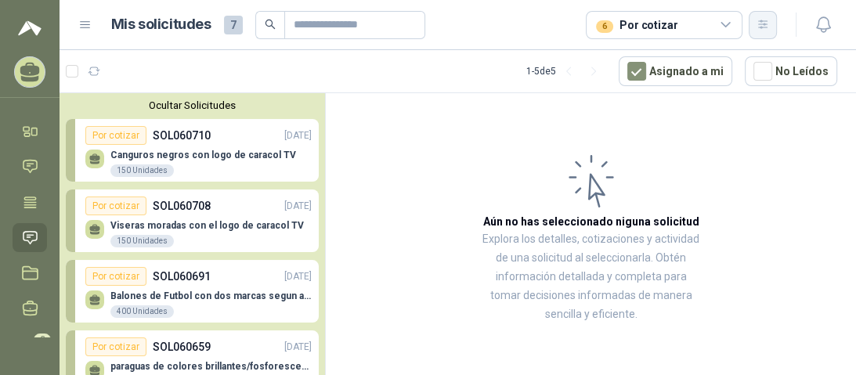
click at [761, 22] on icon "button" at bounding box center [762, 24] width 9 height 8
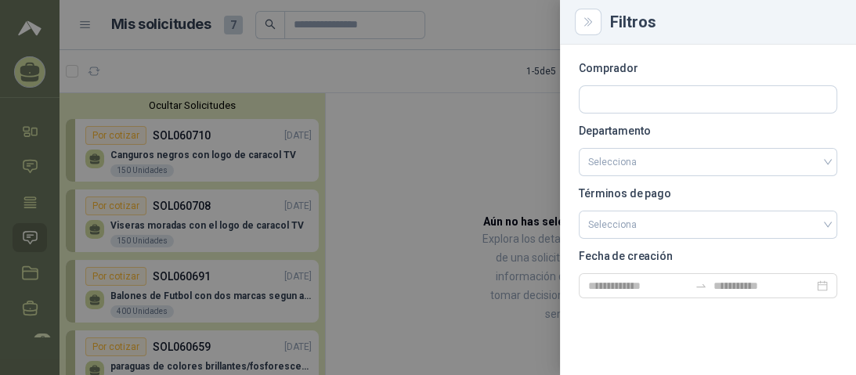
click at [524, 59] on div at bounding box center [428, 187] width 856 height 375
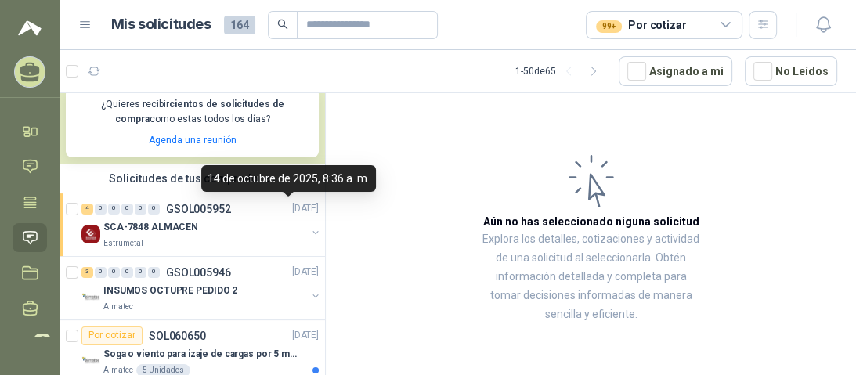
scroll to position [376, 0]
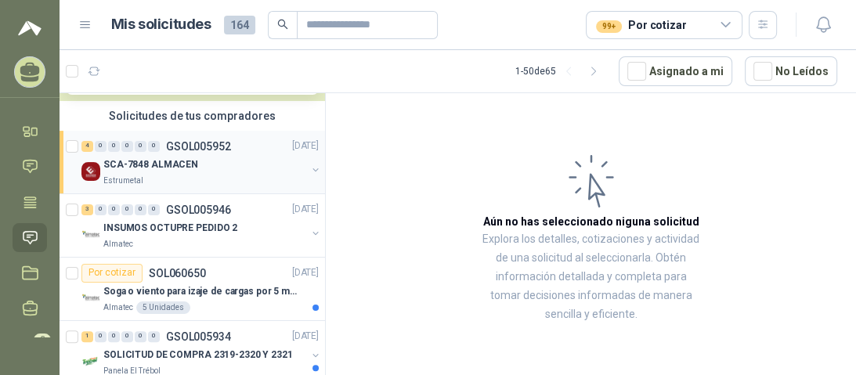
click at [156, 173] on div "SCA-7848 ALMACEN" at bounding box center [204, 165] width 203 height 19
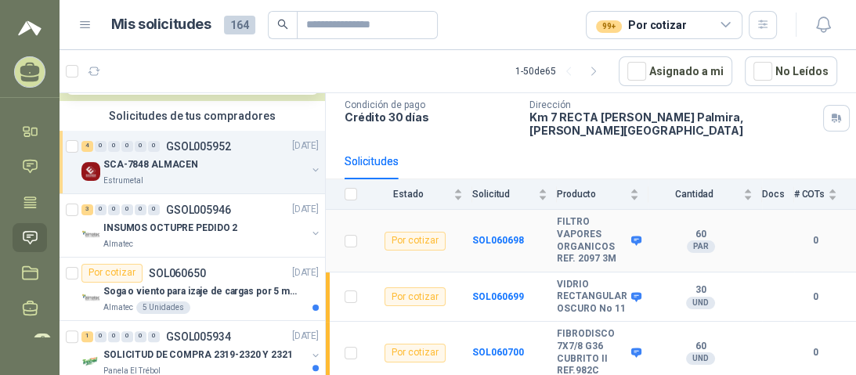
scroll to position [125, 0]
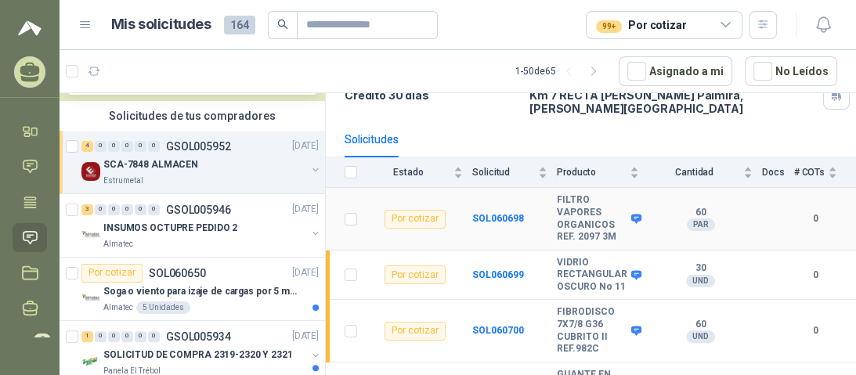
click at [423, 210] on div "Por cotizar" at bounding box center [414, 219] width 61 height 19
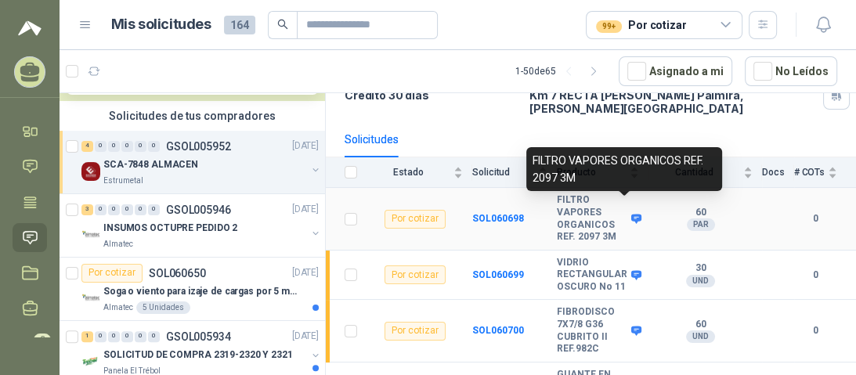
click at [631, 214] on icon at bounding box center [636, 218] width 10 height 9
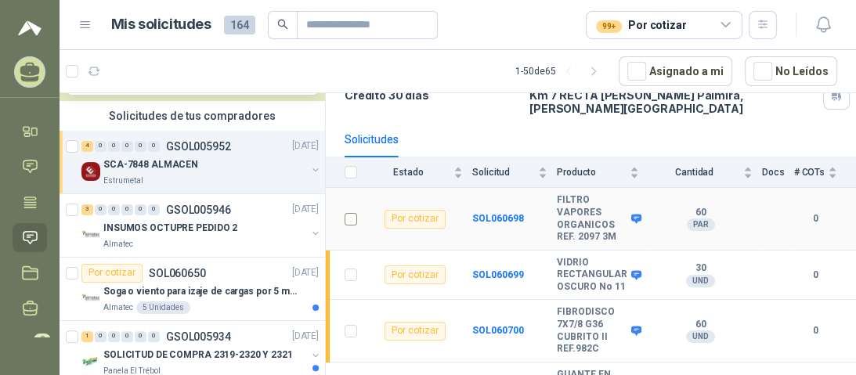
click at [344, 210] on td at bounding box center [346, 219] width 41 height 62
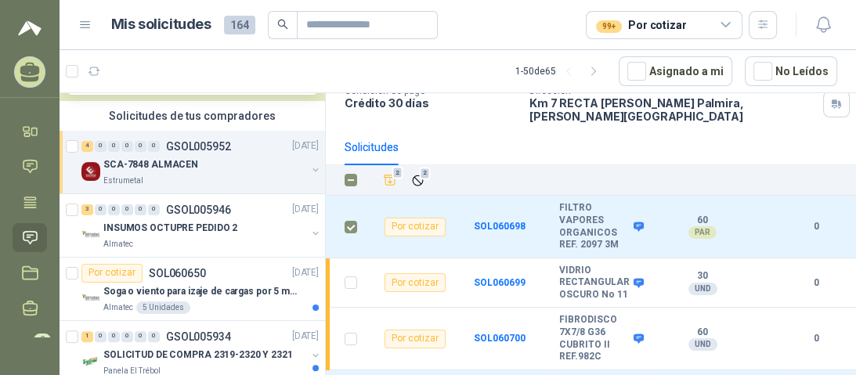
scroll to position [103, 0]
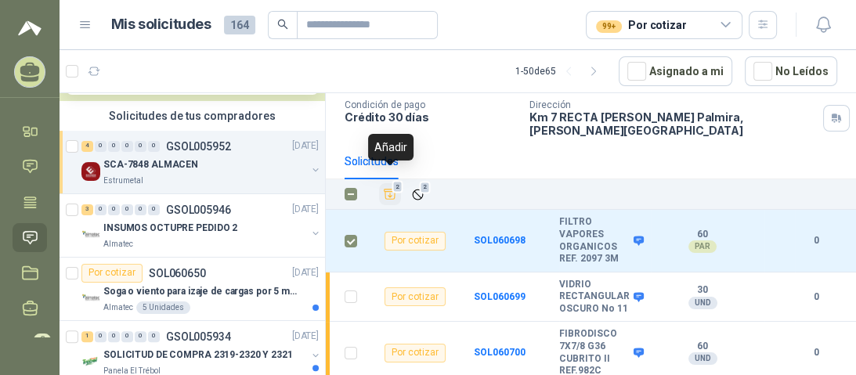
click at [388, 189] on icon "Añadir" at bounding box center [390, 194] width 12 height 10
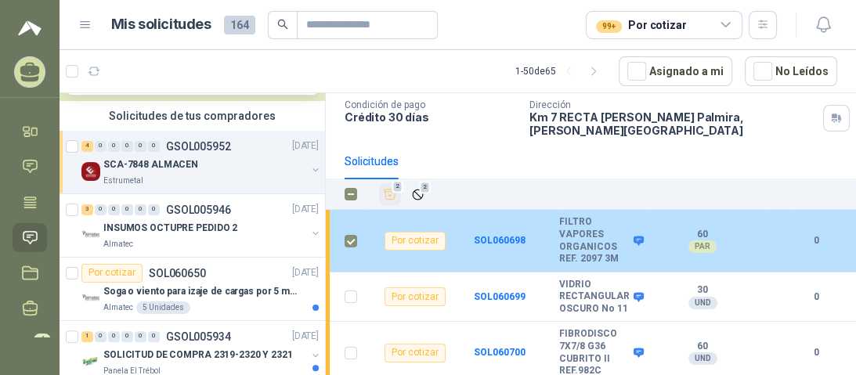
click at [600, 240] on b "FILTRO VAPORES ORGANICOS REF. 2097 3M" at bounding box center [594, 240] width 70 height 49
click at [401, 232] on div "Por cotizar" at bounding box center [414, 241] width 61 height 19
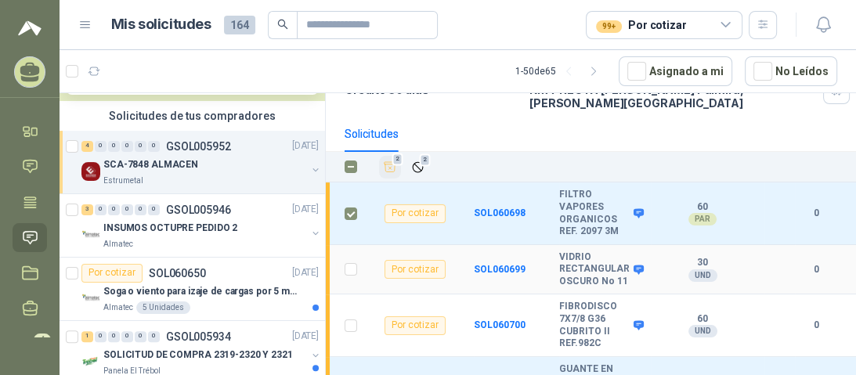
scroll to position [157, 0]
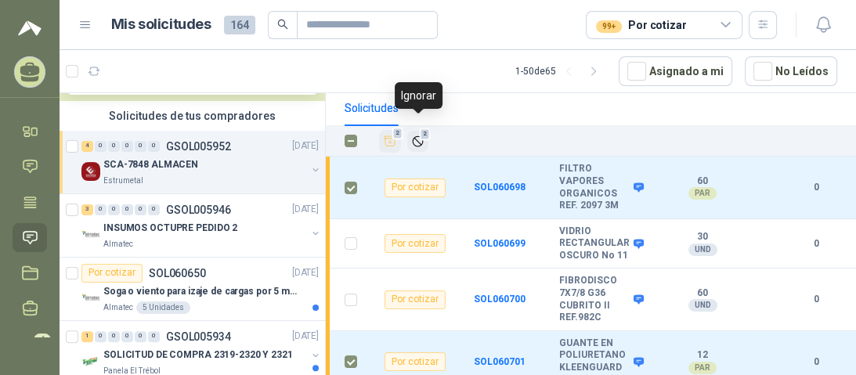
click at [416, 136] on icon "Ignorar" at bounding box center [417, 140] width 9 height 9
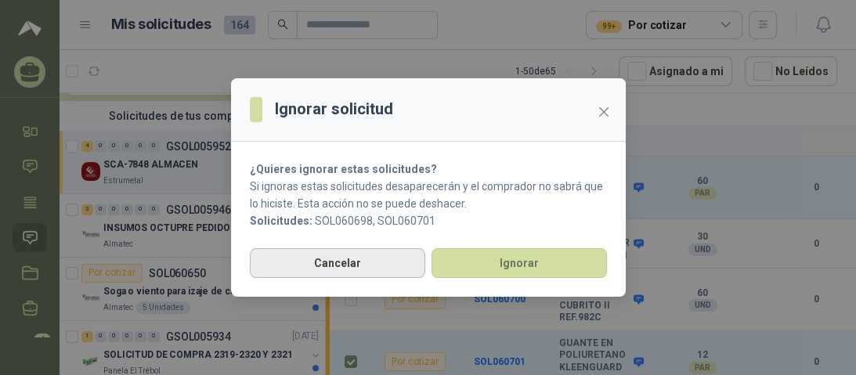
click at [349, 263] on button "Cancelar" at bounding box center [337, 263] width 175 height 30
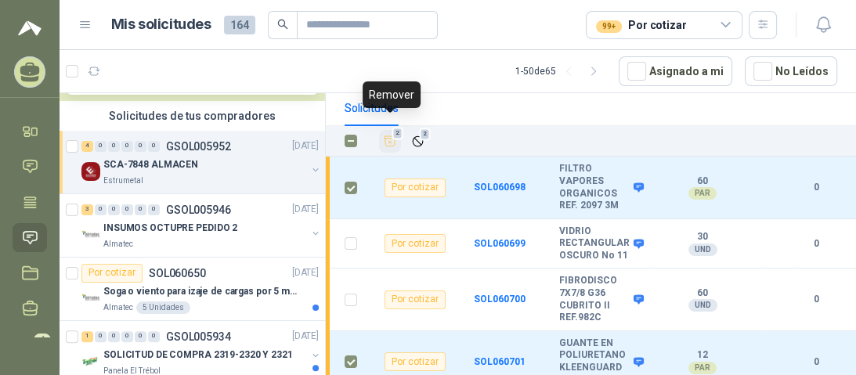
click at [388, 134] on icon "Añadir" at bounding box center [390, 141] width 14 height 15
click at [388, 134] on icon "Añadir" at bounding box center [390, 141] width 14 height 14
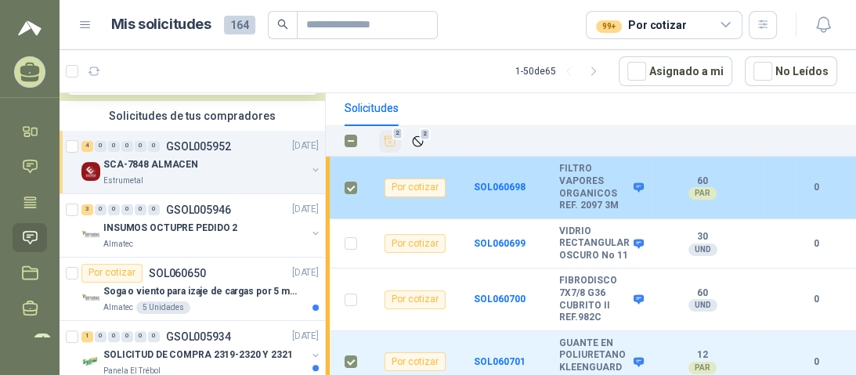
click at [416, 179] on div "Por cotizar" at bounding box center [414, 187] width 61 height 19
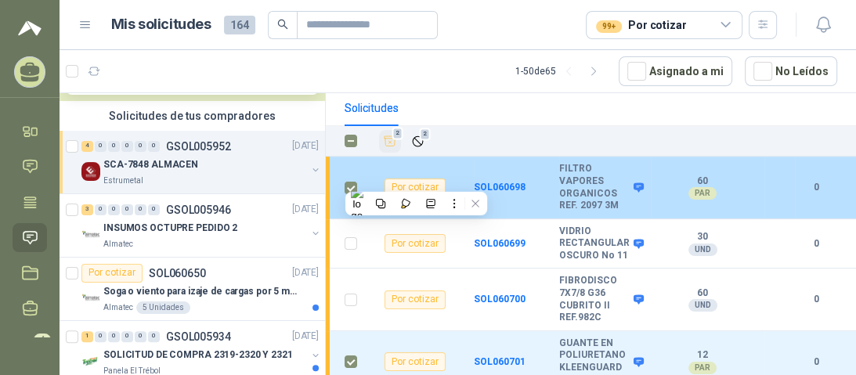
click at [591, 191] on b "FILTRO VAPORES ORGANICOS REF. 2097 3M" at bounding box center [594, 187] width 70 height 49
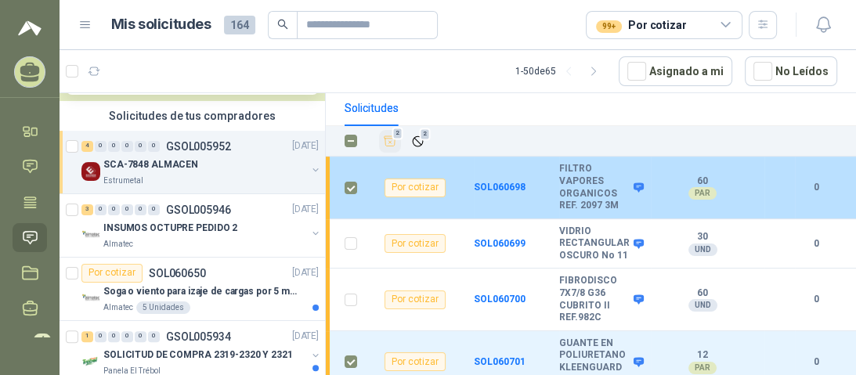
click at [591, 189] on b "FILTRO VAPORES ORGANICOS REF. 2097 3M" at bounding box center [594, 187] width 70 height 49
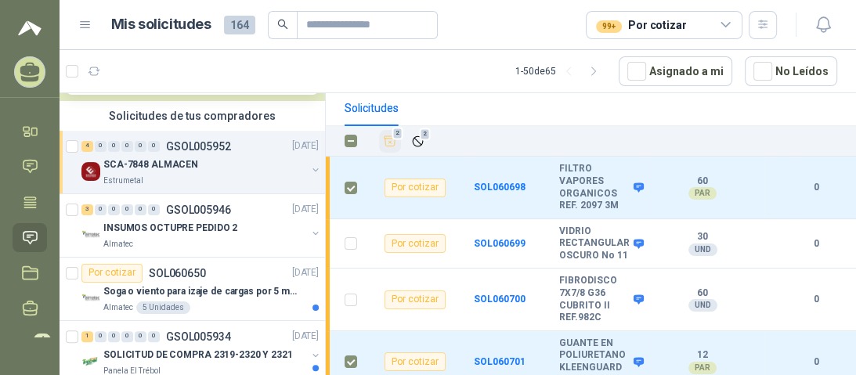
click at [153, 180] on div "Estrumetal" at bounding box center [204, 181] width 203 height 13
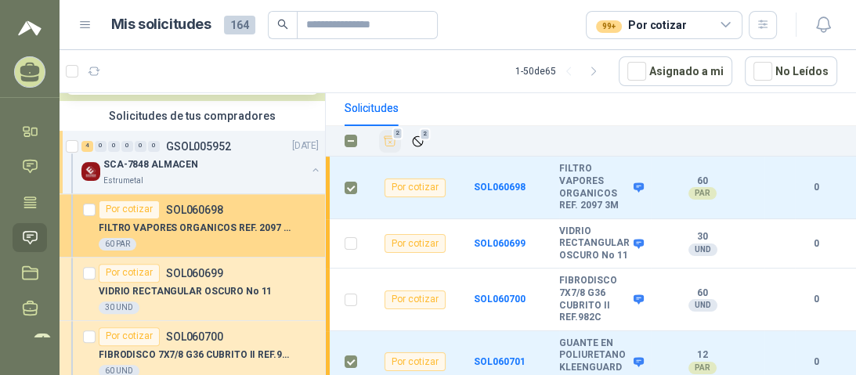
click at [125, 213] on div "Por cotizar" at bounding box center [129, 209] width 61 height 19
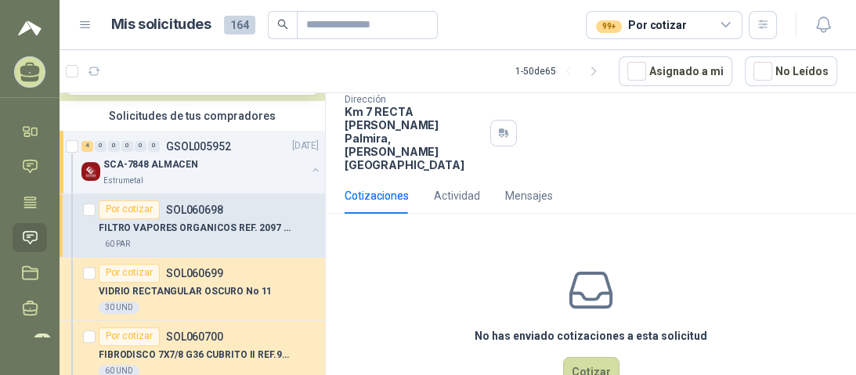
scroll to position [181, 0]
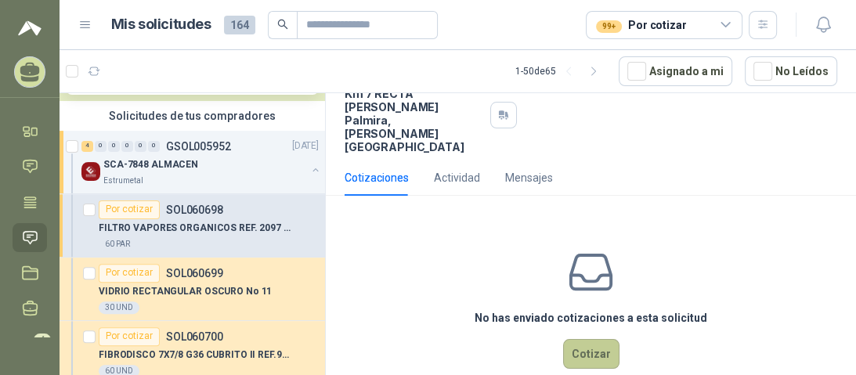
click at [586, 339] on button "Cotizar" at bounding box center [591, 354] width 56 height 30
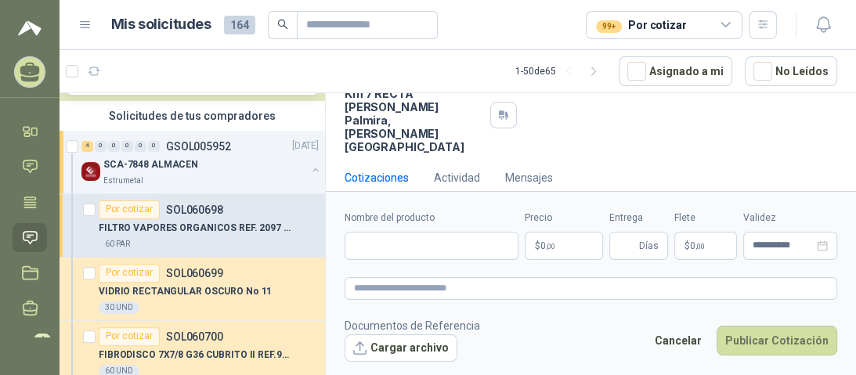
scroll to position [171, 0]
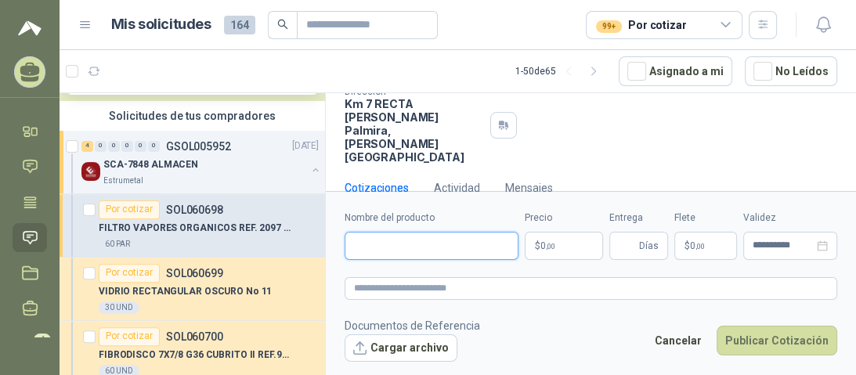
click at [443, 244] on input "Nombre del producto" at bounding box center [431, 246] width 174 height 28
type input "**********"
click at [593, 247] on body "[PERSON_NAME] [PERSON_NAME] AGROINSUMOS ALFA Inicio Chat Tareas Solicitudes Lic…" at bounding box center [428, 187] width 856 height 375
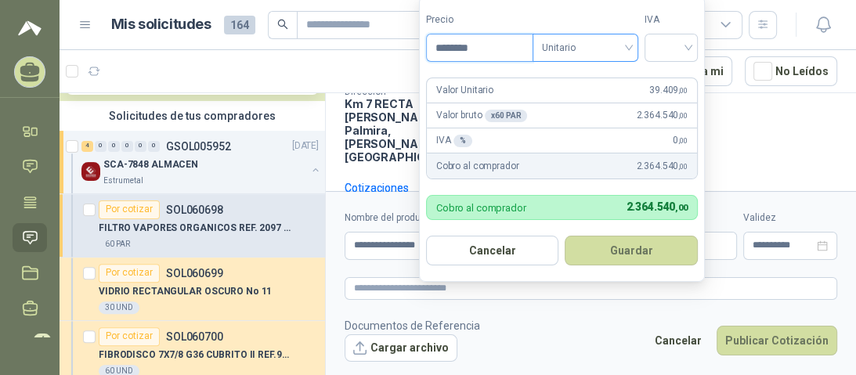
click at [627, 49] on span "Unitario" at bounding box center [585, 47] width 87 height 23
type input "********"
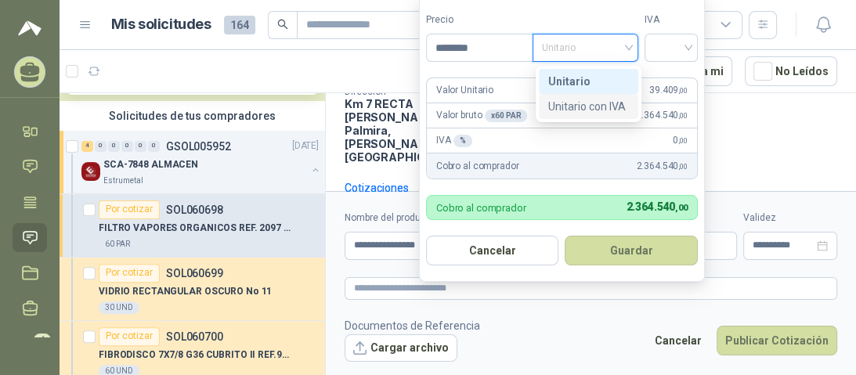
click at [572, 111] on div "Unitario con IVA" at bounding box center [588, 106] width 81 height 17
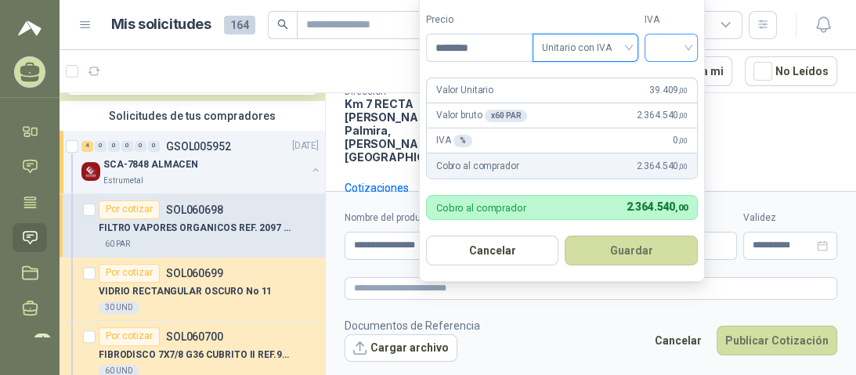
click at [678, 51] on input "search" at bounding box center [671, 45] width 34 height 23
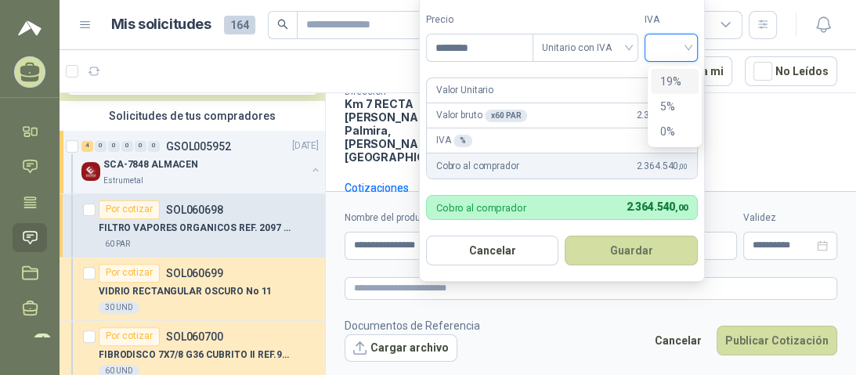
click at [680, 78] on div "19%" at bounding box center [674, 81] width 29 height 17
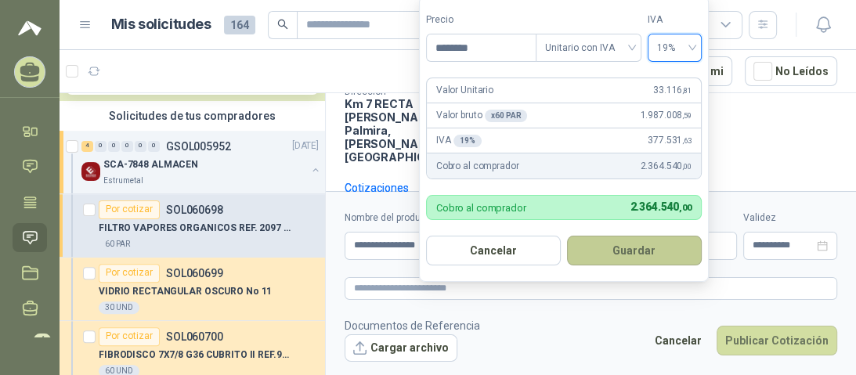
click at [620, 251] on button "Guardar" at bounding box center [634, 251] width 135 height 30
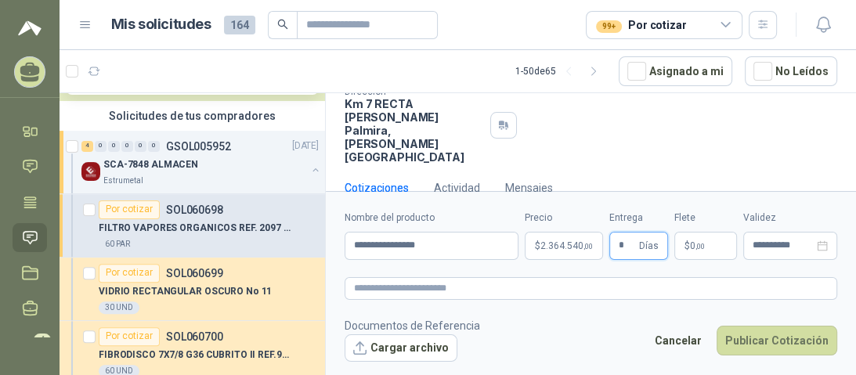
type input "*"
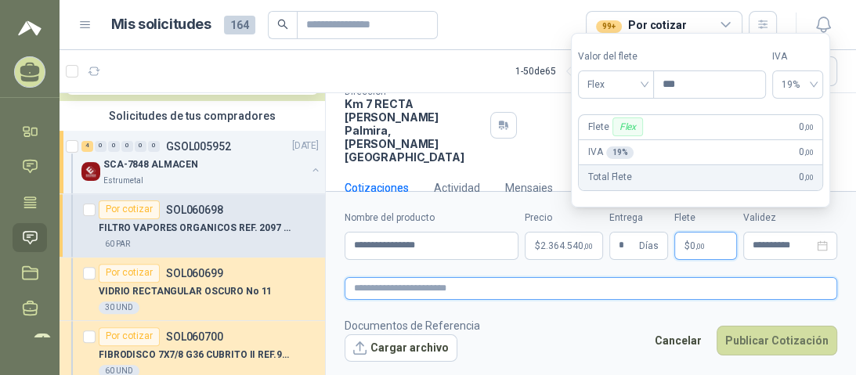
click at [641, 299] on textarea at bounding box center [590, 288] width 492 height 23
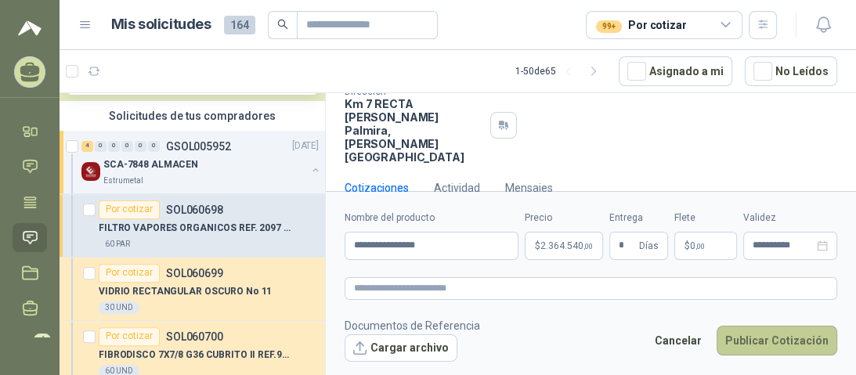
click at [766, 343] on button "Publicar Cotización" at bounding box center [776, 341] width 121 height 30
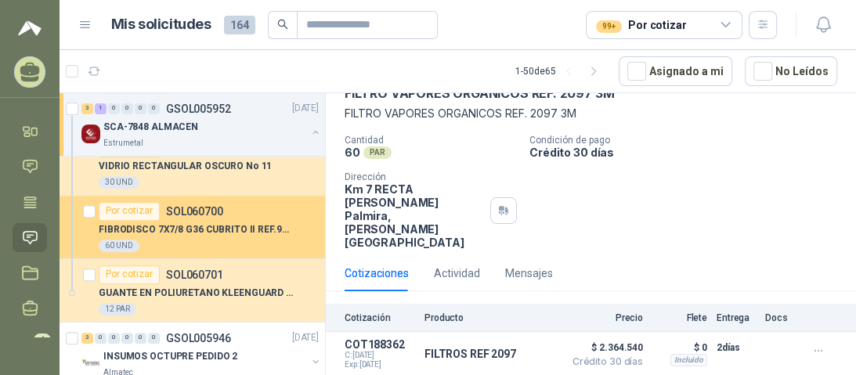
scroll to position [564, 0]
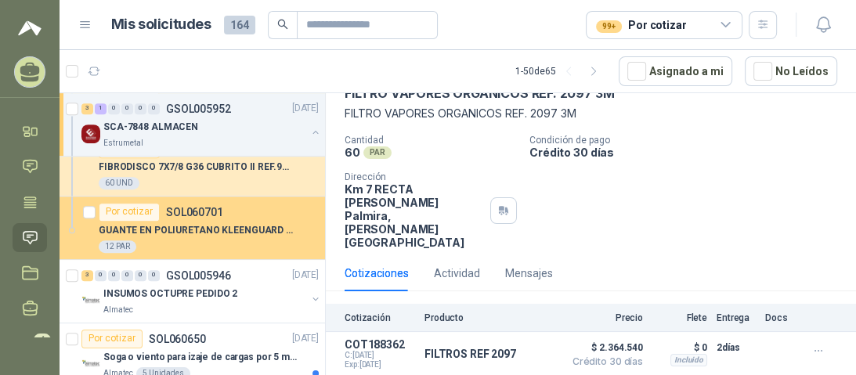
click at [160, 229] on p "GUANTE EN POLIURETANO KLEENGUARD G40" at bounding box center [196, 230] width 195 height 15
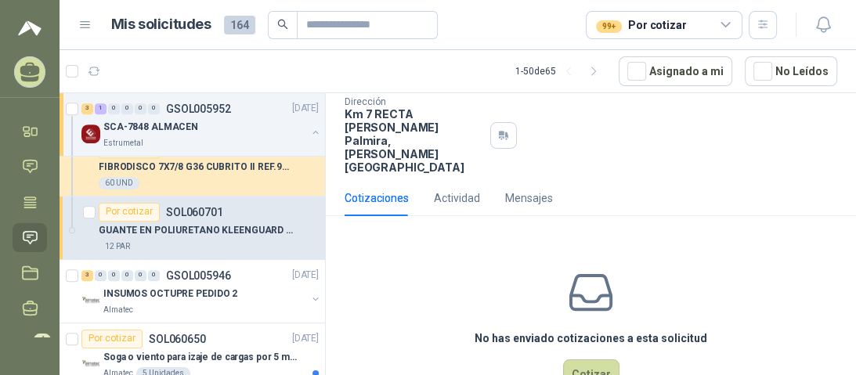
scroll to position [181, 0]
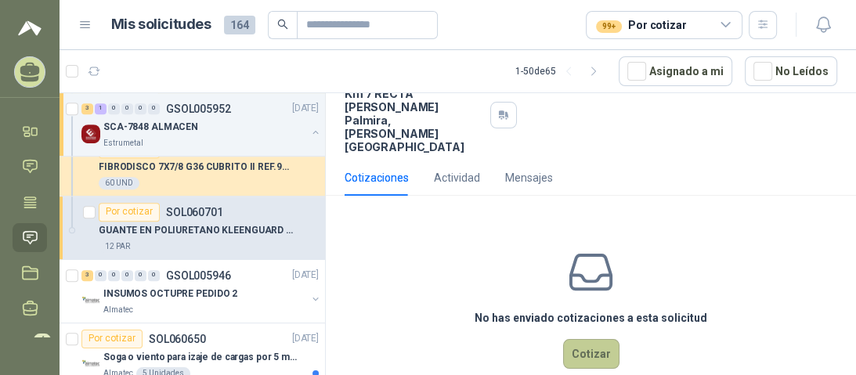
click at [576, 339] on button "Cotizar" at bounding box center [591, 354] width 56 height 30
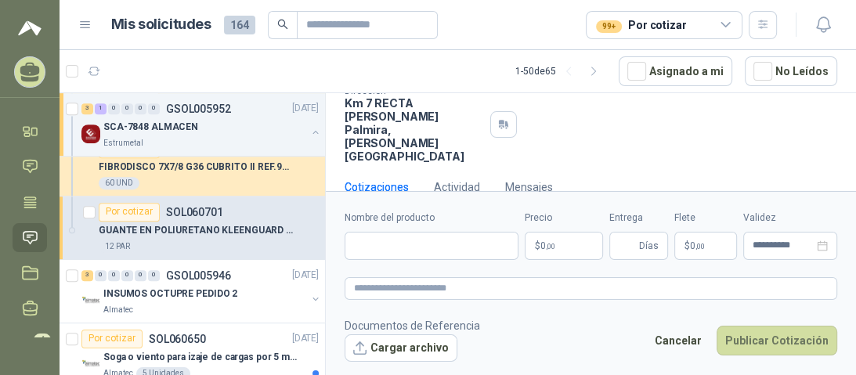
scroll to position [171, 0]
click at [568, 250] on body "[PERSON_NAME] [PERSON_NAME] AGROINSUMOS ALFA Inicio Chat Tareas Solicitudes Lic…" at bounding box center [428, 187] width 856 height 375
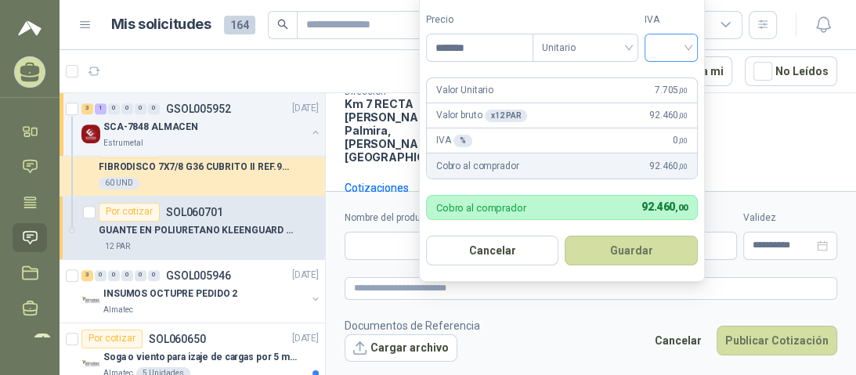
click at [694, 44] on div at bounding box center [670, 48] width 53 height 28
type input "*******"
click at [683, 75] on div "19%" at bounding box center [674, 81] width 29 height 17
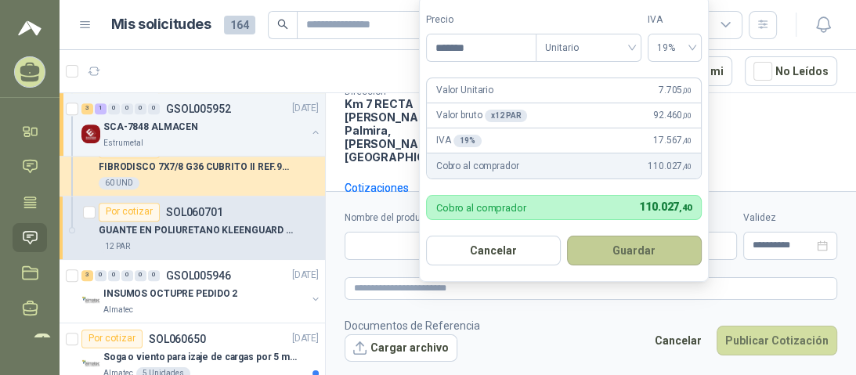
click at [631, 248] on button "Guardar" at bounding box center [634, 251] width 135 height 30
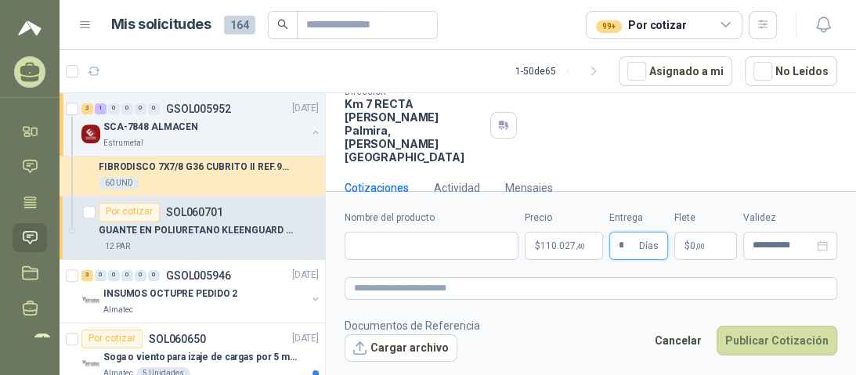
type input "*"
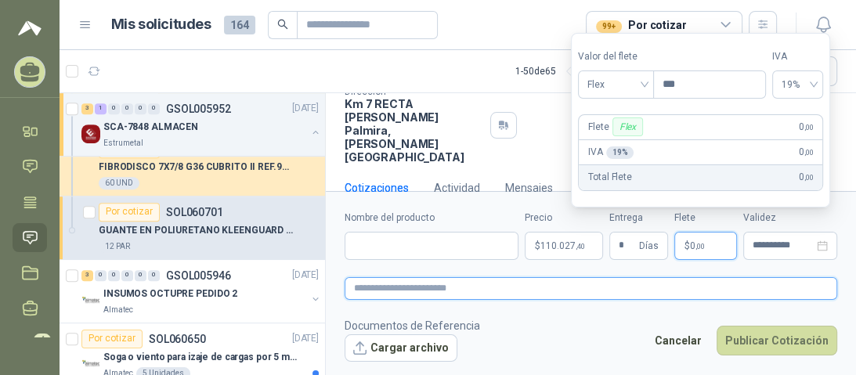
click at [672, 290] on textarea at bounding box center [590, 288] width 492 height 23
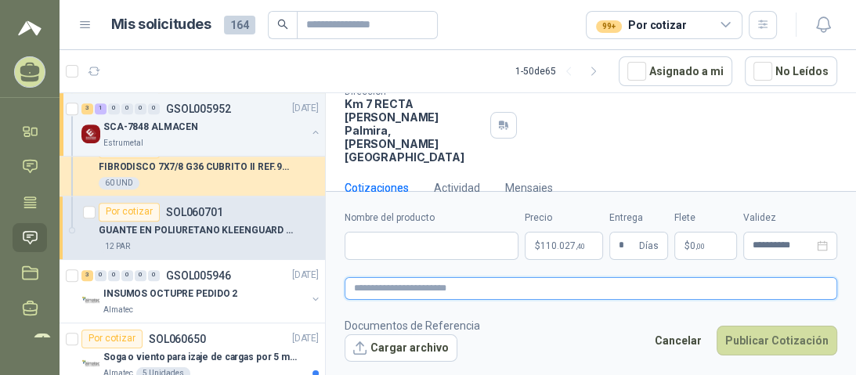
paste textarea "**********"
type textarea "**********"
paste textarea "**********"
type textarea "**********"
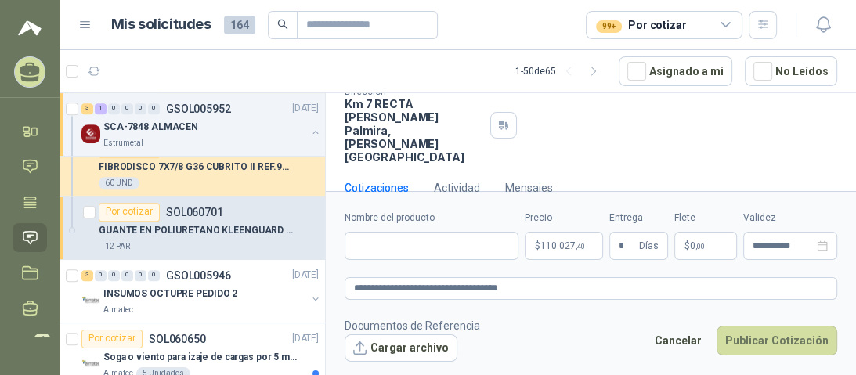
click at [526, 320] on footer "Documentos de Referencia Cargar archivo Cancelar Publicar Cotización" at bounding box center [590, 339] width 492 height 45
click at [761, 340] on button "Publicar Cotización" at bounding box center [776, 341] width 121 height 30
click at [430, 246] on input "Nombre del producto" at bounding box center [431, 246] width 174 height 28
click at [615, 335] on footer "Documentos de Referencia Cargar archivo Cancelar Publicar Cotización" at bounding box center [590, 339] width 492 height 45
click at [354, 247] on input "*****" at bounding box center [431, 246] width 174 height 28
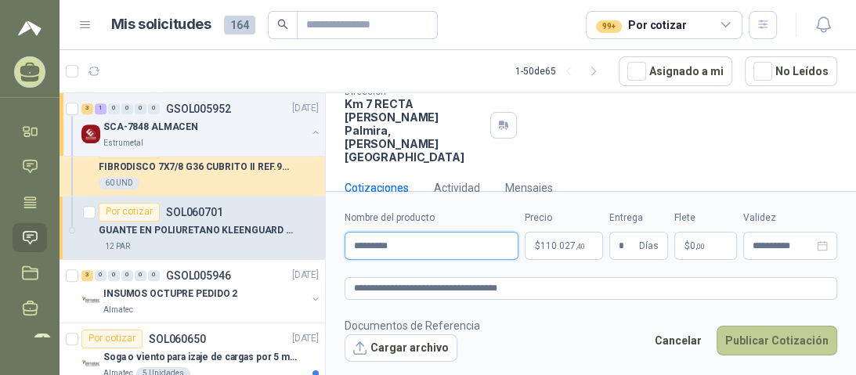
type input "*********"
click at [758, 352] on button "Publicar Cotización" at bounding box center [776, 341] width 121 height 30
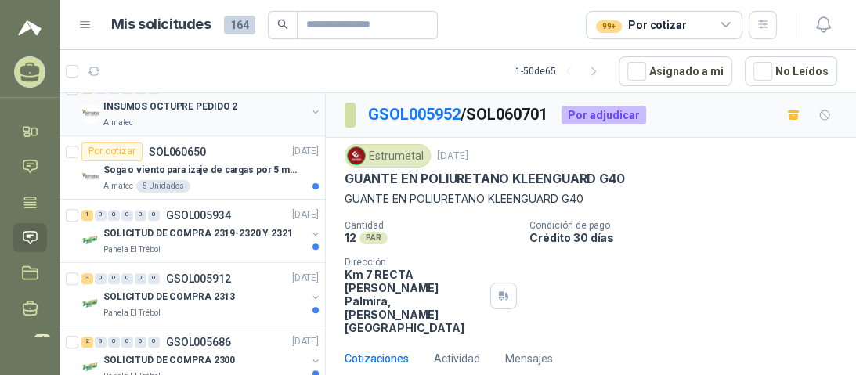
scroll to position [752, 0]
click at [157, 240] on div "SOLICITUD DE COMPRA 2319-2320 Y 2321" at bounding box center [204, 233] width 203 height 19
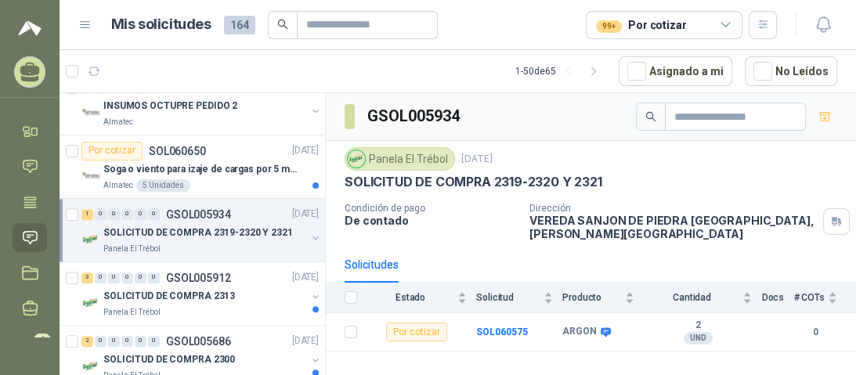
click at [85, 28] on icon at bounding box center [85, 25] width 14 height 14
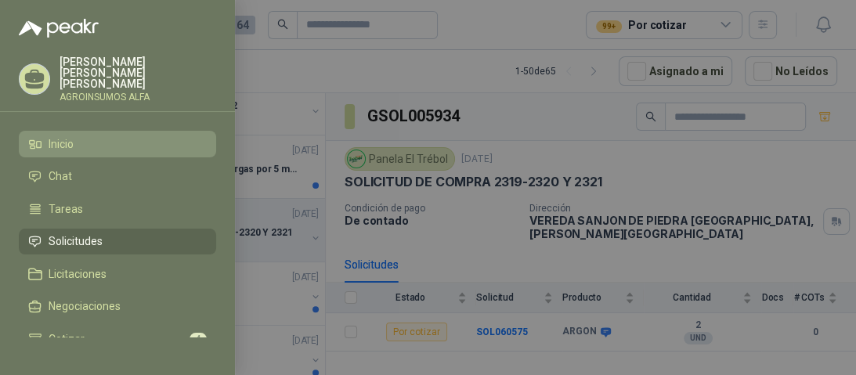
click at [70, 138] on span "Inicio" at bounding box center [61, 144] width 25 height 13
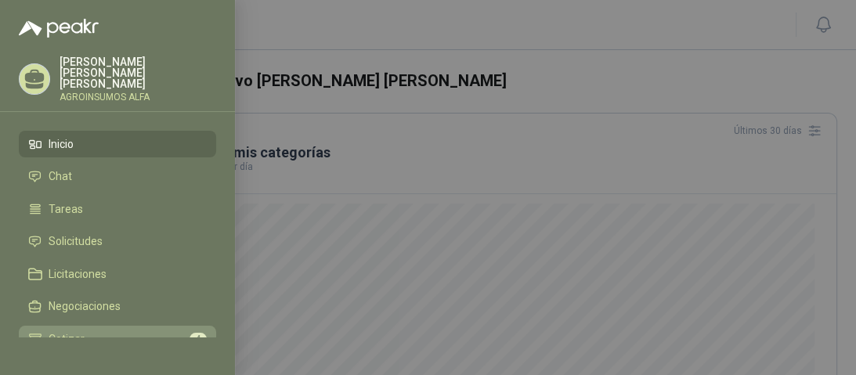
click at [91, 332] on li "Cotizar 4" at bounding box center [117, 339] width 178 height 14
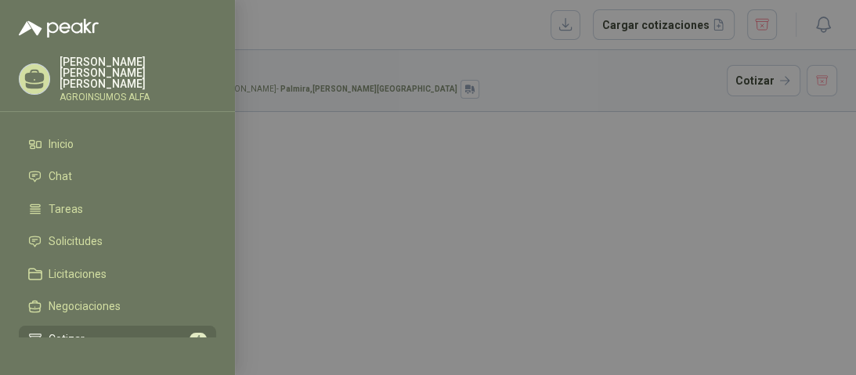
click at [451, 31] on div at bounding box center [428, 187] width 856 height 375
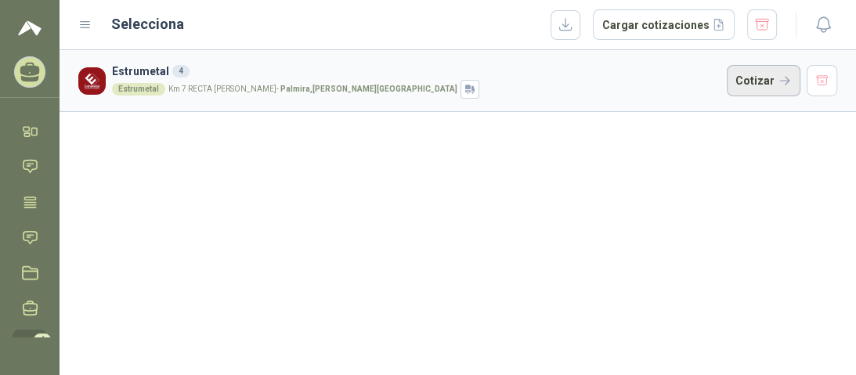
click at [764, 84] on button "Cotizar" at bounding box center [763, 80] width 74 height 31
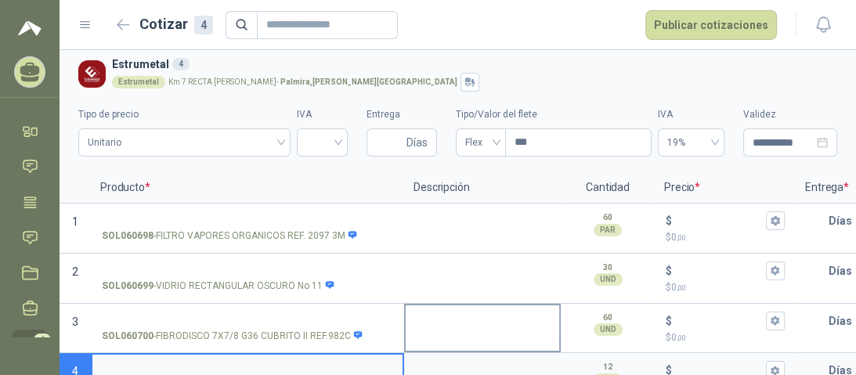
scroll to position [44, 0]
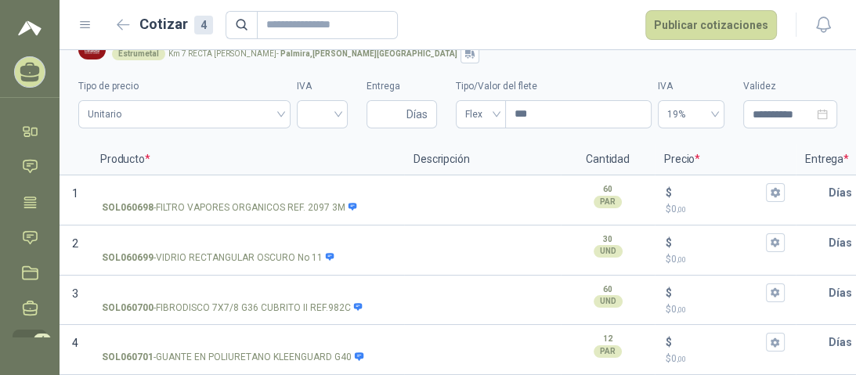
click at [35, 20] on img at bounding box center [29, 28] width 23 height 19
